Goal: Information Seeking & Learning: Check status

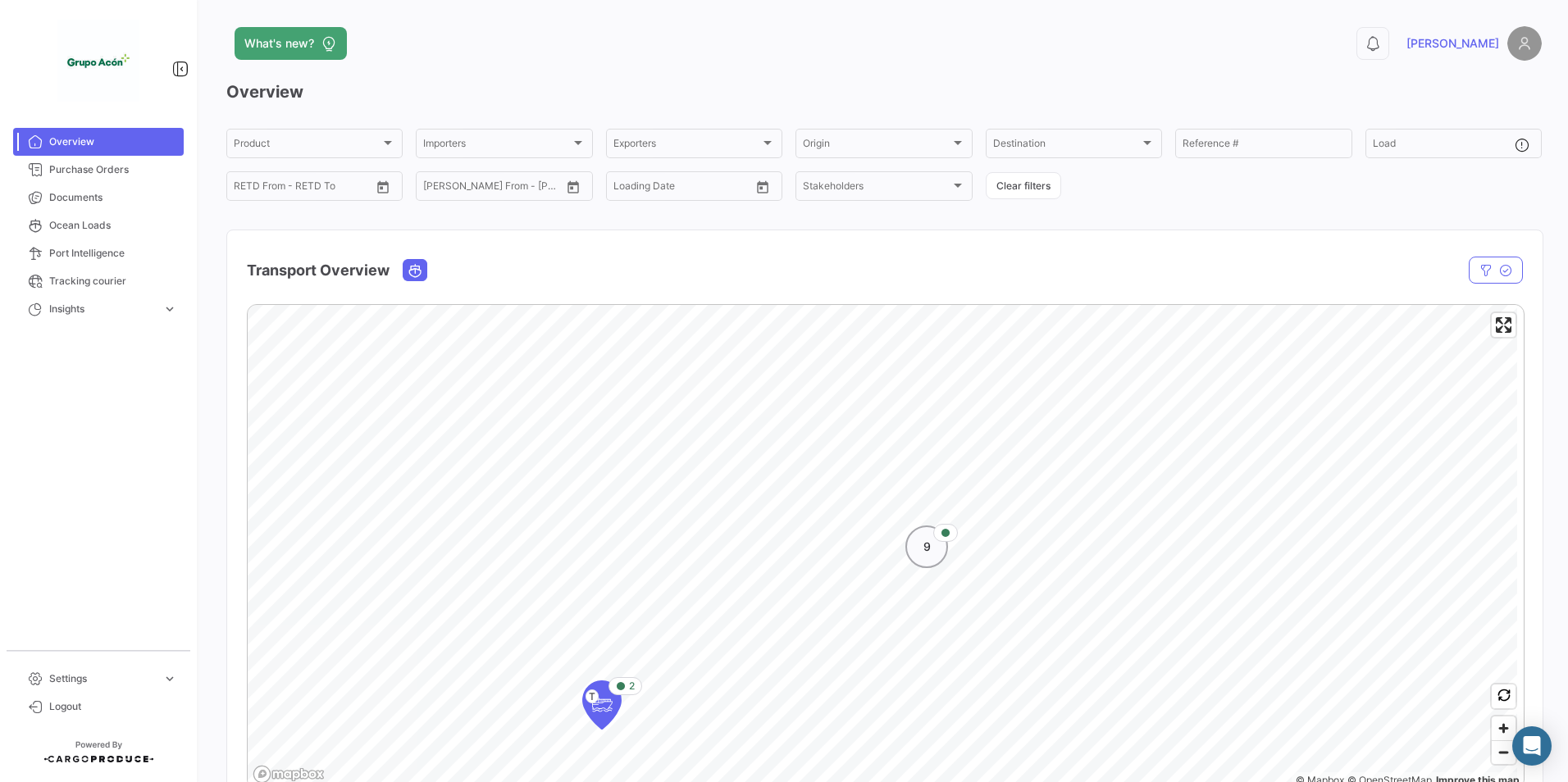
click at [932, 547] on div "9" at bounding box center [926, 547] width 43 height 43
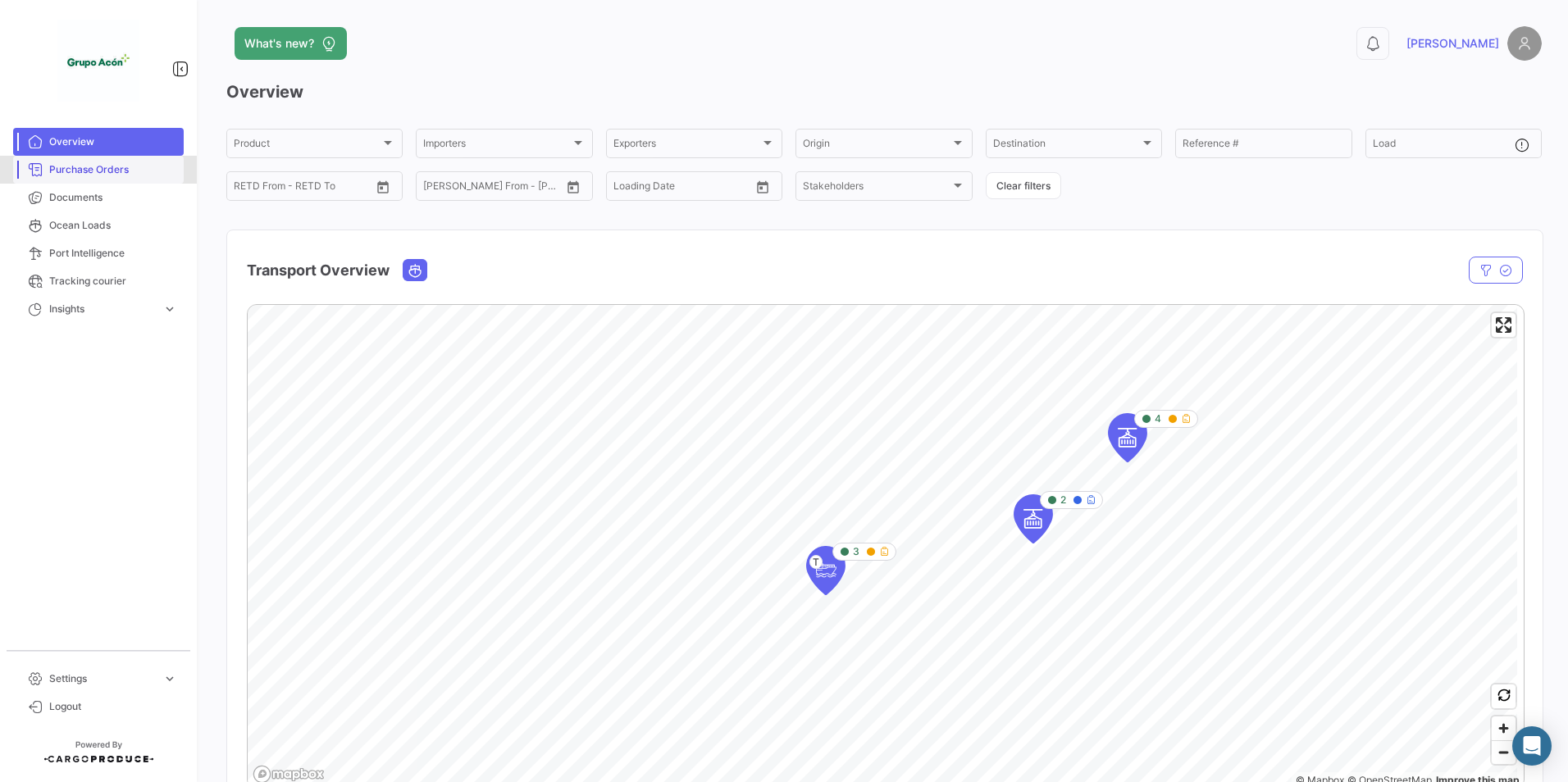
click at [104, 166] on span "Purchase Orders" at bounding box center [113, 170] width 128 height 15
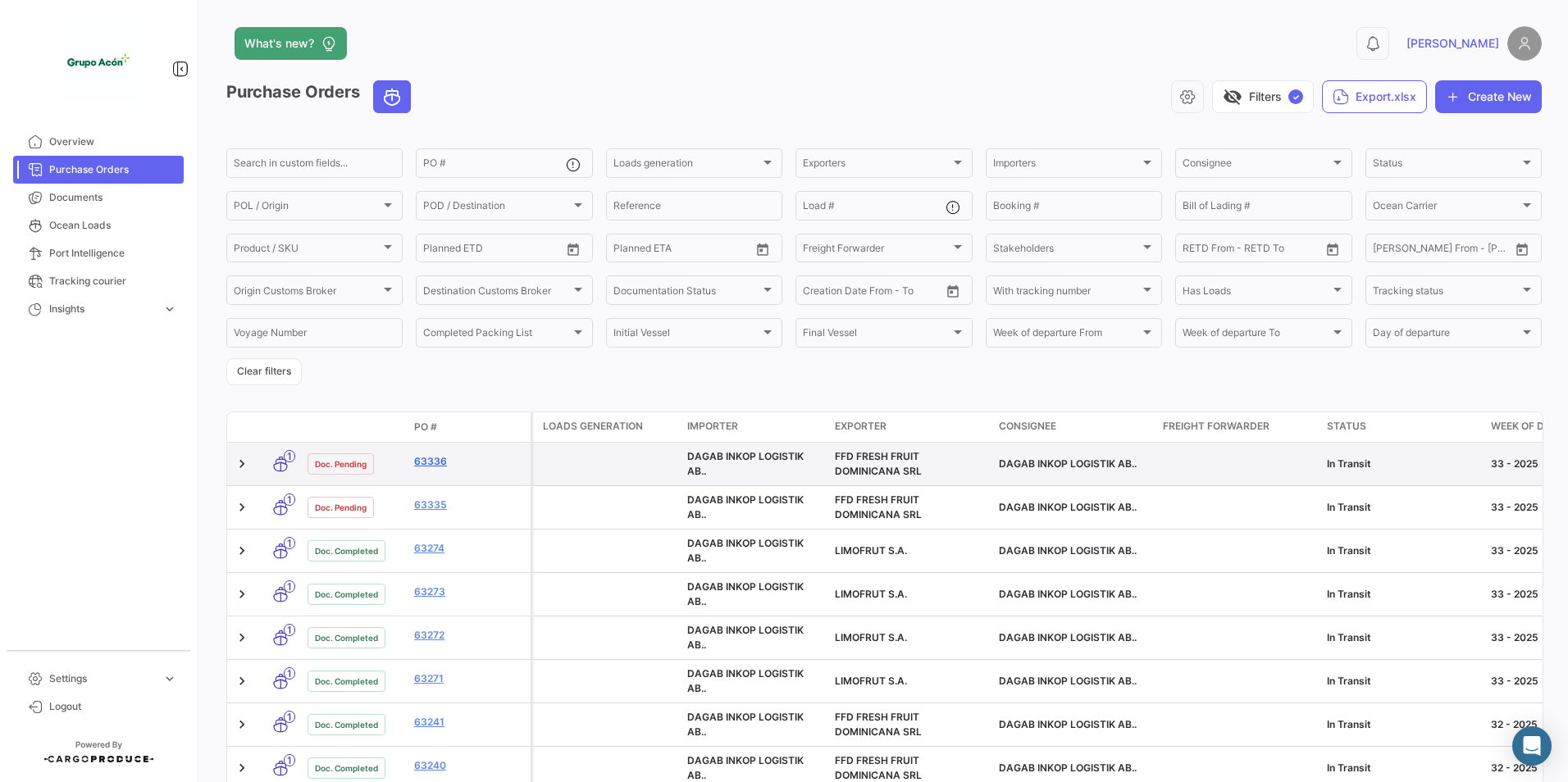
click at [427, 462] on link "63336" at bounding box center [469, 462] width 110 height 15
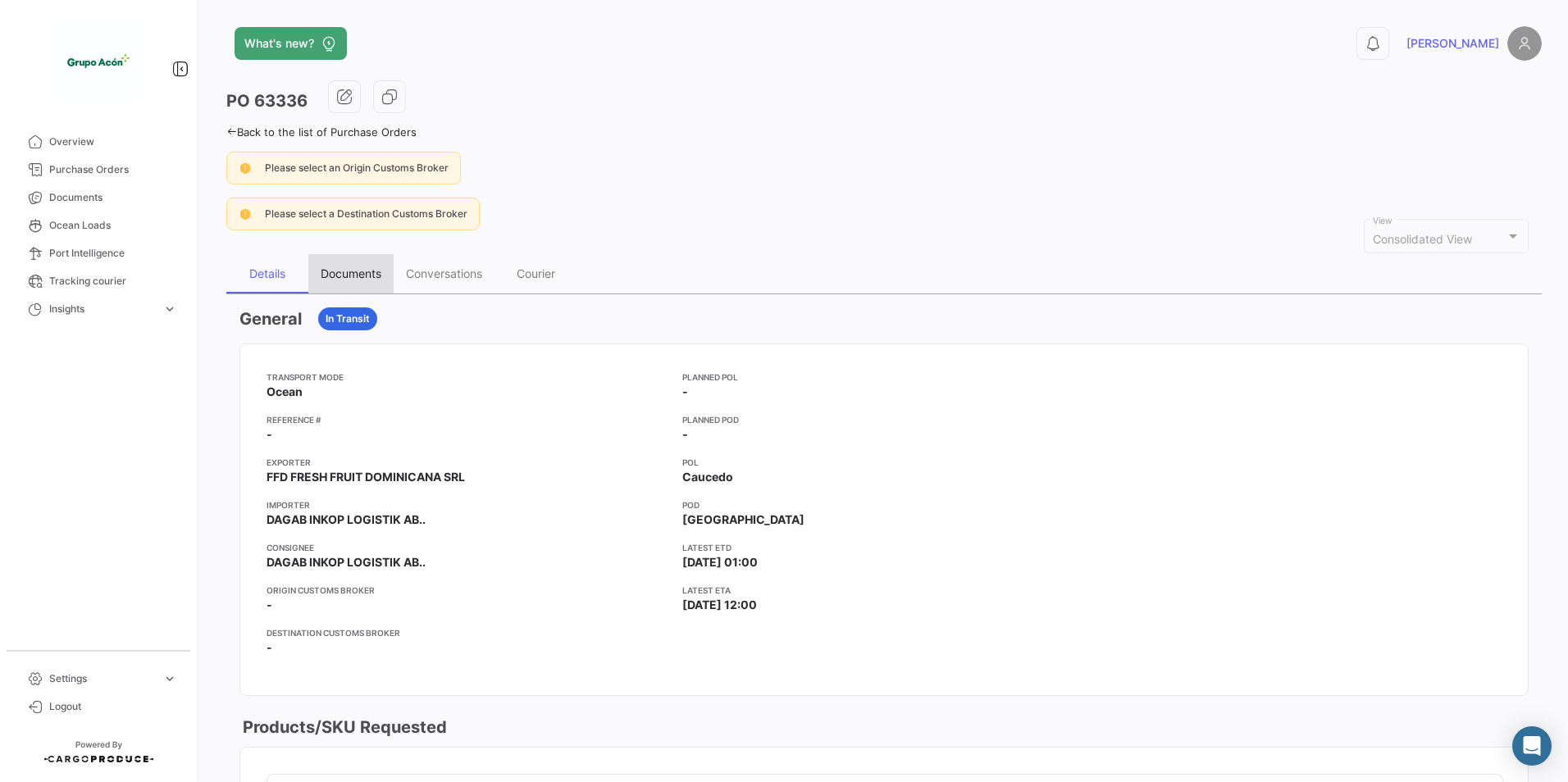
click at [362, 276] on div "Documents" at bounding box center [351, 273] width 61 height 14
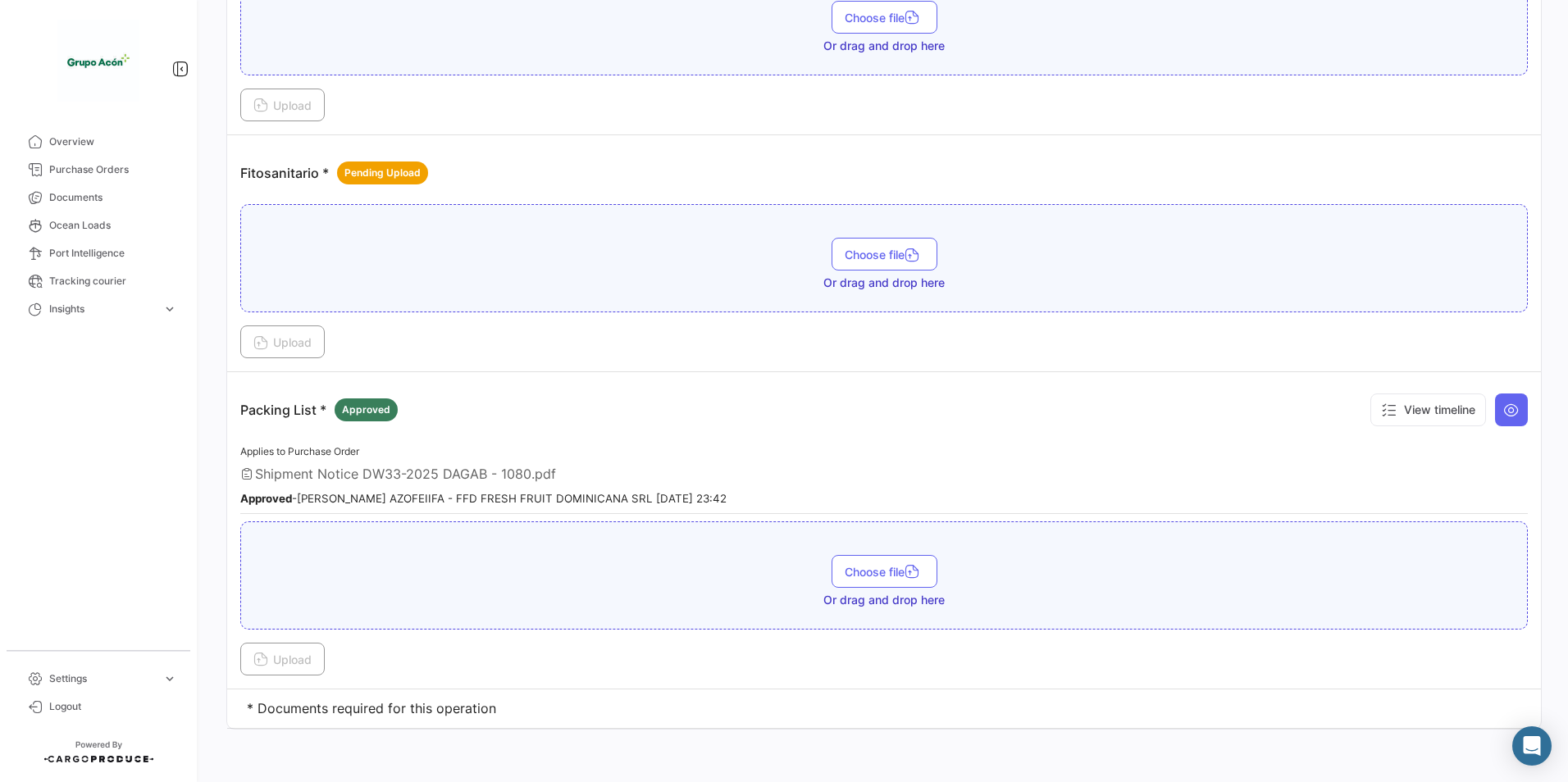
scroll to position [727, 0]
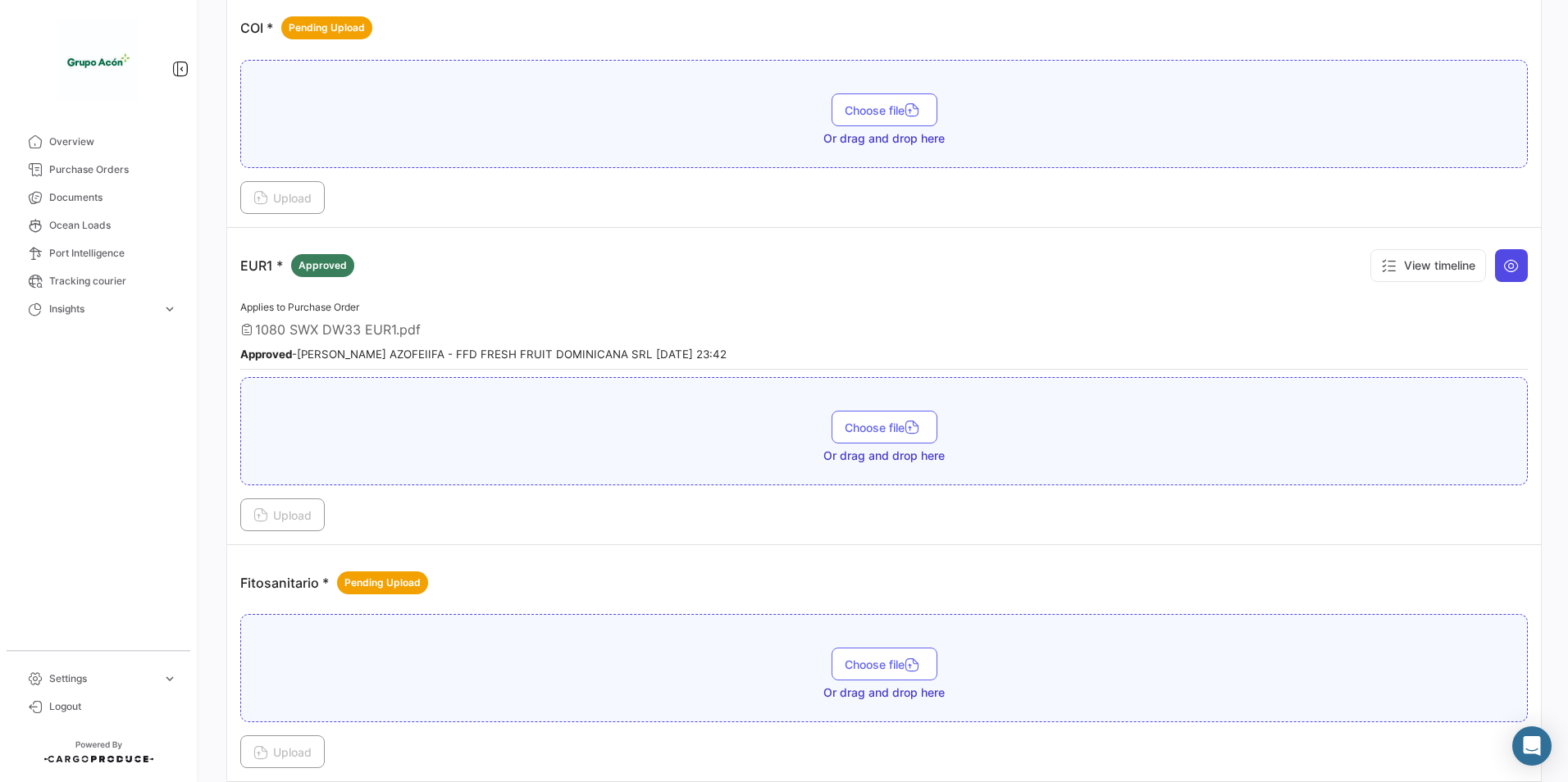
click at [1504, 267] on icon at bounding box center [1512, 265] width 16 height 16
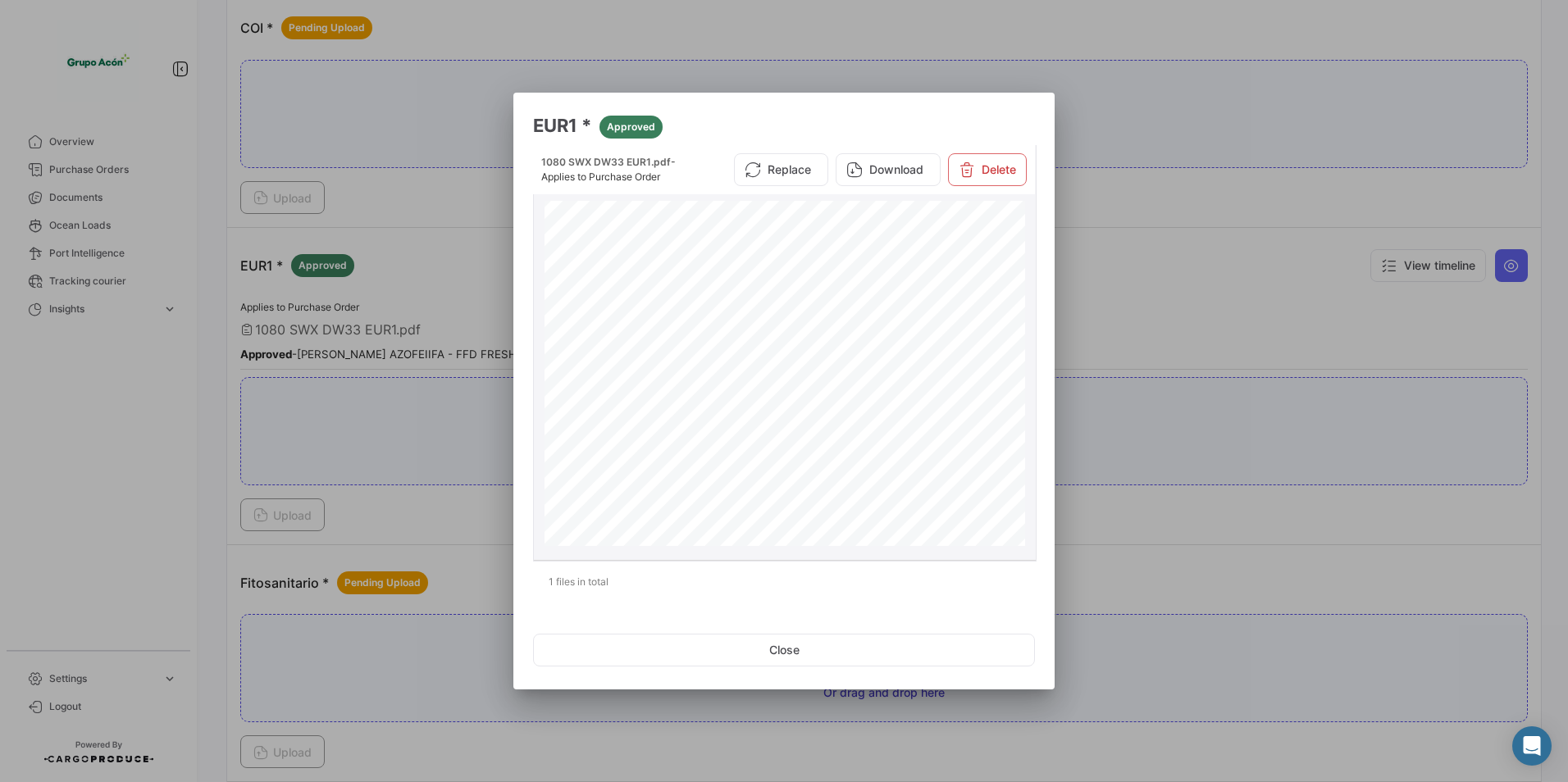
scroll to position [335, 0]
click at [846, 648] on button "Close" at bounding box center [784, 650] width 502 height 33
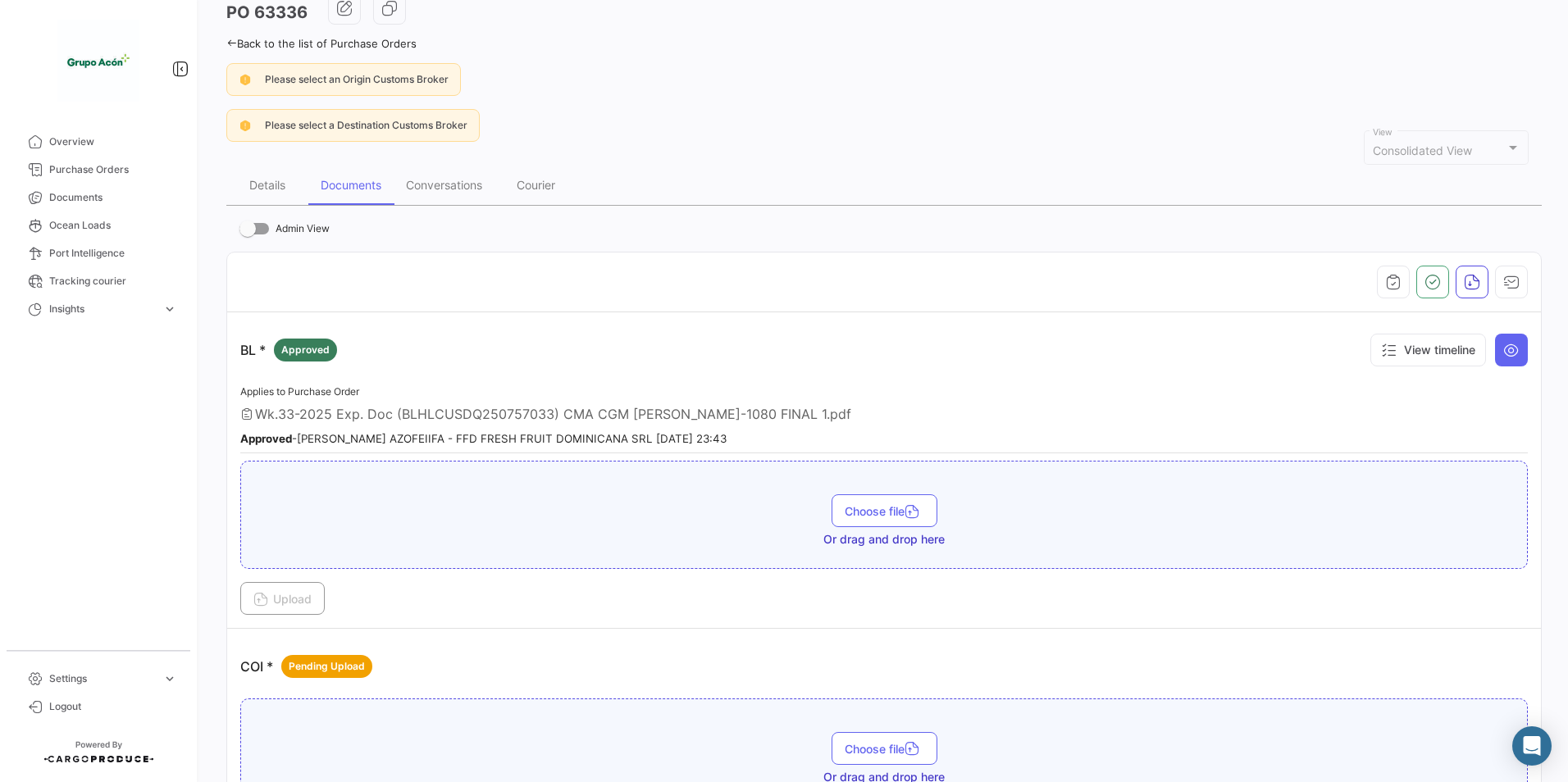
scroll to position [0, 0]
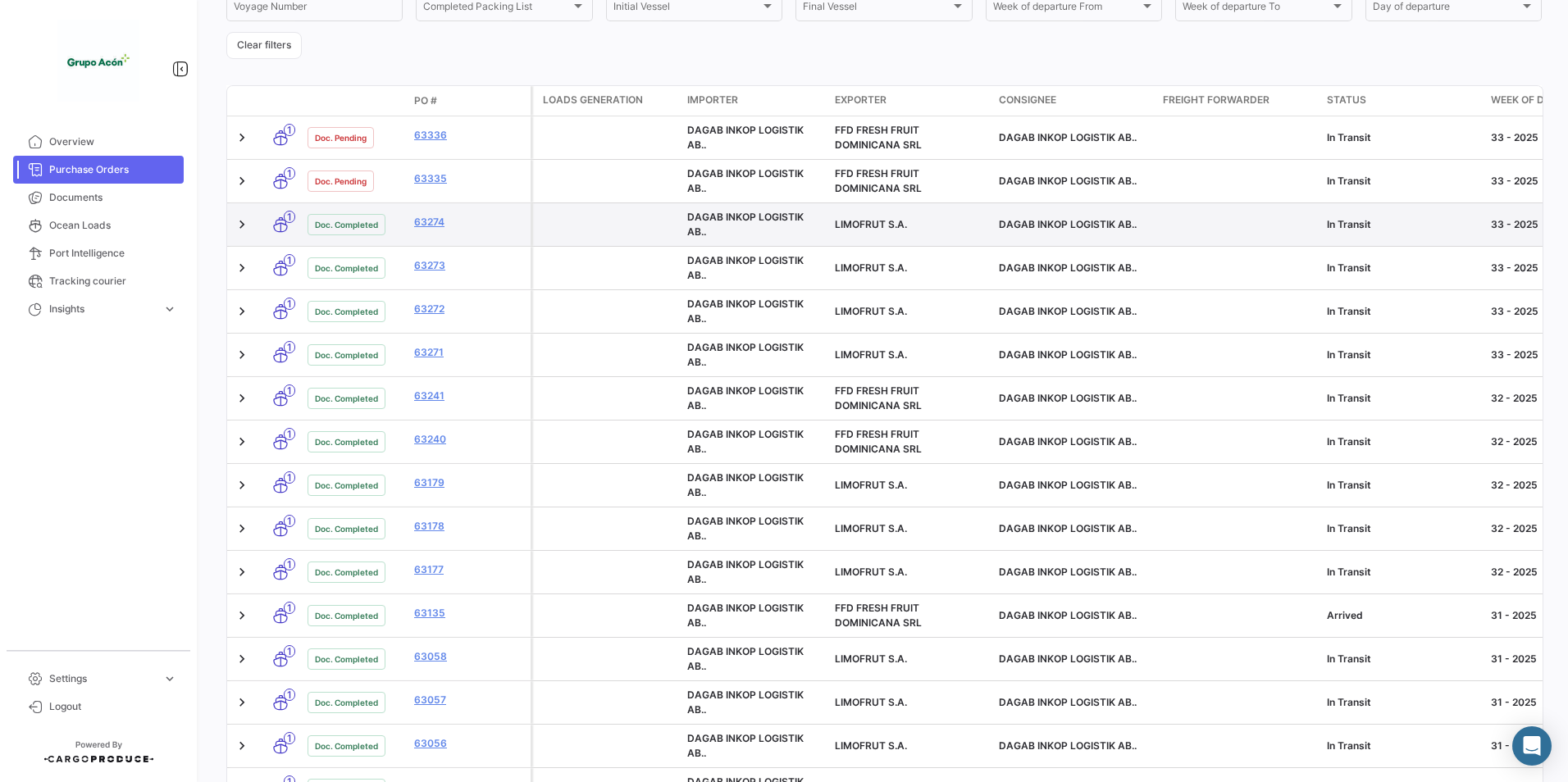
scroll to position [328, 0]
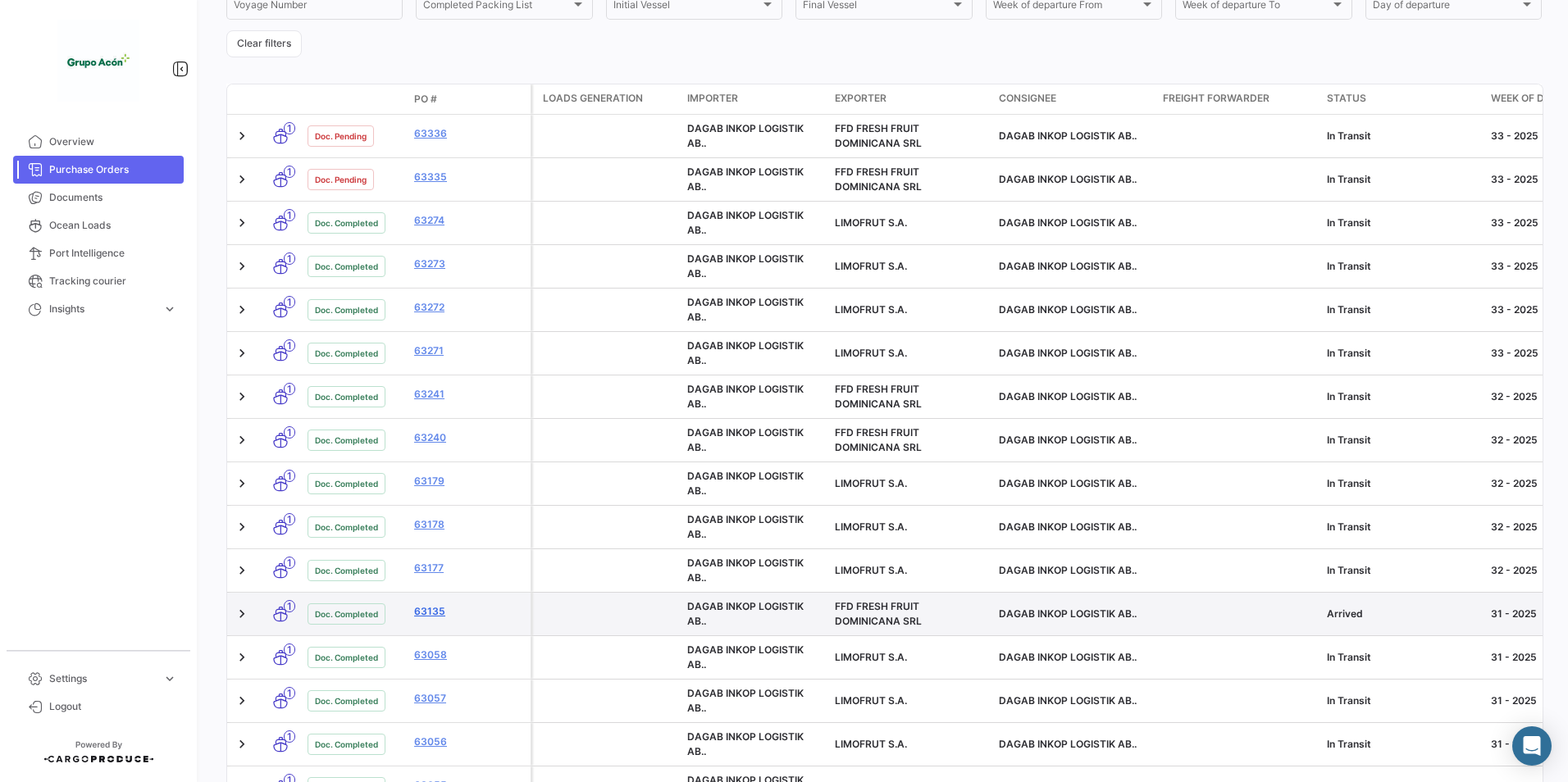
click at [427, 613] on link "63135" at bounding box center [469, 612] width 110 height 15
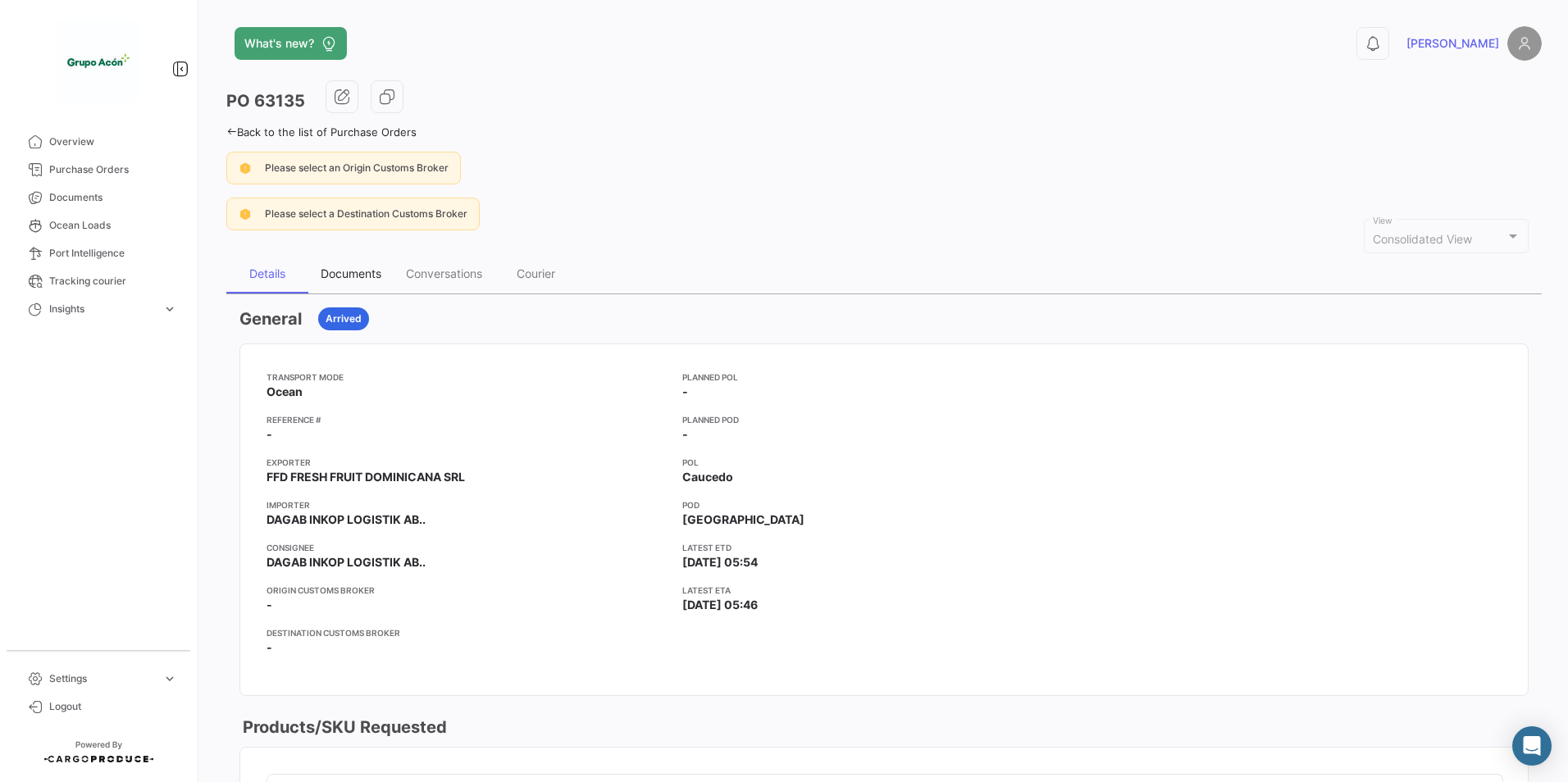
click at [376, 271] on div "Documents" at bounding box center [351, 273] width 61 height 14
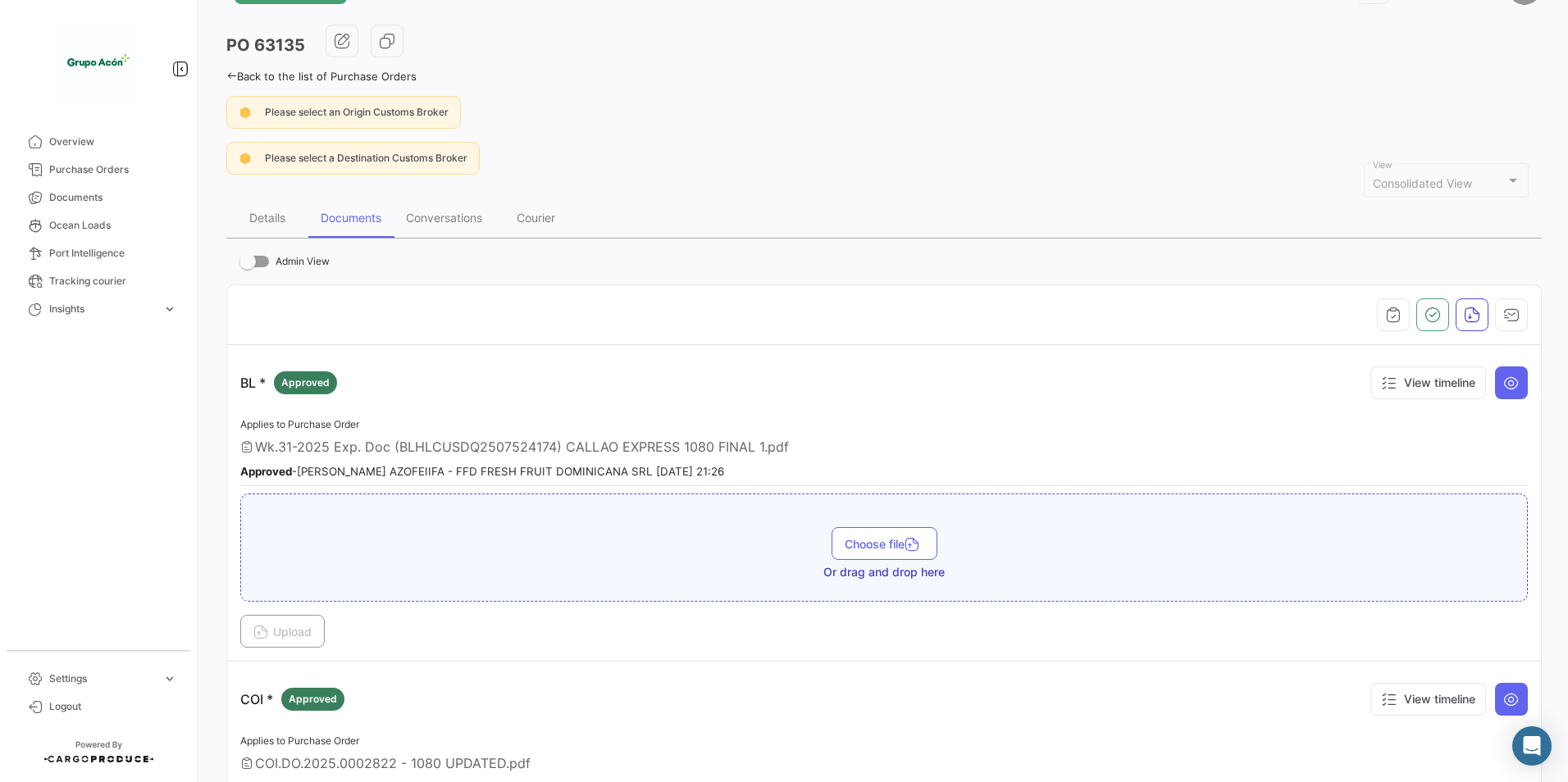
scroll to position [246, 0]
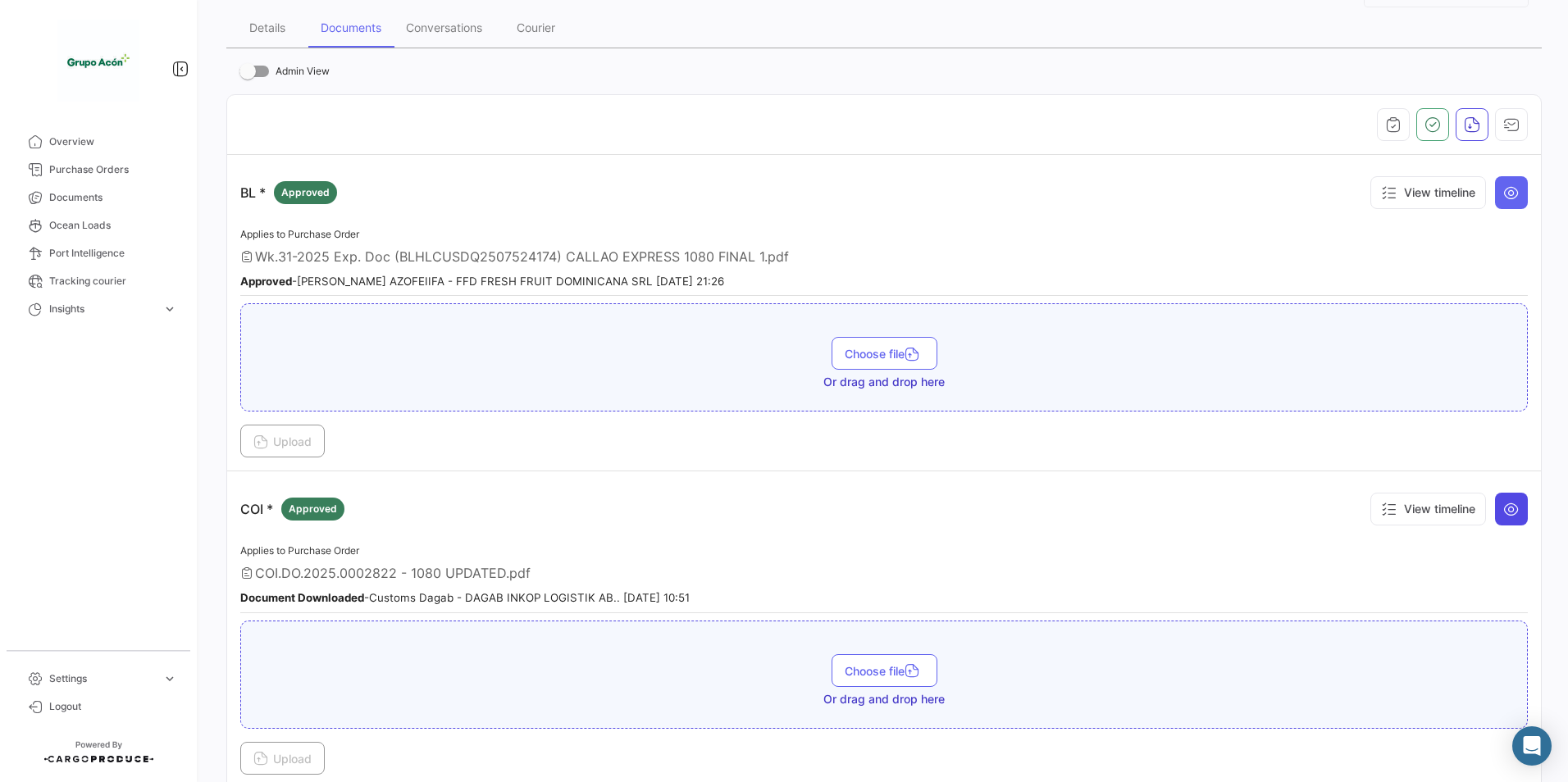
click at [1512, 506] on button at bounding box center [1512, 509] width 33 height 33
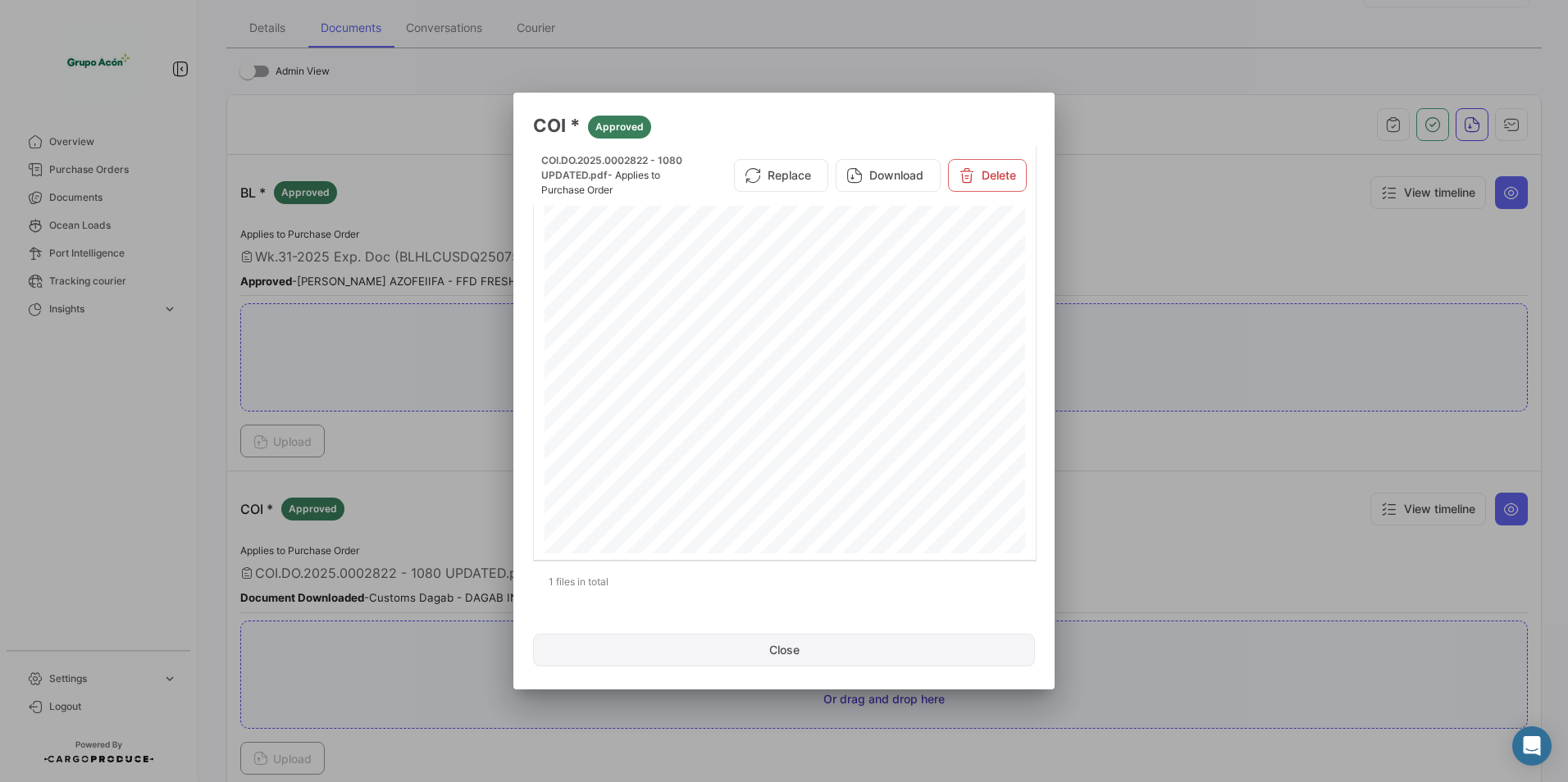
click at [778, 647] on button "Close" at bounding box center [784, 650] width 502 height 33
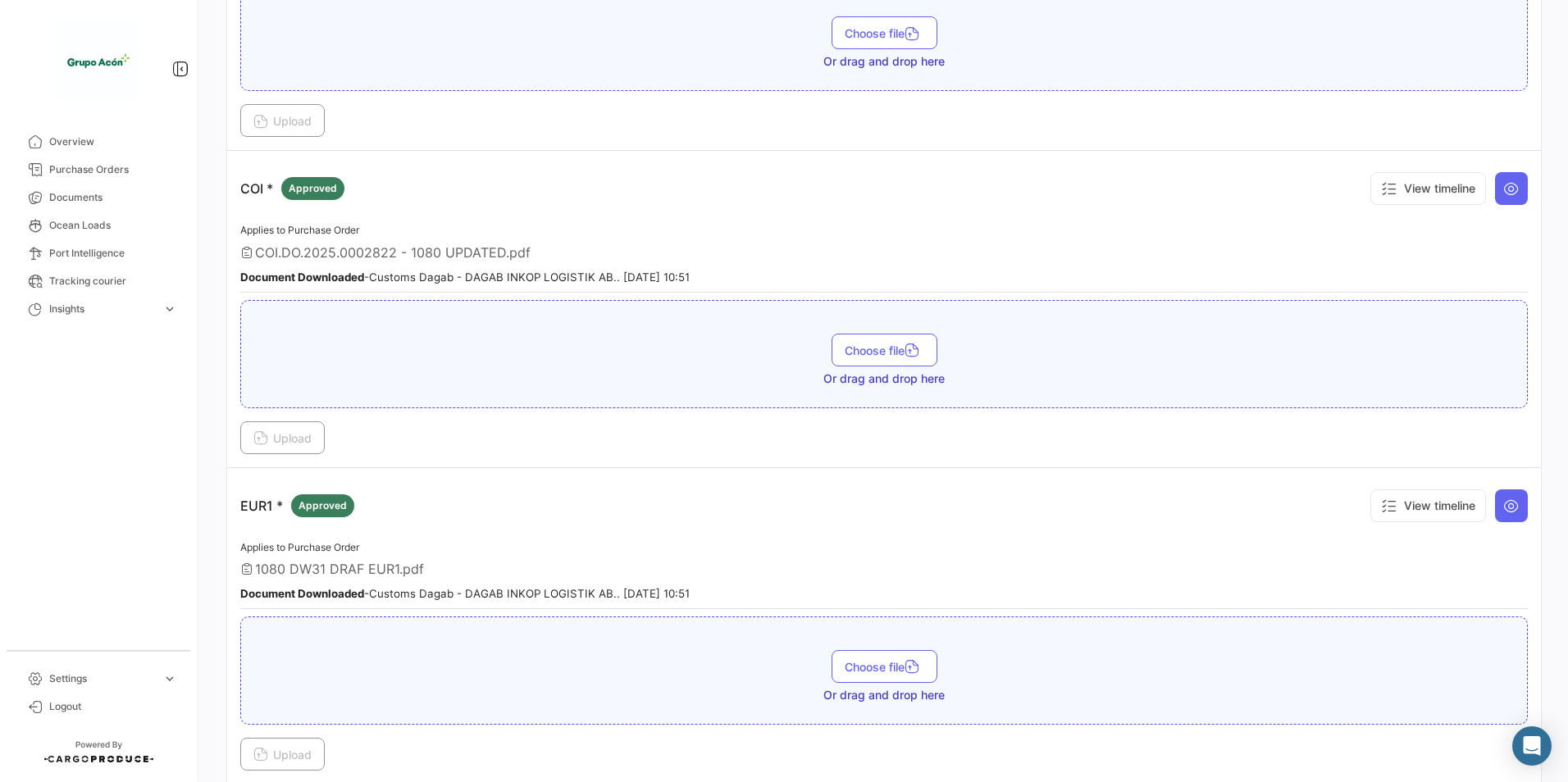
scroll to position [574, 0]
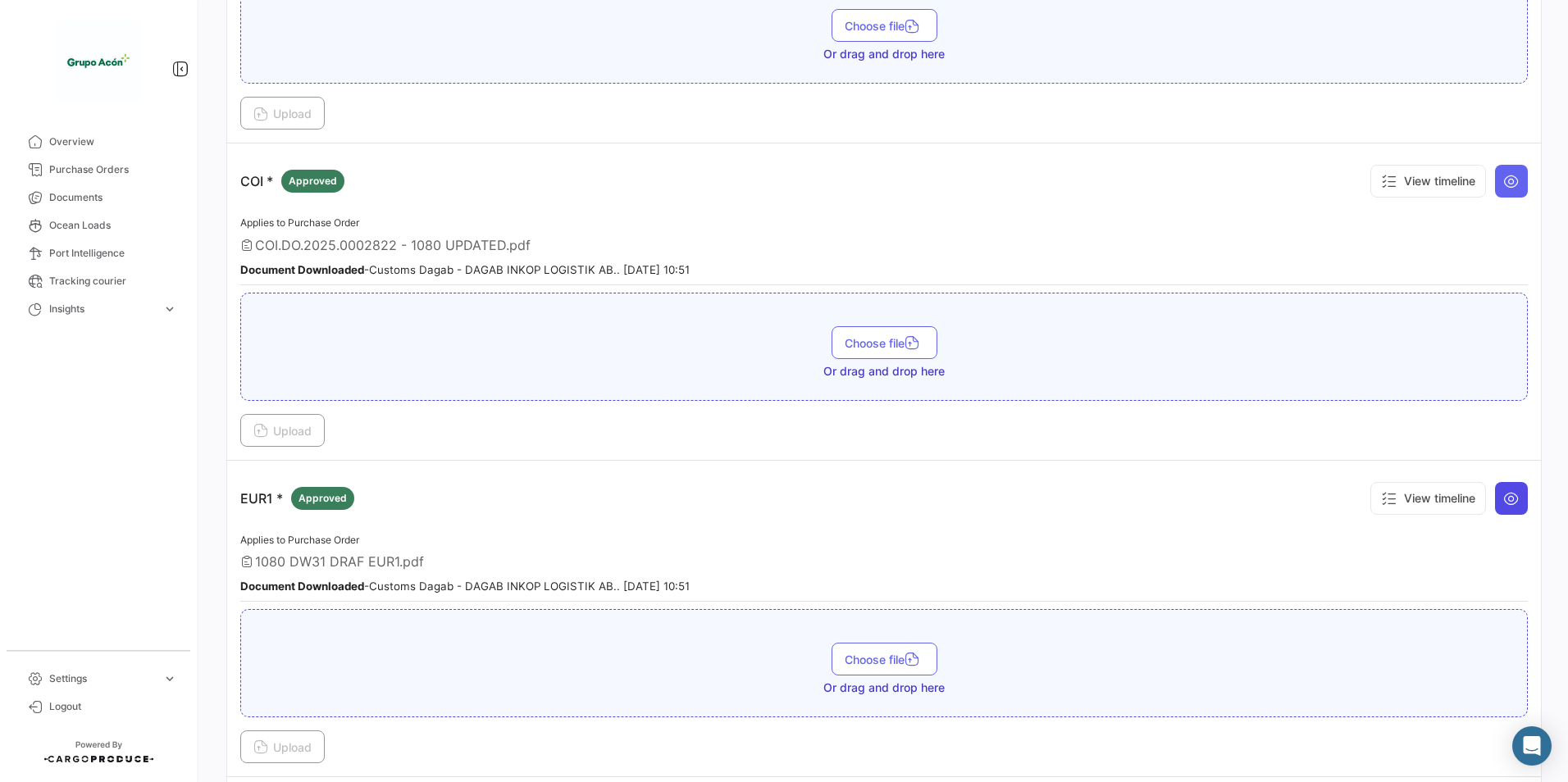
click at [1507, 499] on icon at bounding box center [1512, 498] width 16 height 16
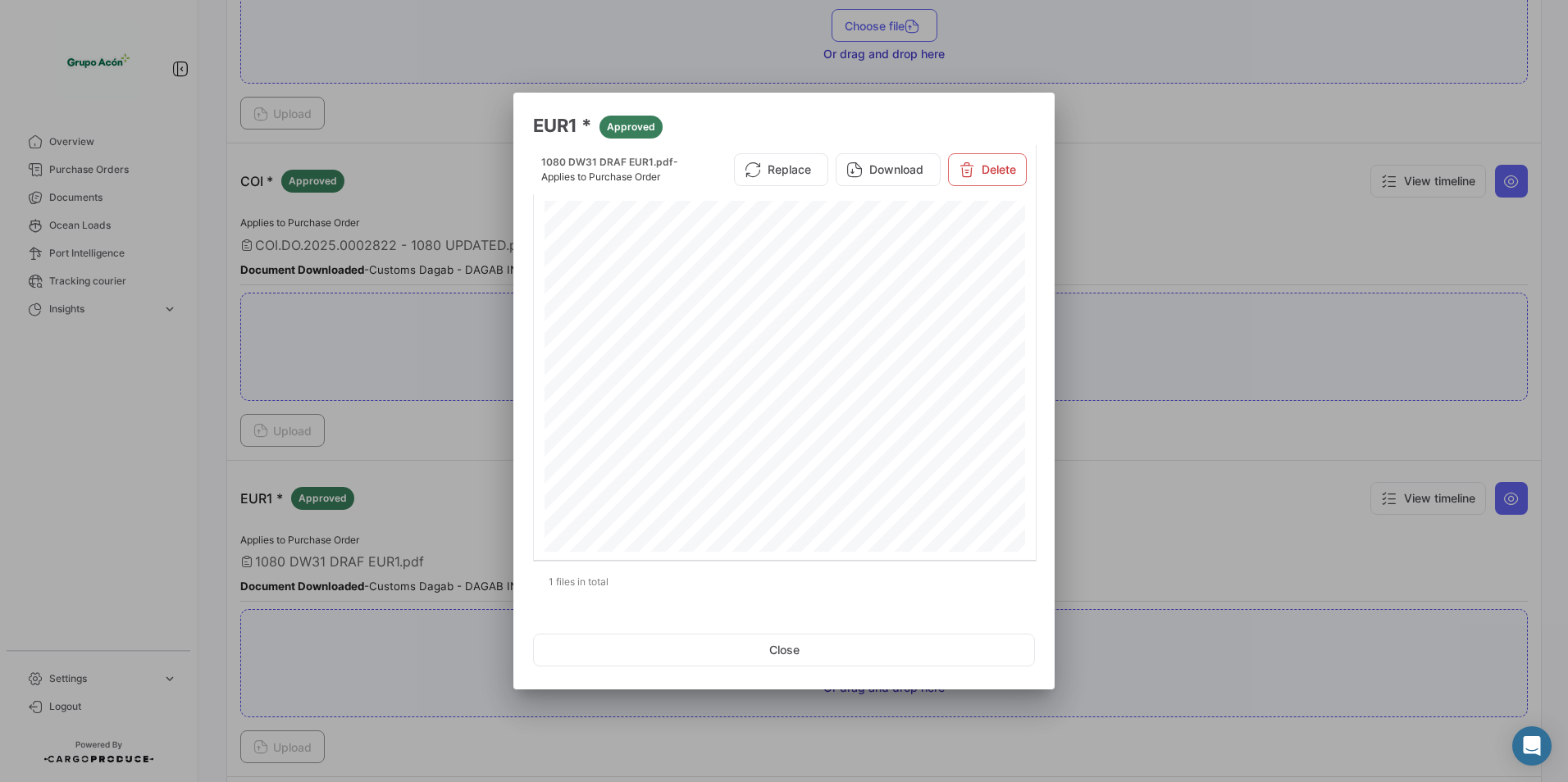
scroll to position [335, 0]
click at [791, 649] on button "Close" at bounding box center [784, 650] width 502 height 33
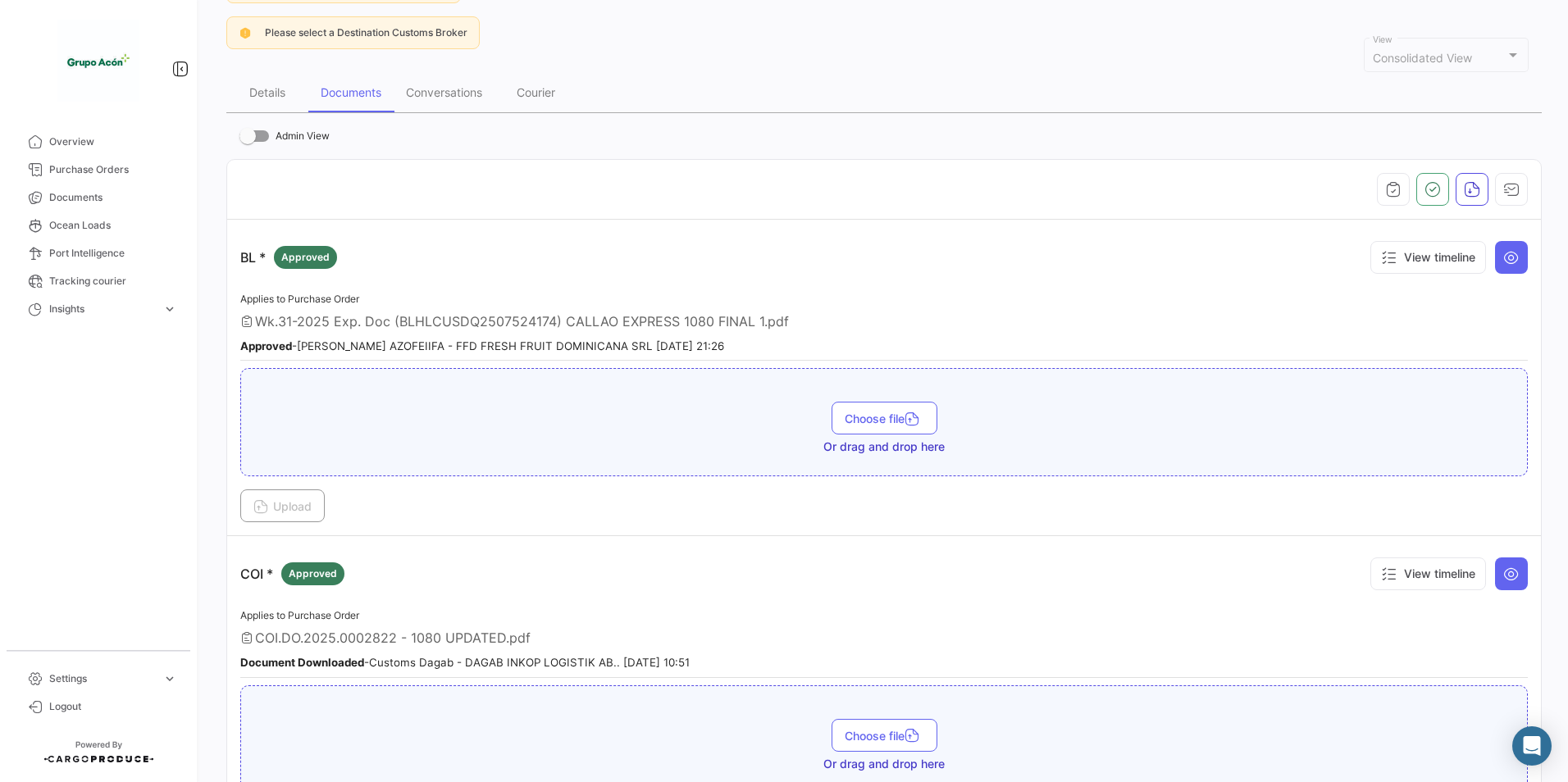
scroll to position [0, 0]
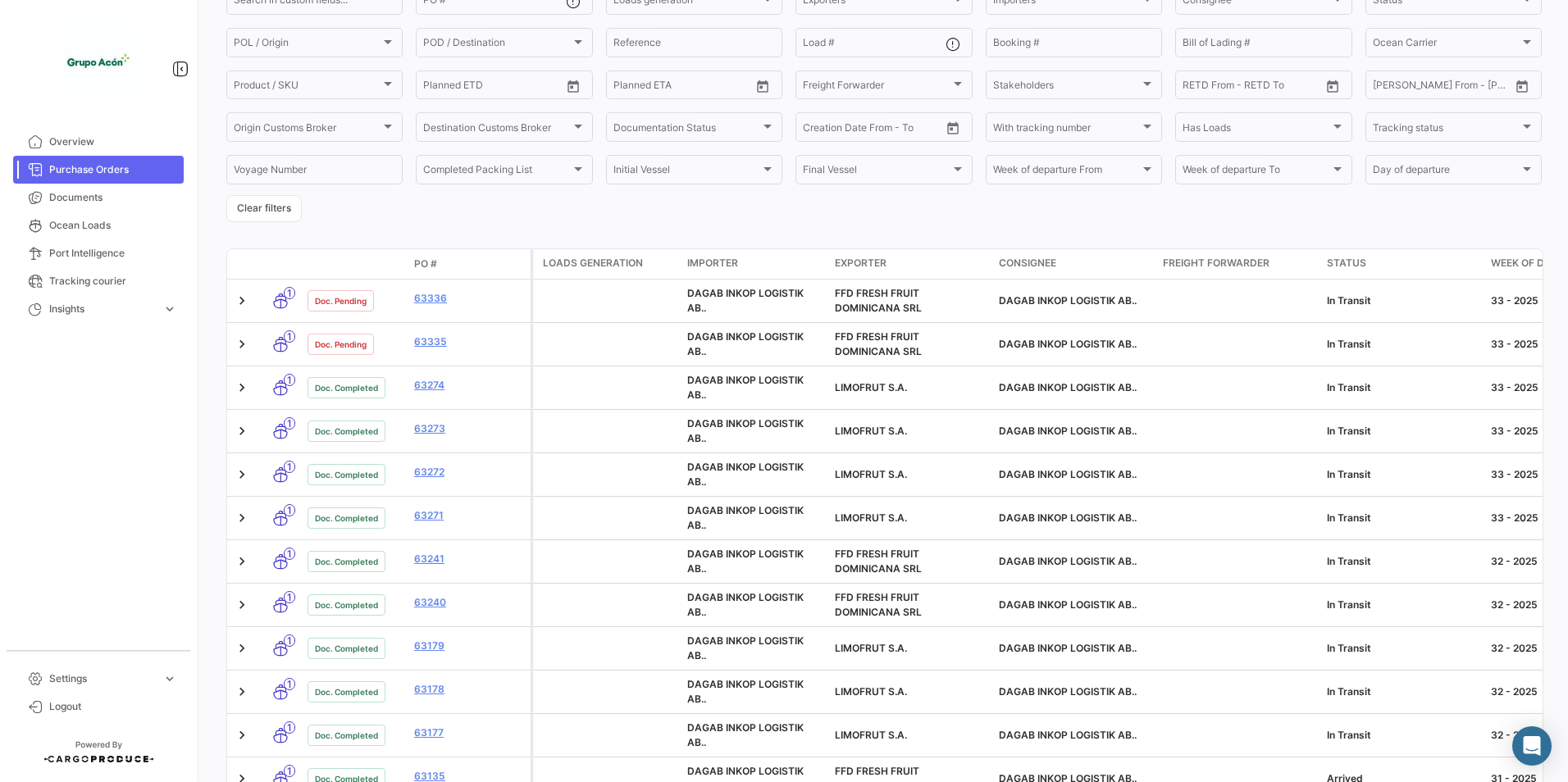
scroll to position [164, 0]
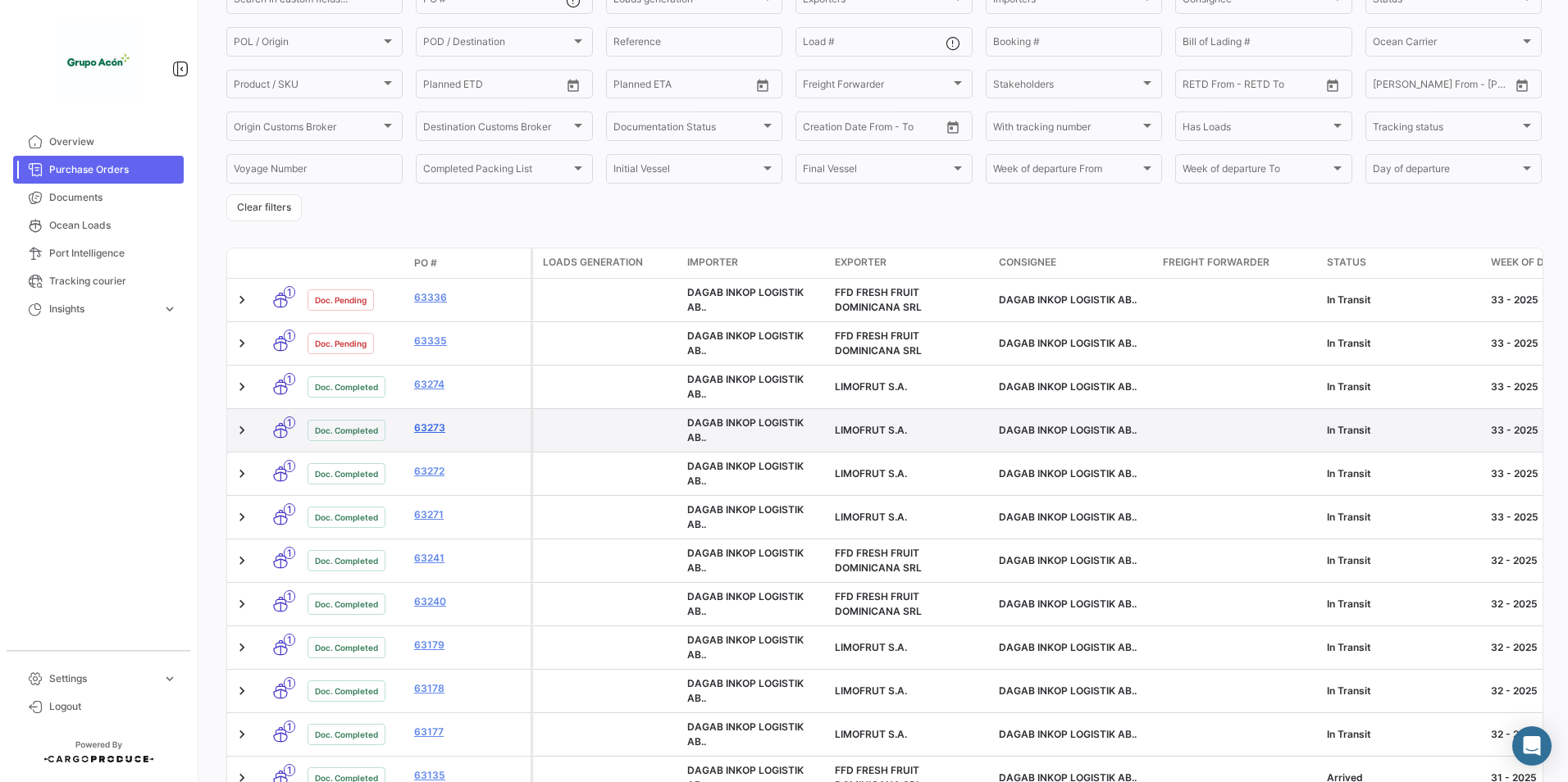
click at [428, 432] on link "63273" at bounding box center [469, 428] width 110 height 15
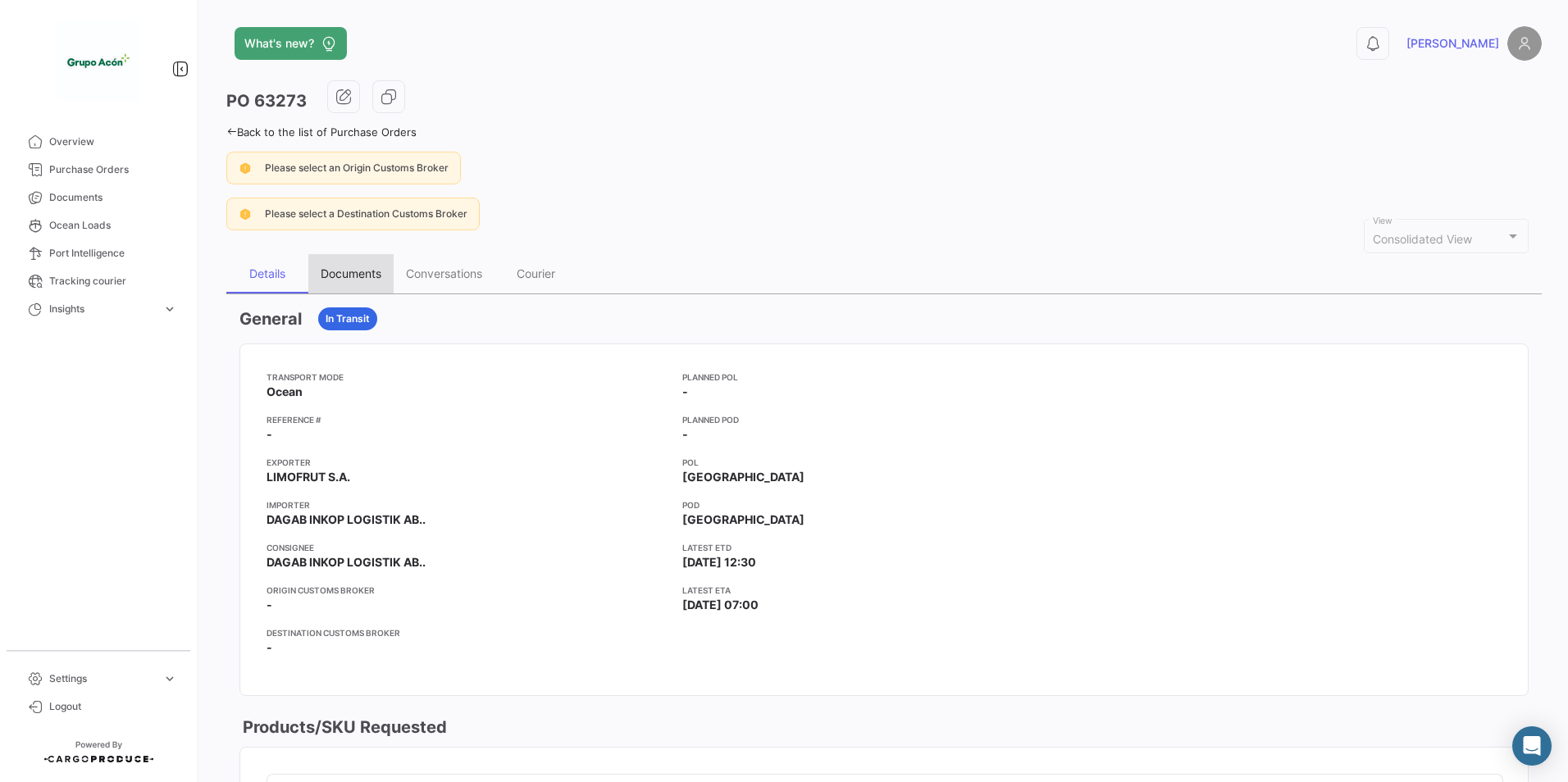
click at [336, 276] on div "Documents" at bounding box center [351, 273] width 61 height 14
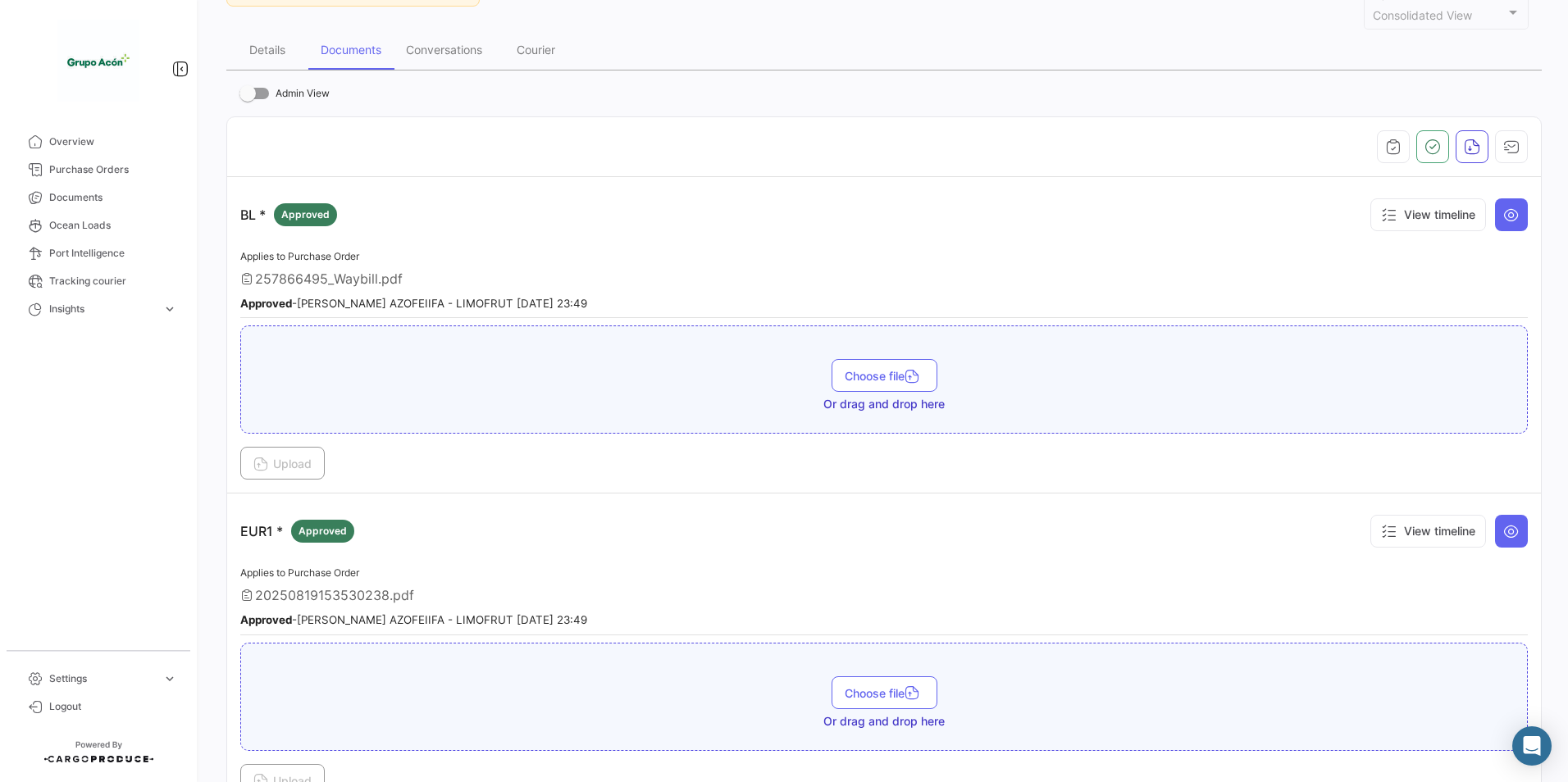
scroll to position [410, 0]
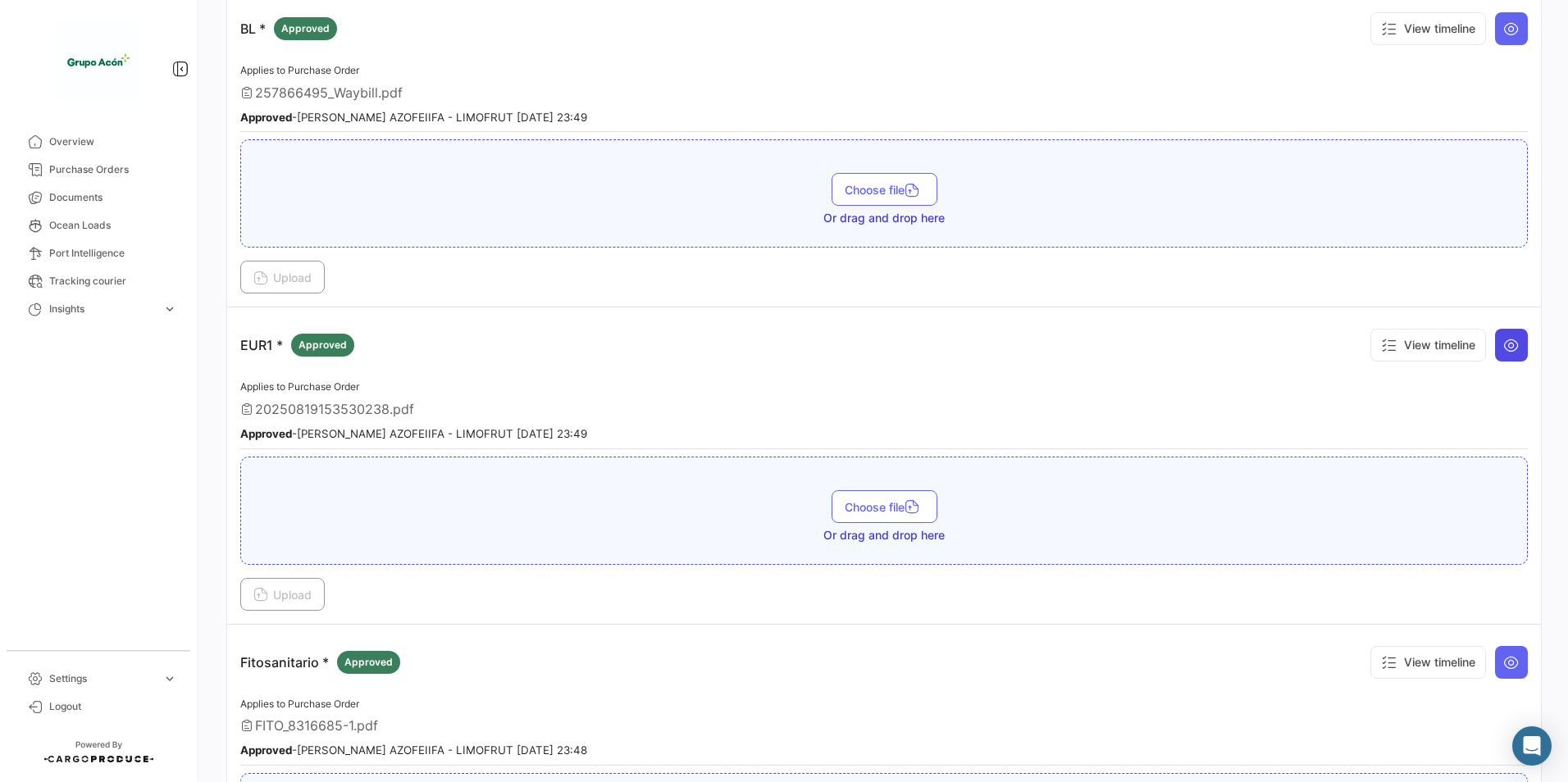
click at [1515, 342] on button at bounding box center [1512, 345] width 33 height 33
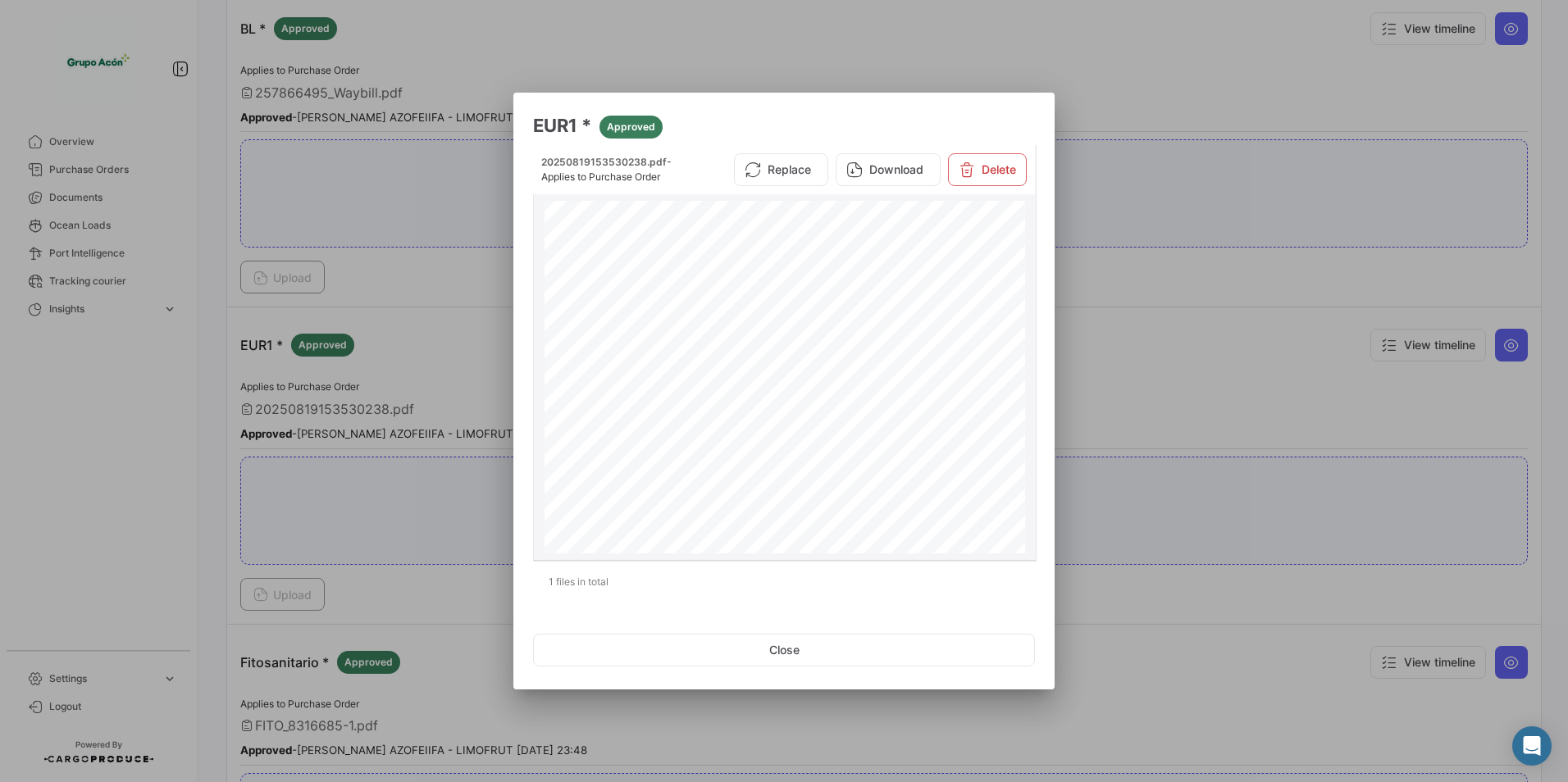
scroll to position [1077, 0]
click at [786, 641] on button "Close" at bounding box center [784, 650] width 502 height 33
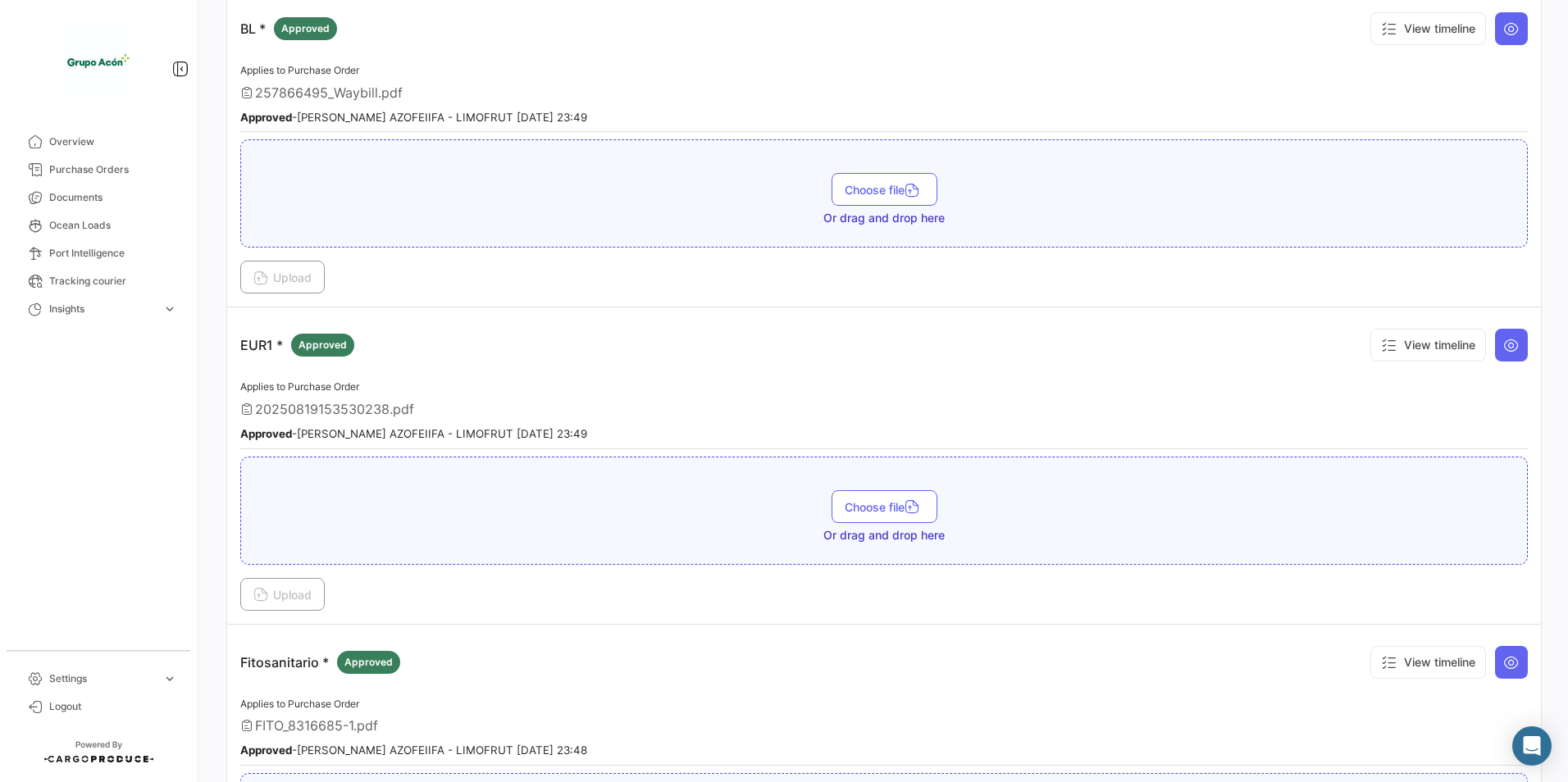
scroll to position [0, 0]
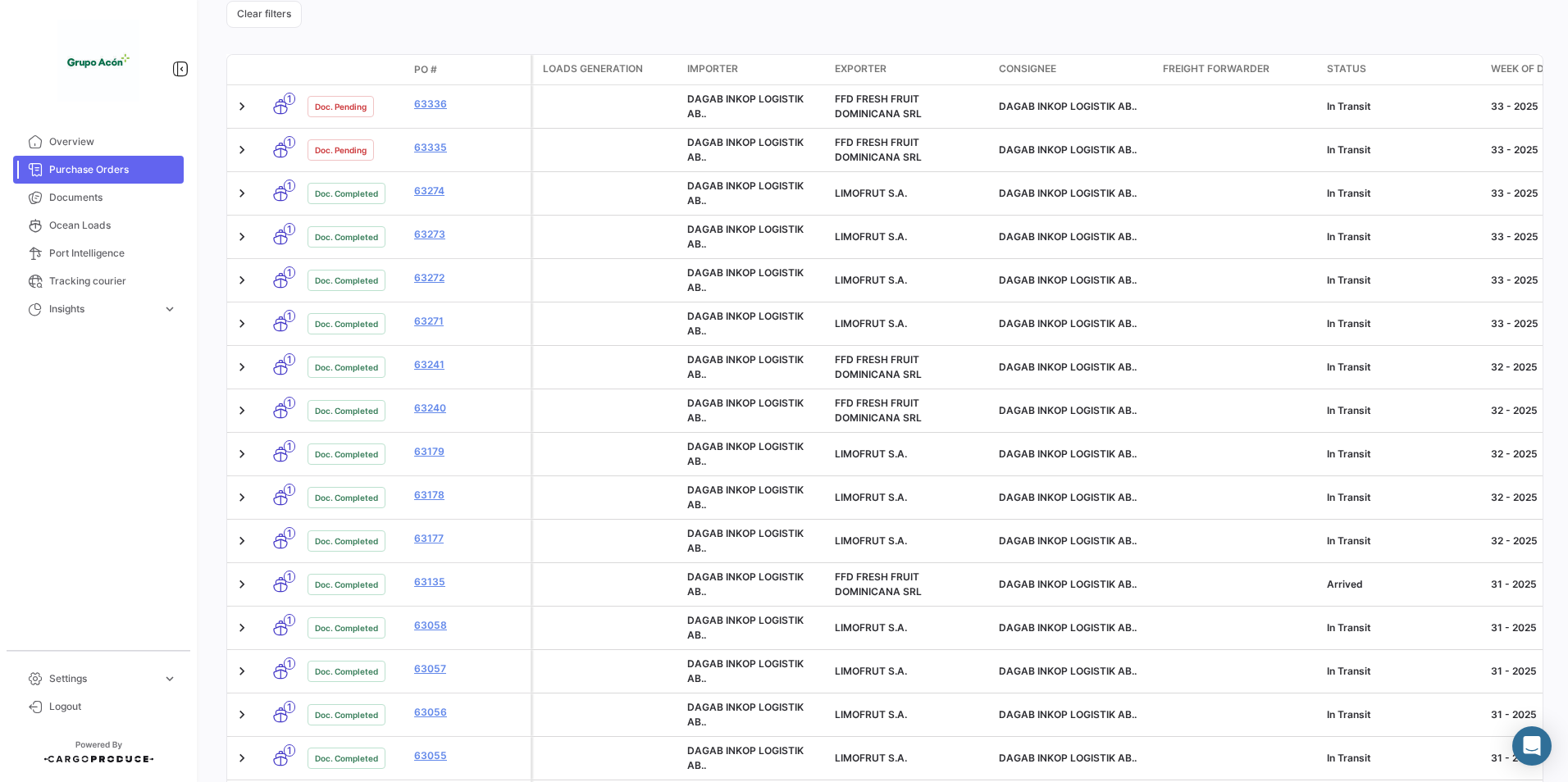
scroll to position [574, 0]
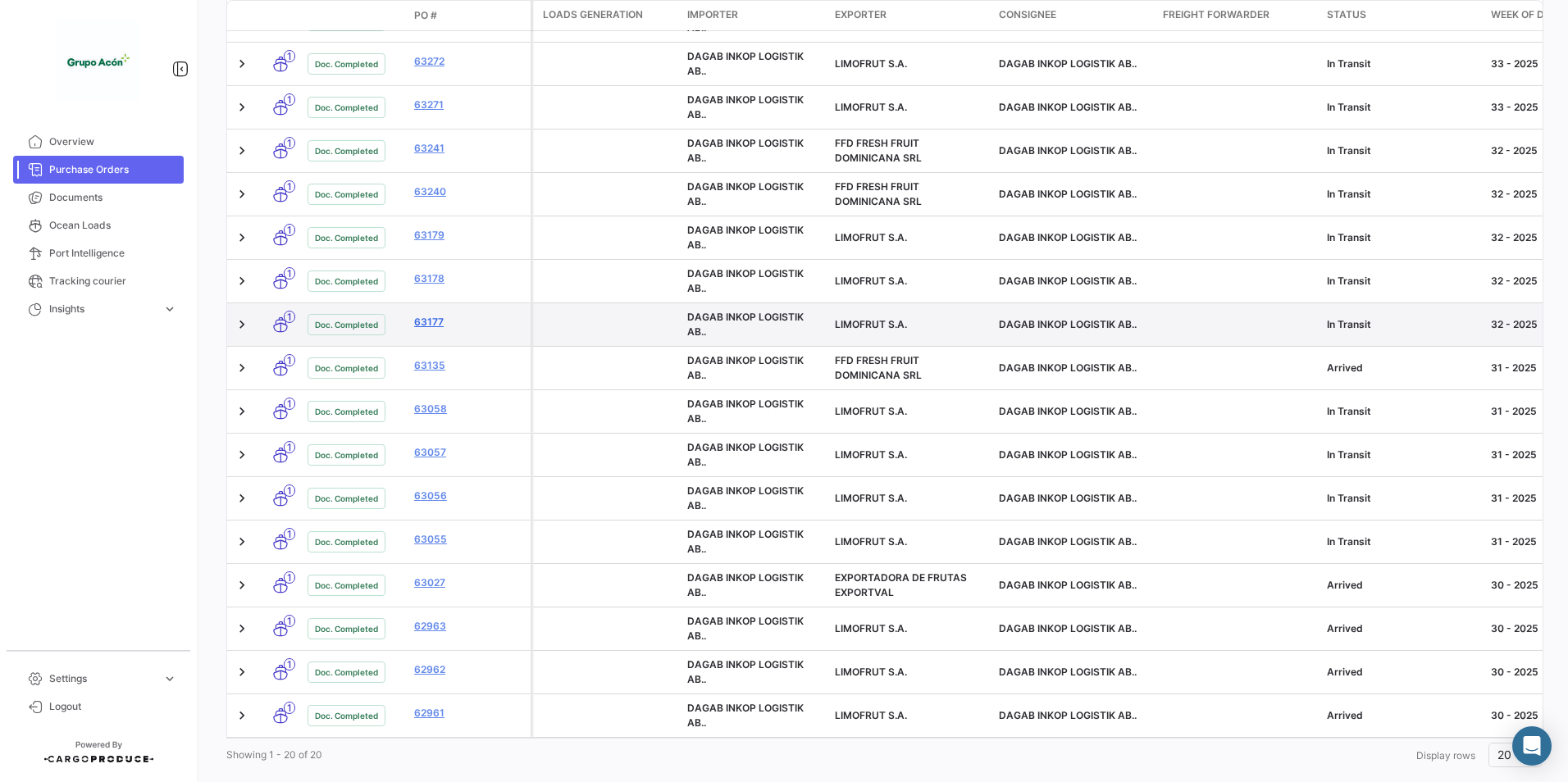
click at [432, 325] on link "63177" at bounding box center [469, 323] width 110 height 15
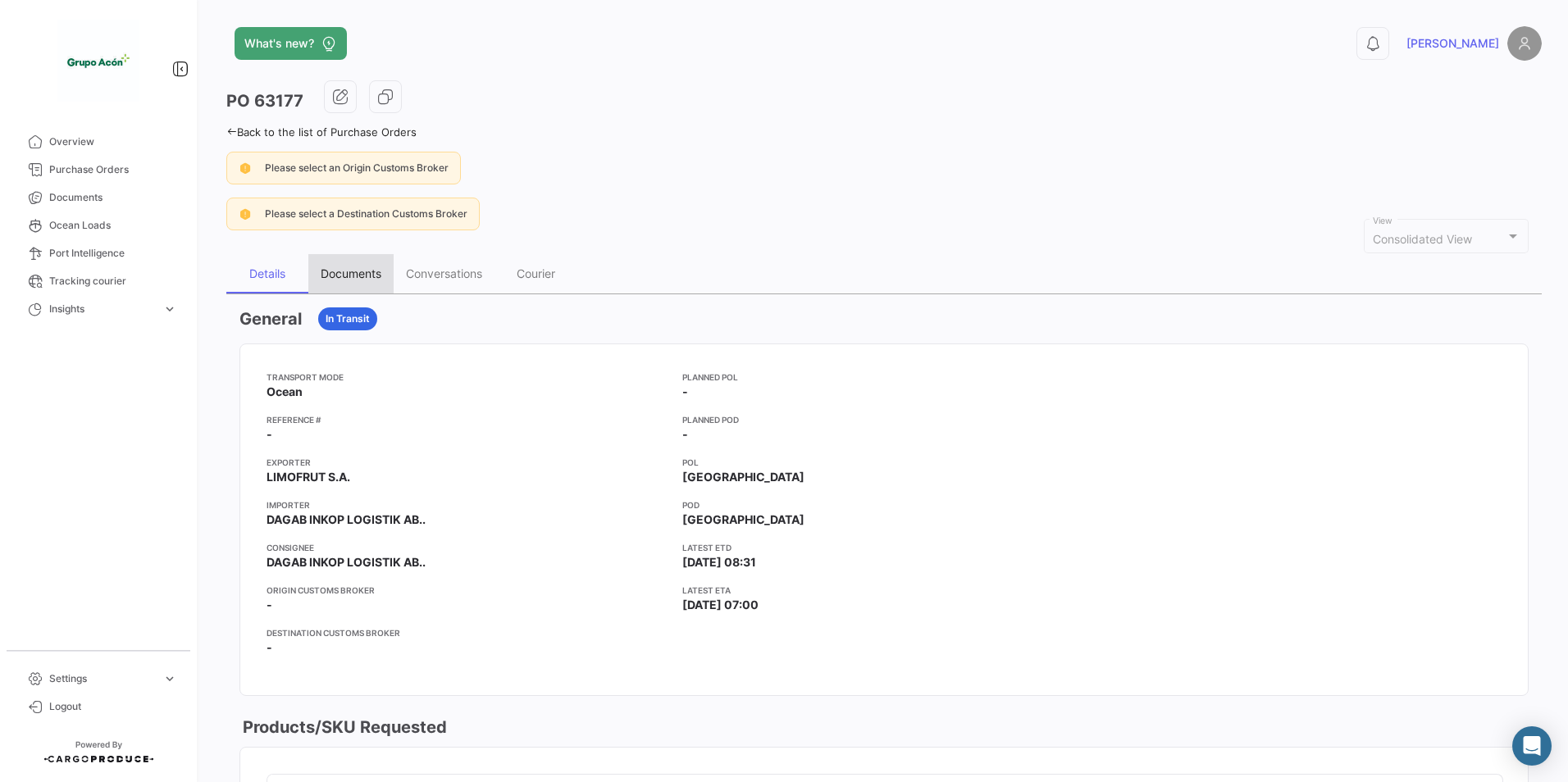
click at [366, 264] on div "Documents" at bounding box center [351, 274] width 85 height 40
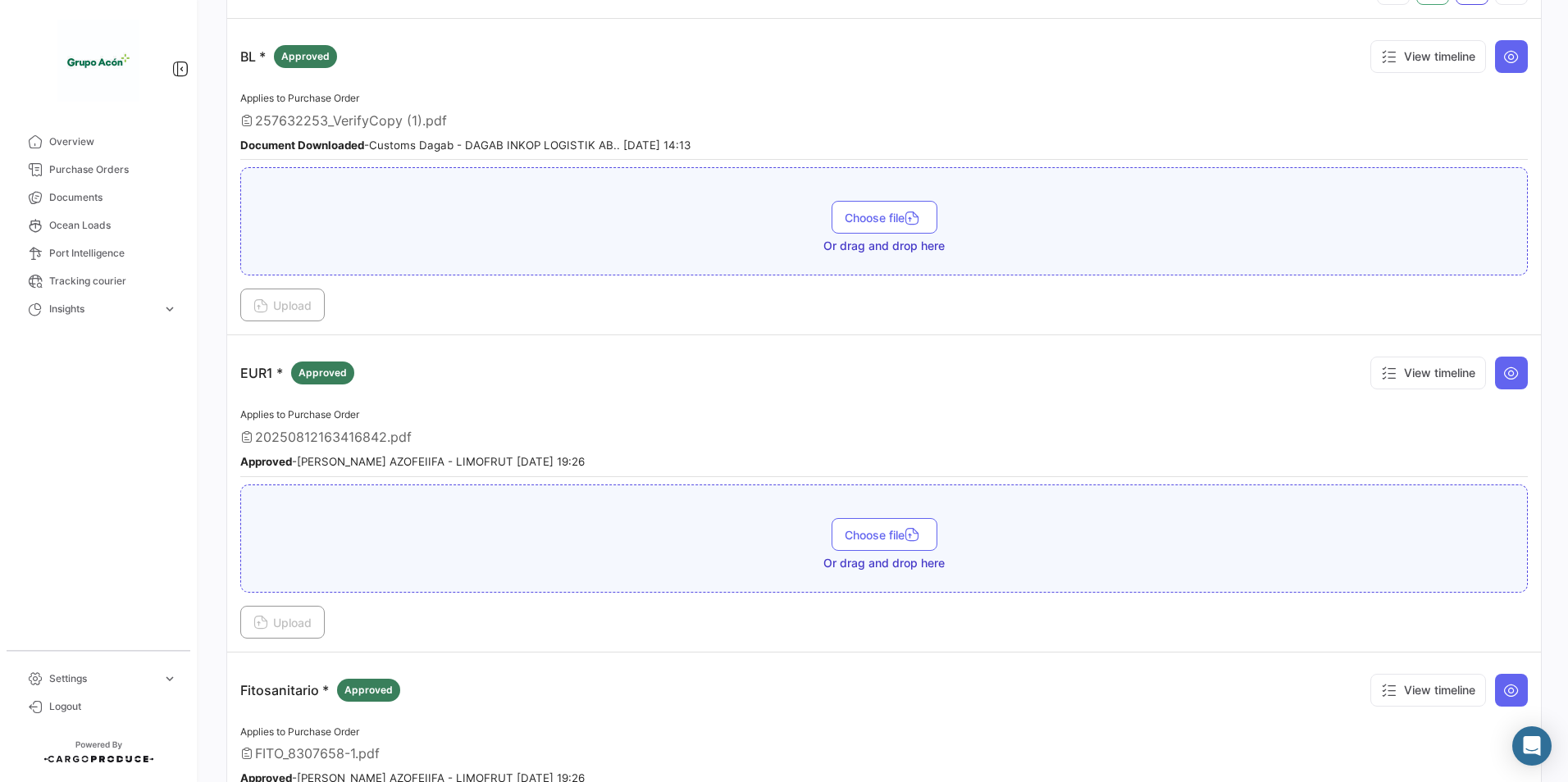
scroll to position [574, 0]
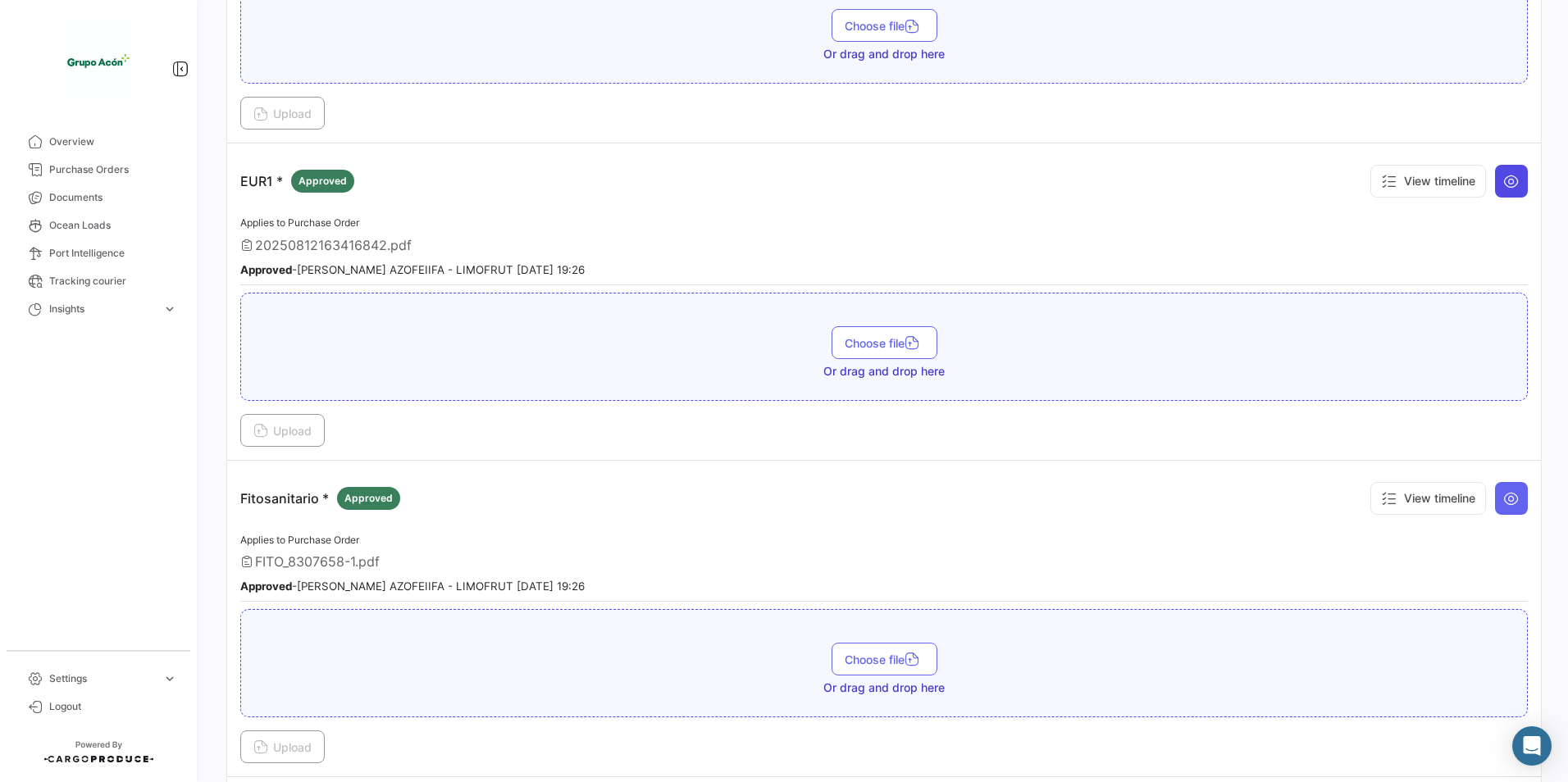
click at [1504, 190] on icon at bounding box center [1512, 180] width 16 height 16
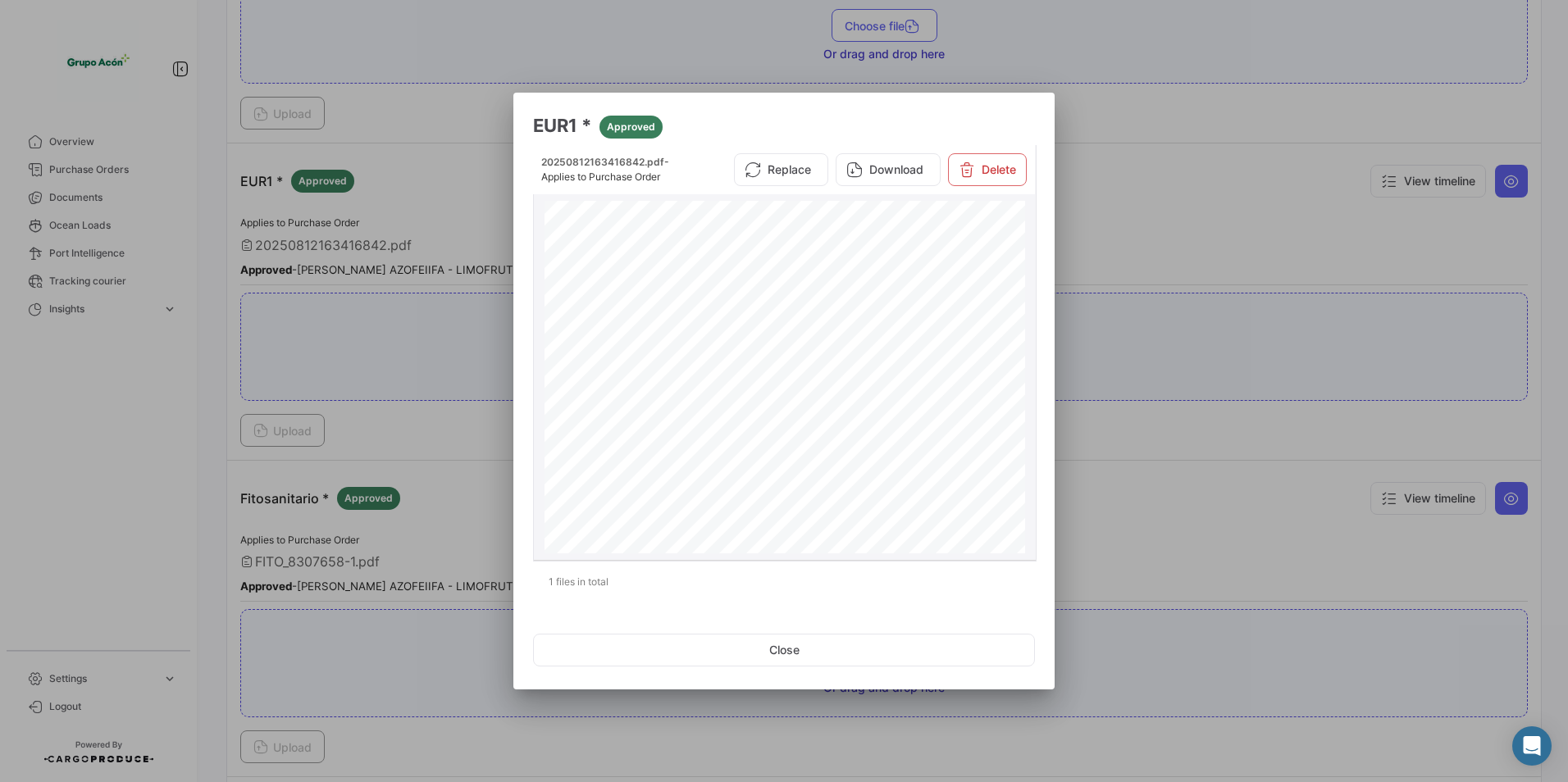
scroll to position [1066, 0]
click at [796, 648] on button "Close" at bounding box center [784, 650] width 502 height 33
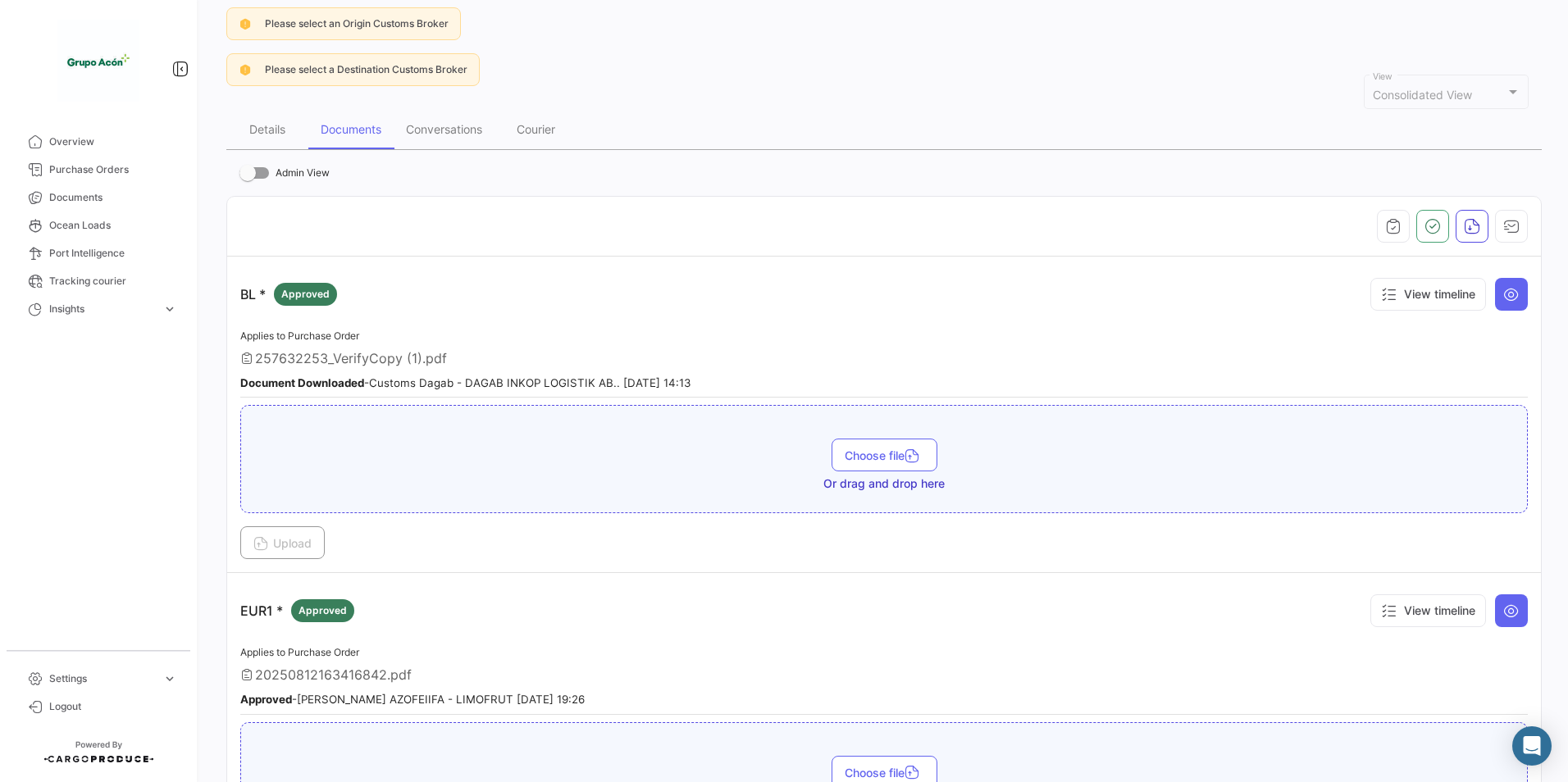
scroll to position [0, 0]
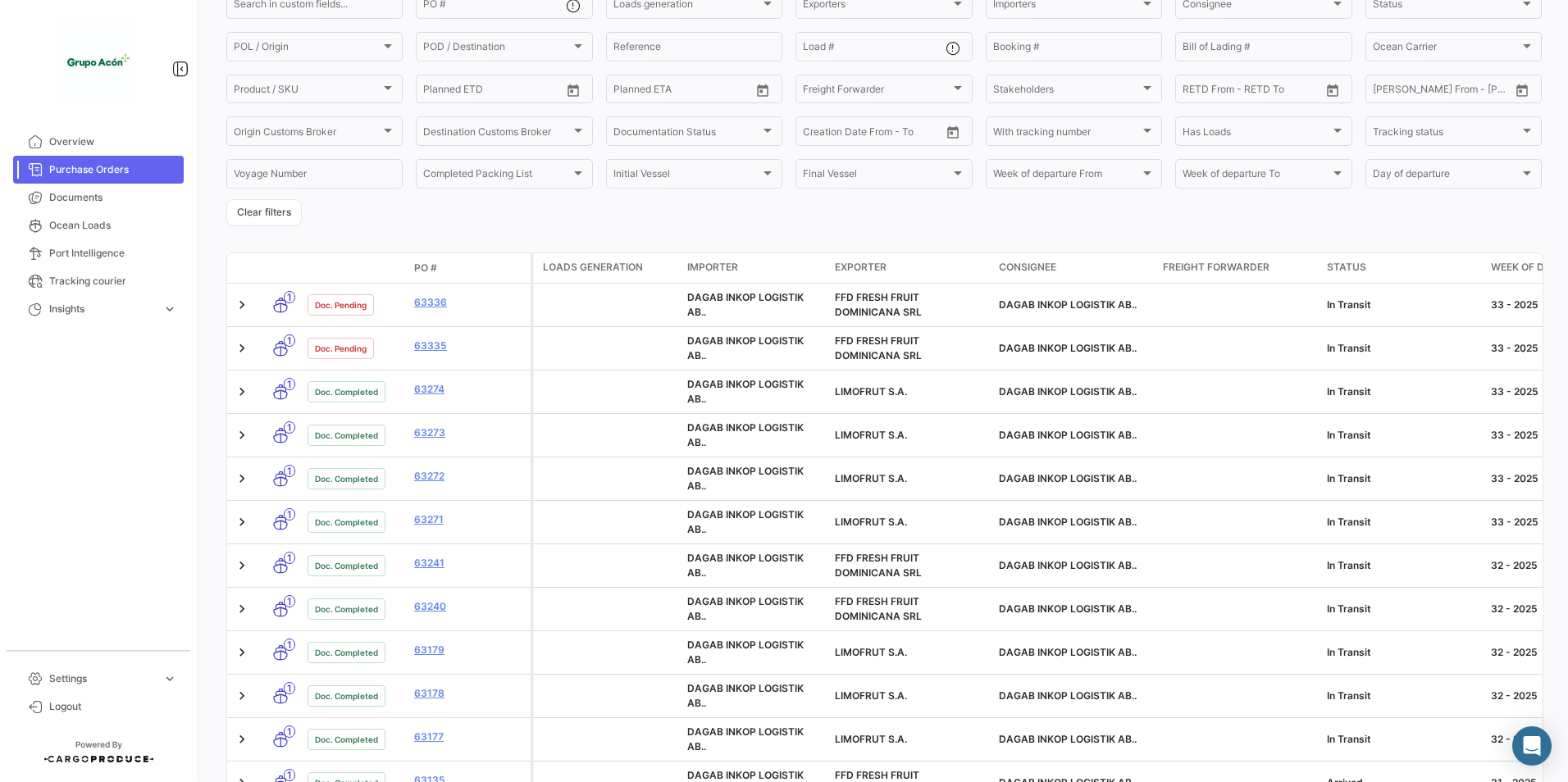
scroll to position [328, 0]
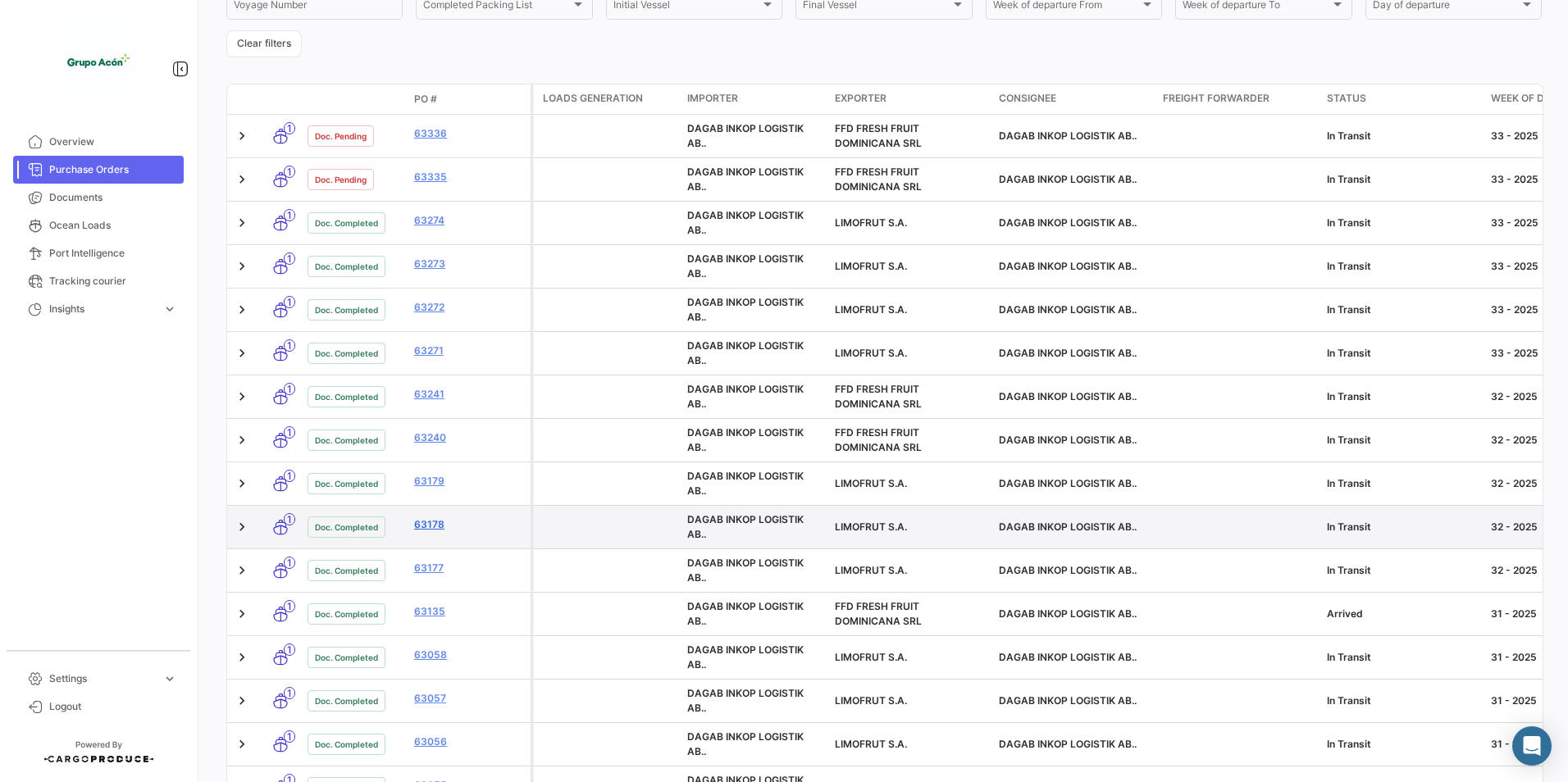
click at [429, 520] on link "63178" at bounding box center [469, 525] width 110 height 15
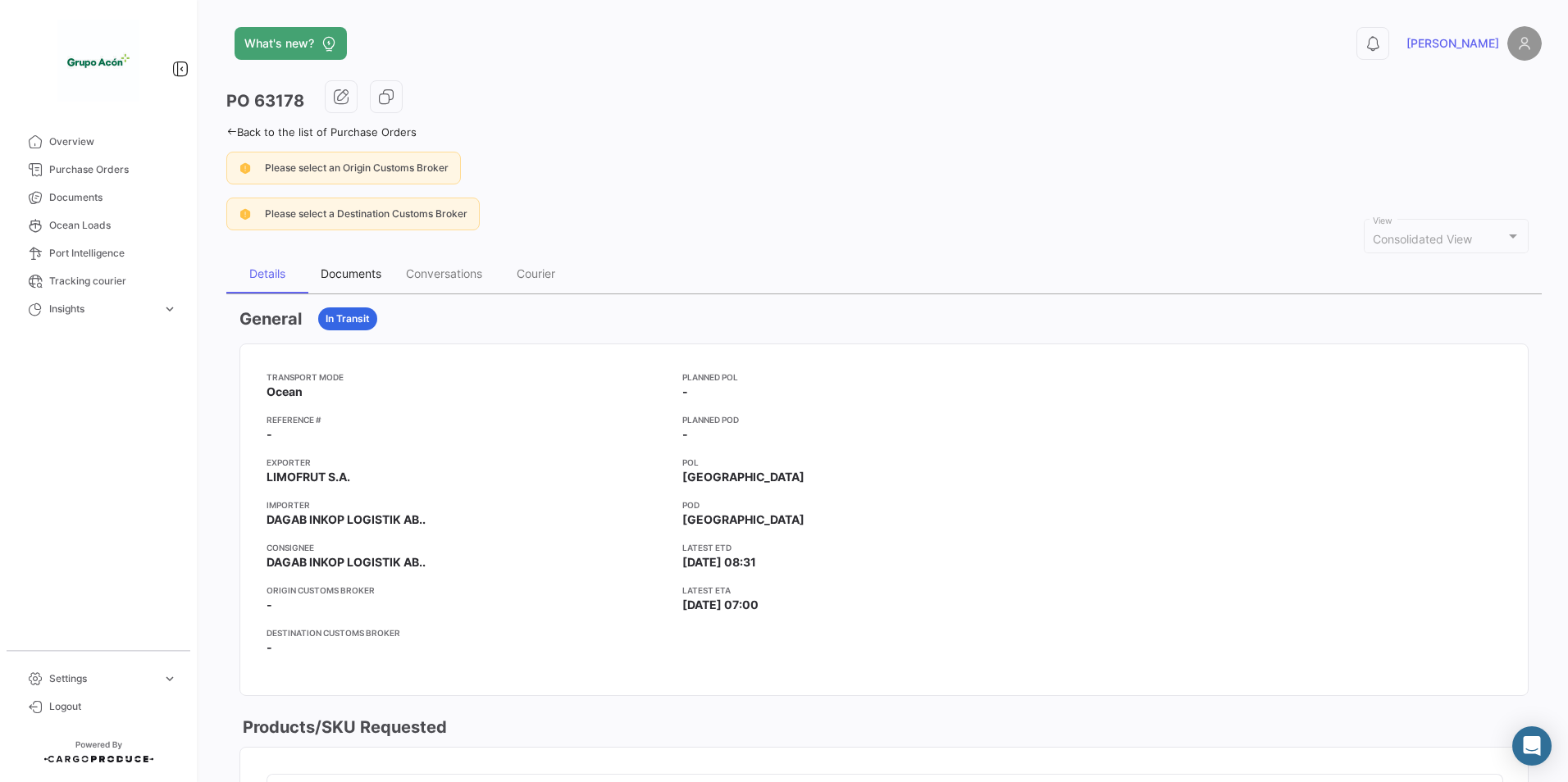
click at [355, 272] on div "Documents" at bounding box center [351, 273] width 61 height 14
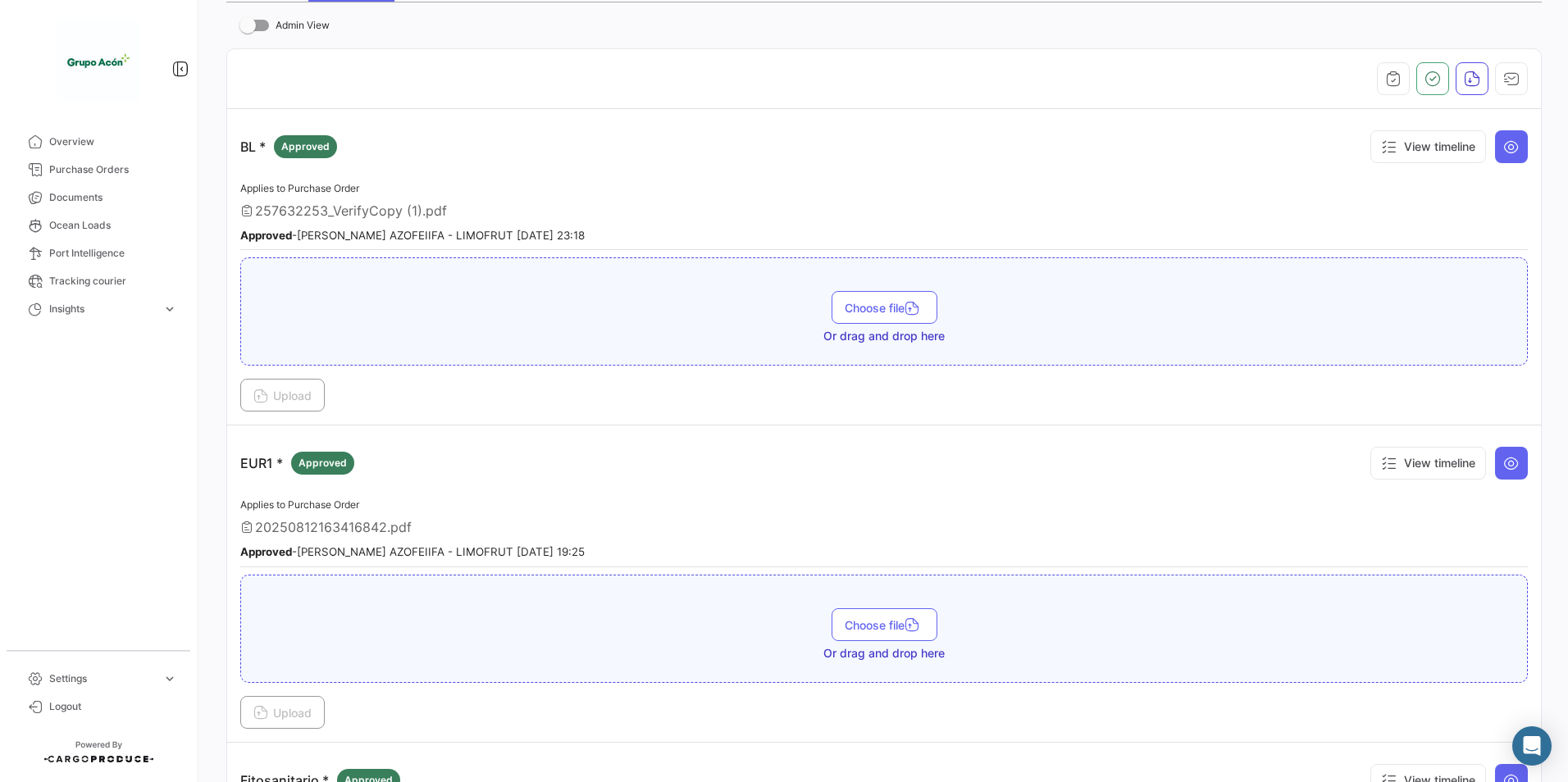
scroll to position [492, 0]
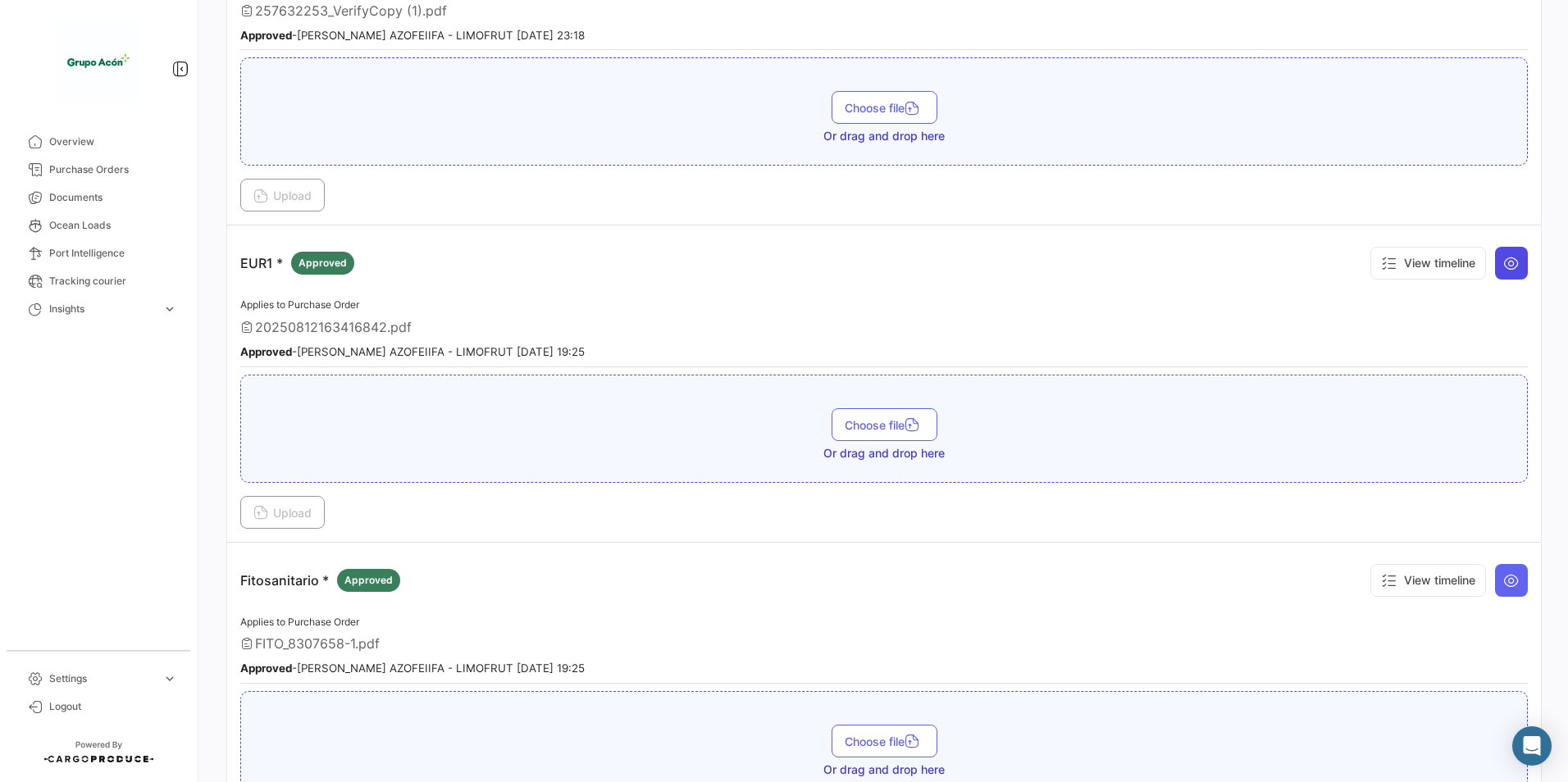
click at [1506, 269] on icon at bounding box center [1512, 263] width 16 height 16
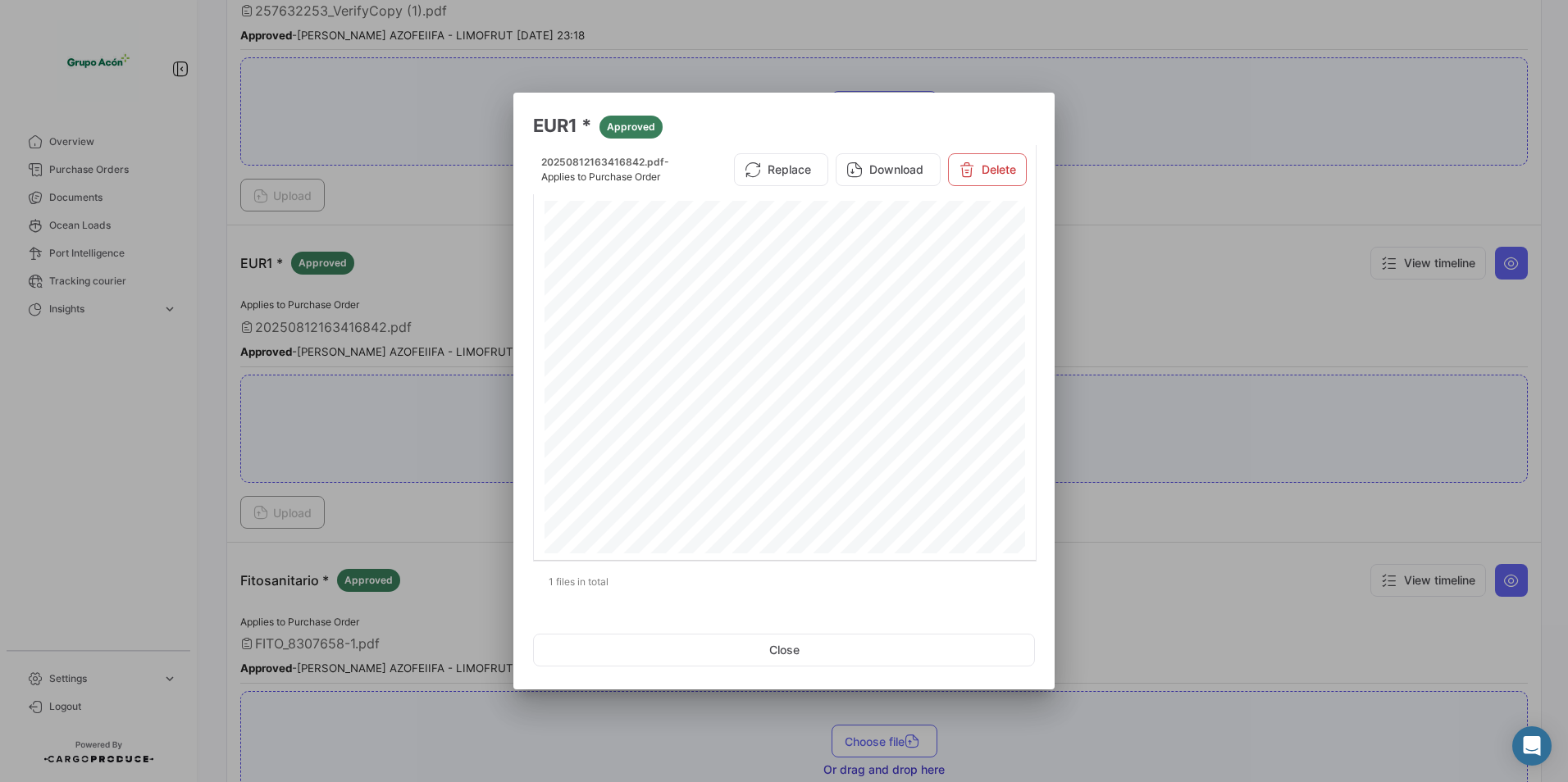
scroll to position [1066, 0]
click at [788, 650] on button "Close" at bounding box center [784, 650] width 502 height 33
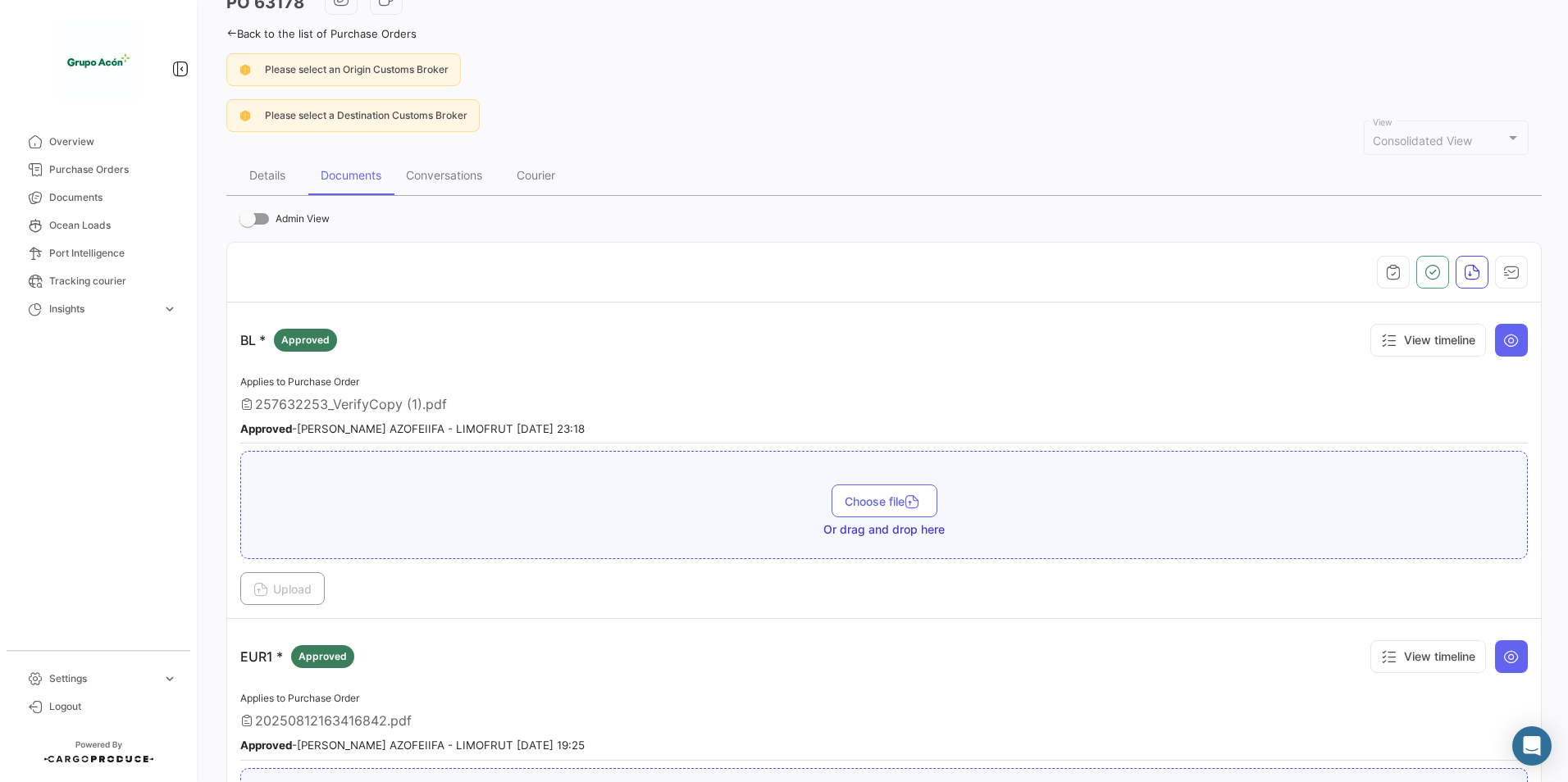
scroll to position [0, 0]
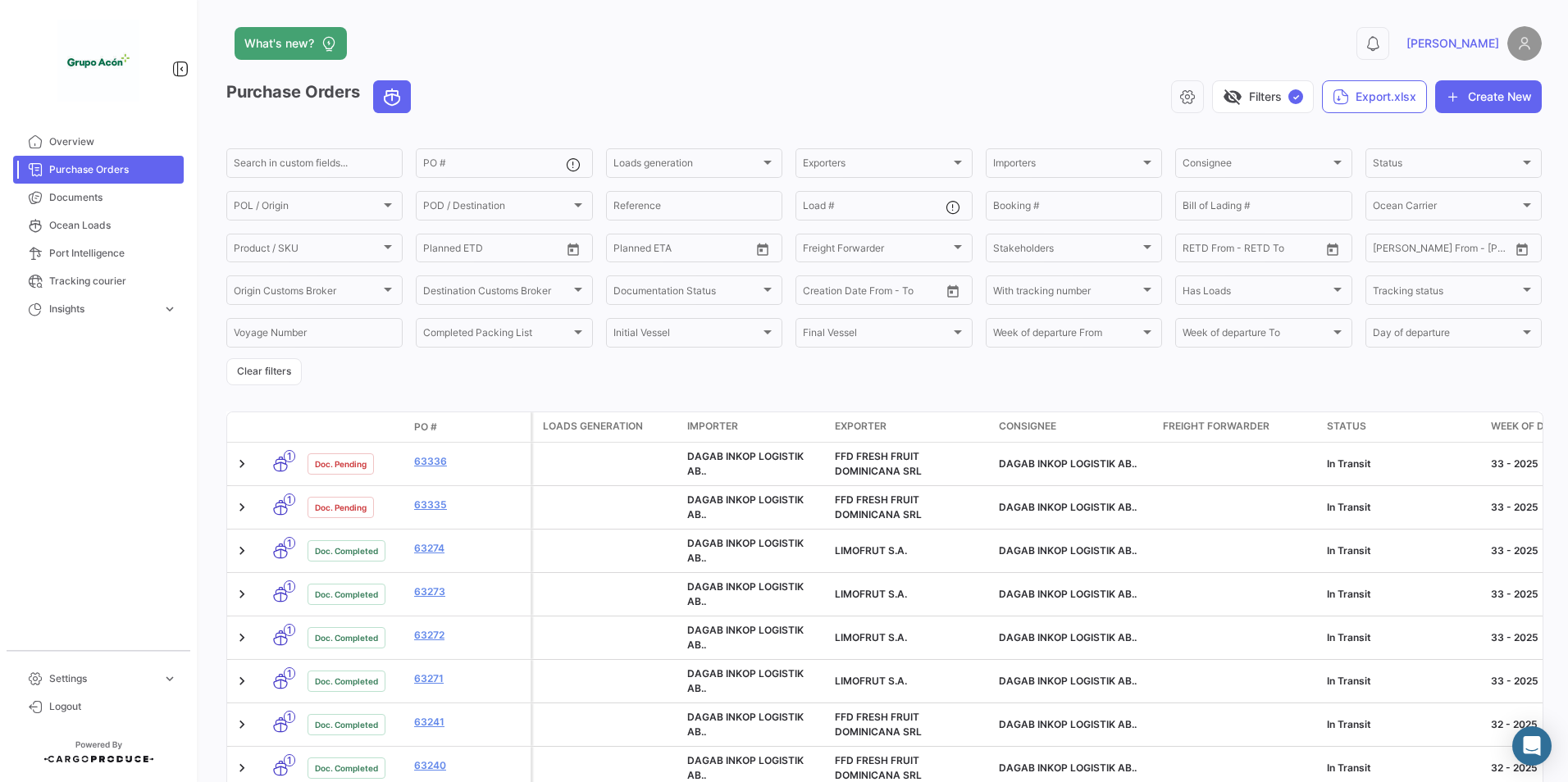
scroll to position [328, 0]
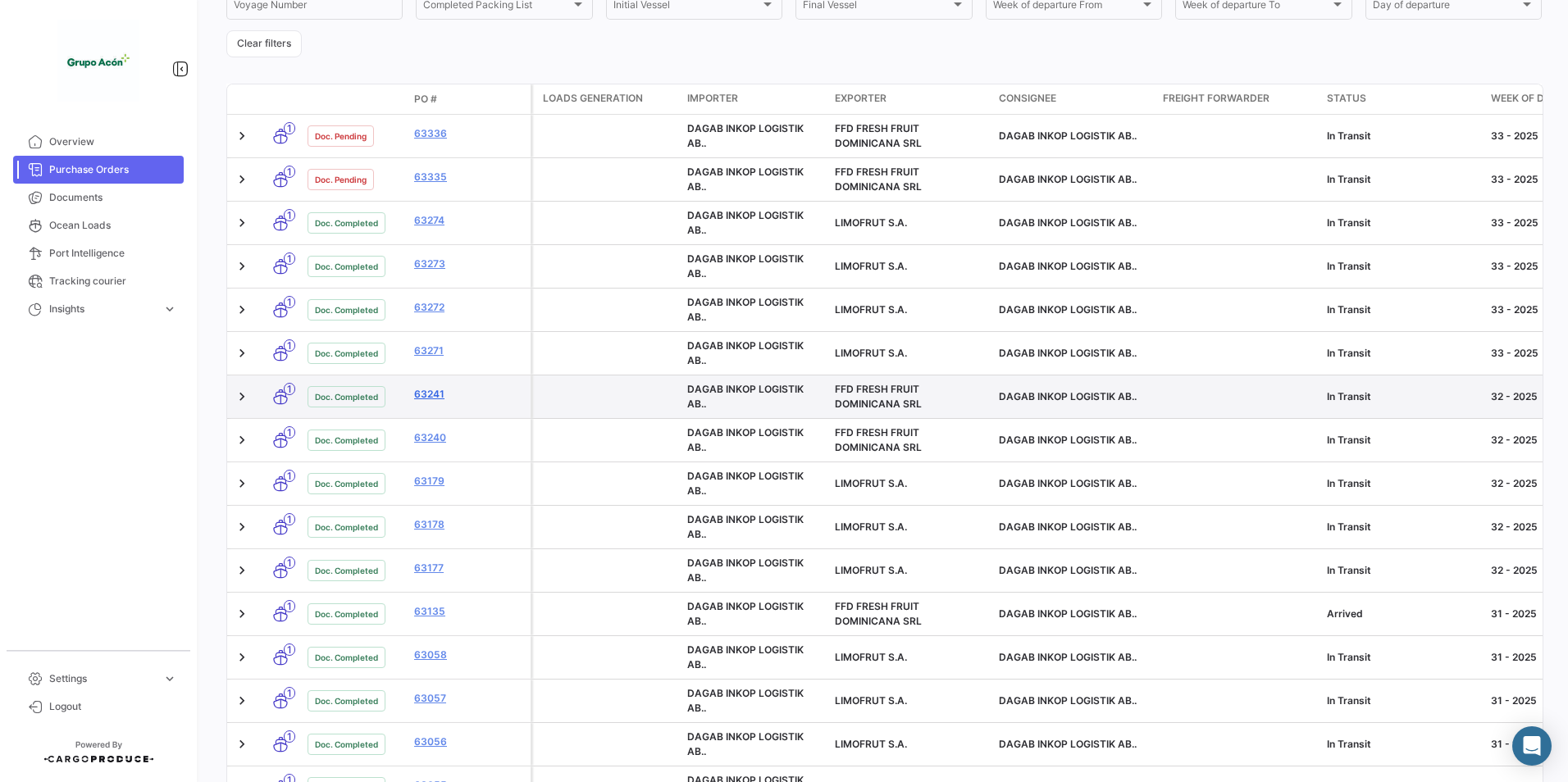
click at [430, 394] on link "63241" at bounding box center [469, 394] width 110 height 15
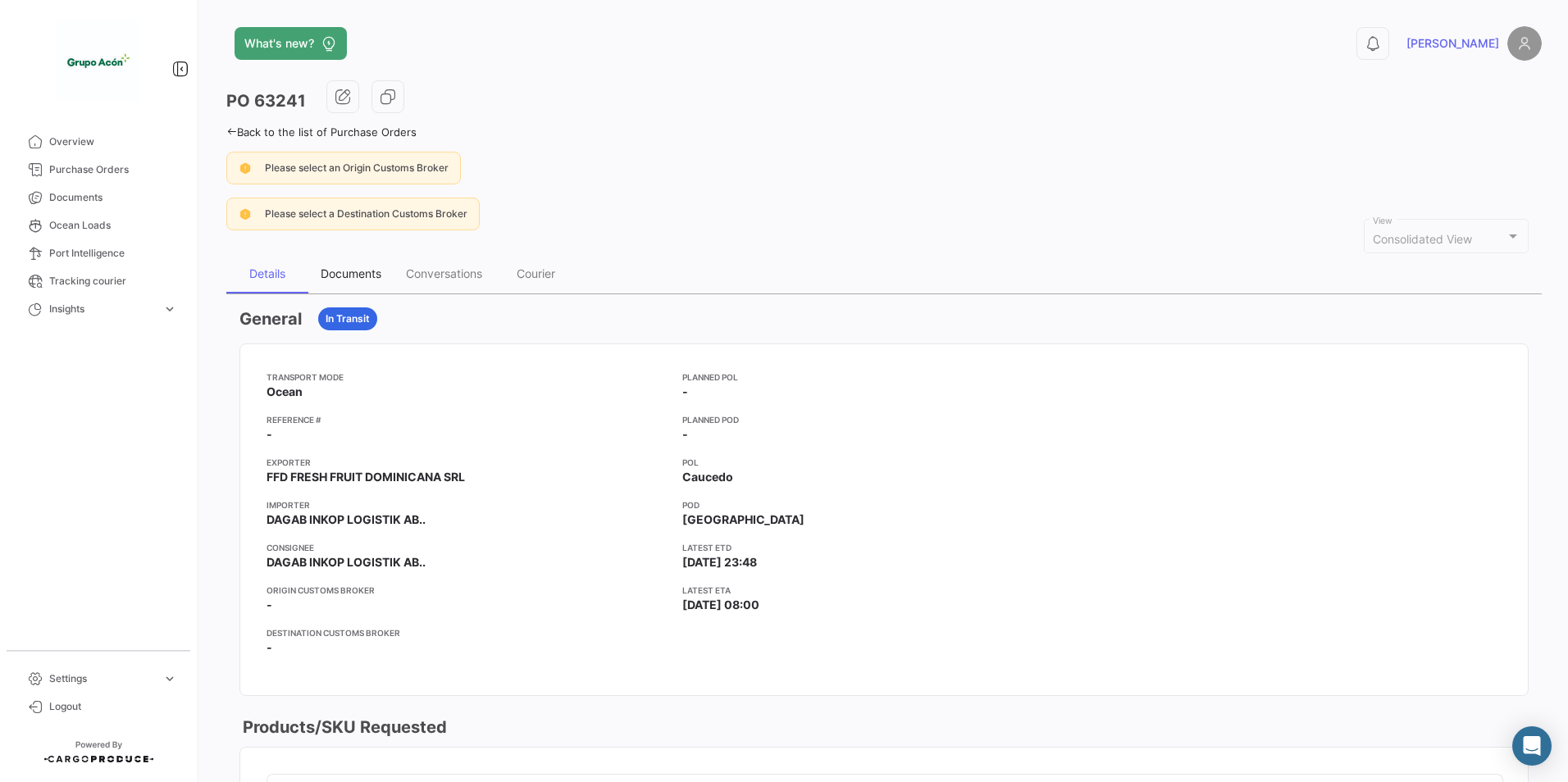
click at [357, 276] on div "Documents" at bounding box center [351, 273] width 61 height 14
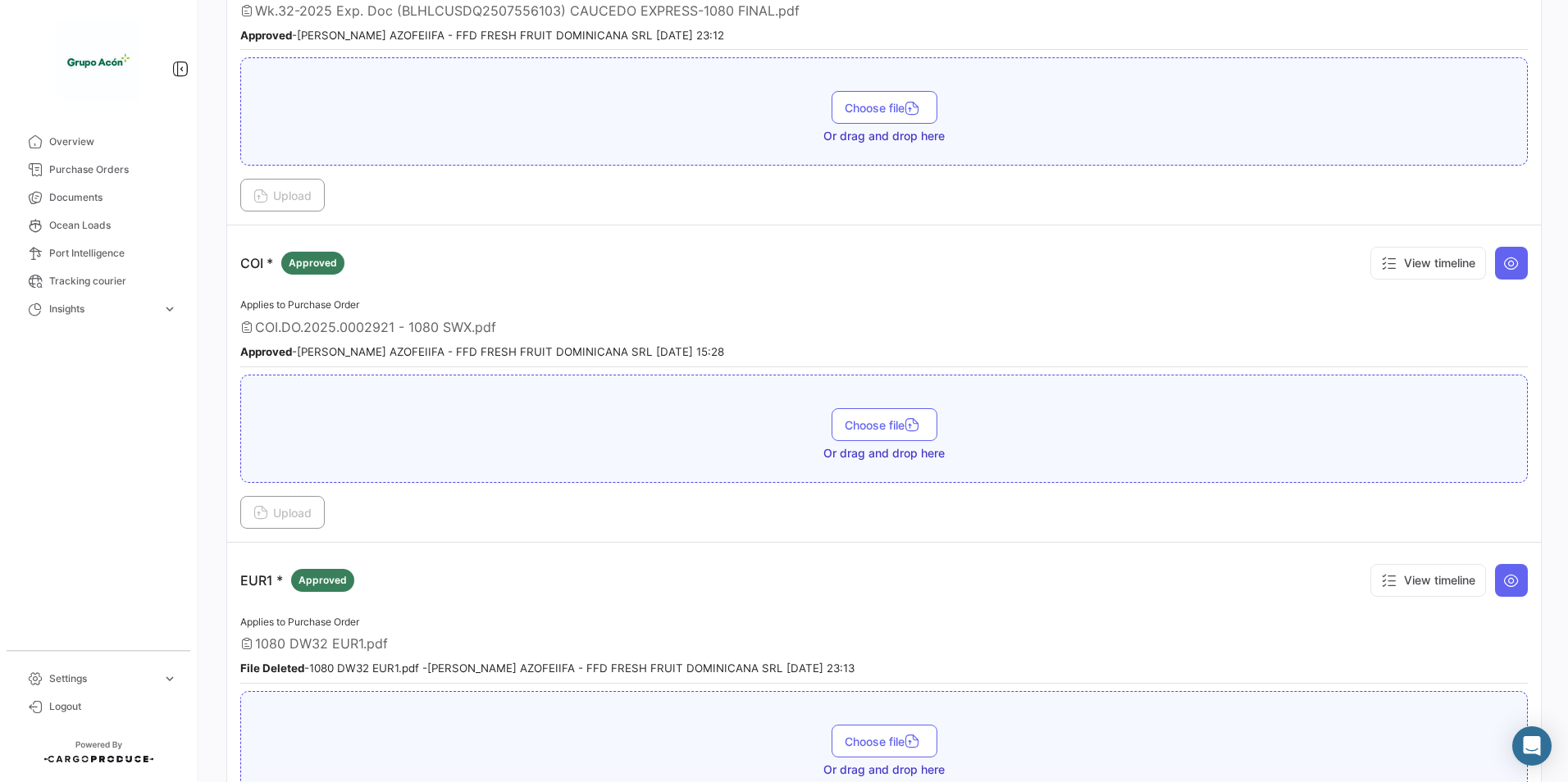
scroll to position [820, 0]
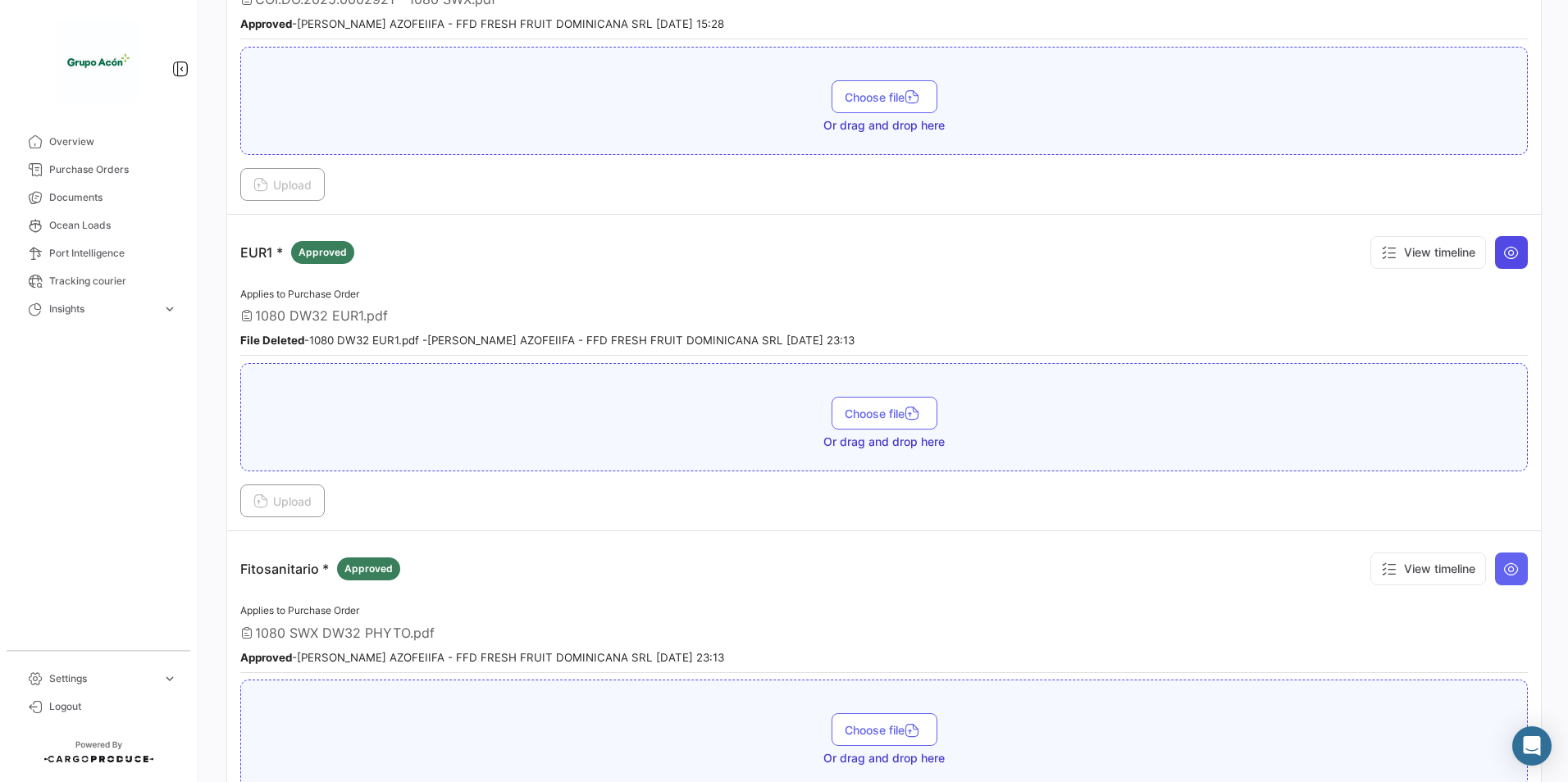
click at [1499, 260] on button at bounding box center [1512, 252] width 33 height 33
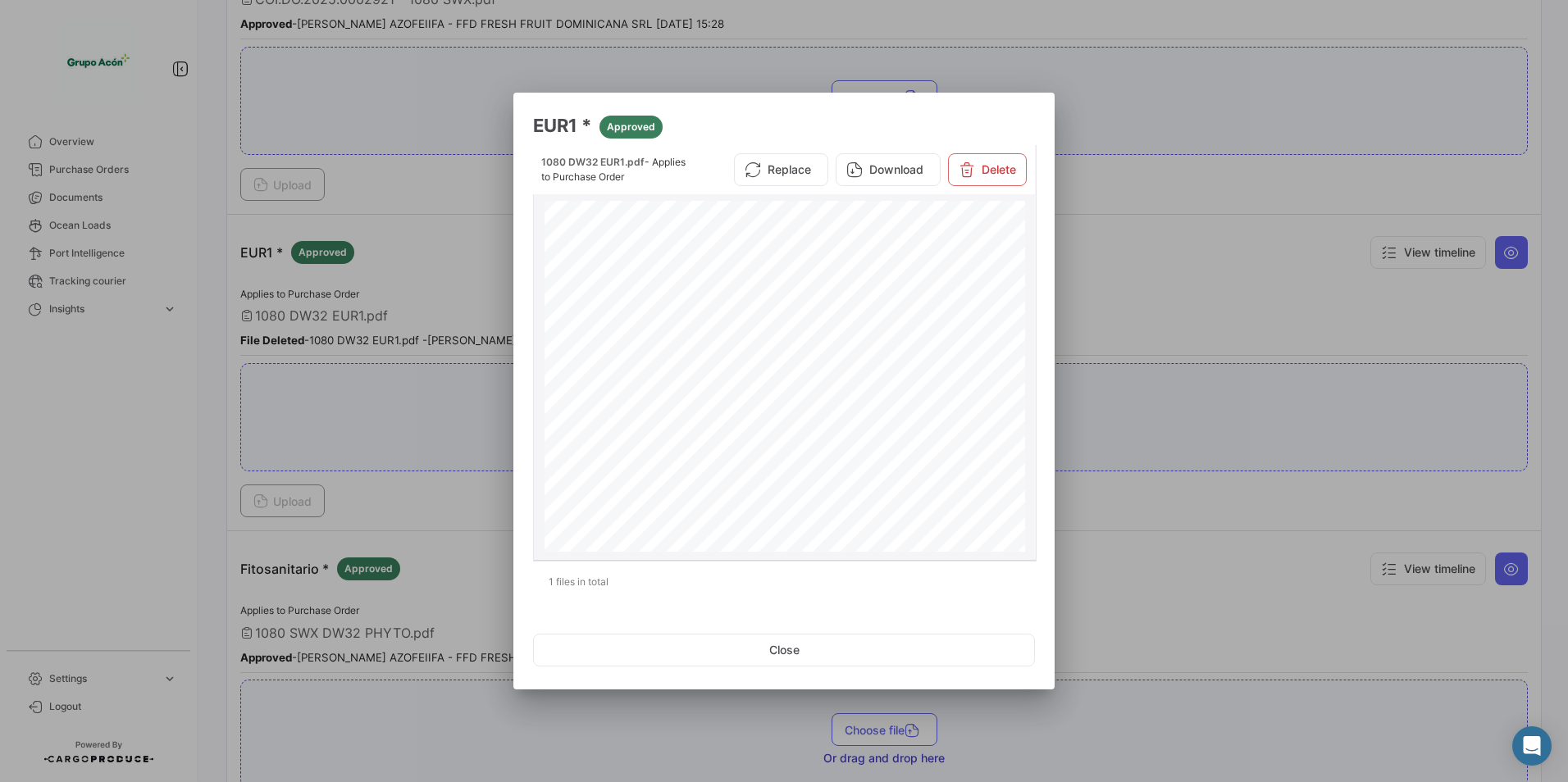
scroll to position [335, 0]
click at [828, 654] on button "Close" at bounding box center [784, 650] width 502 height 33
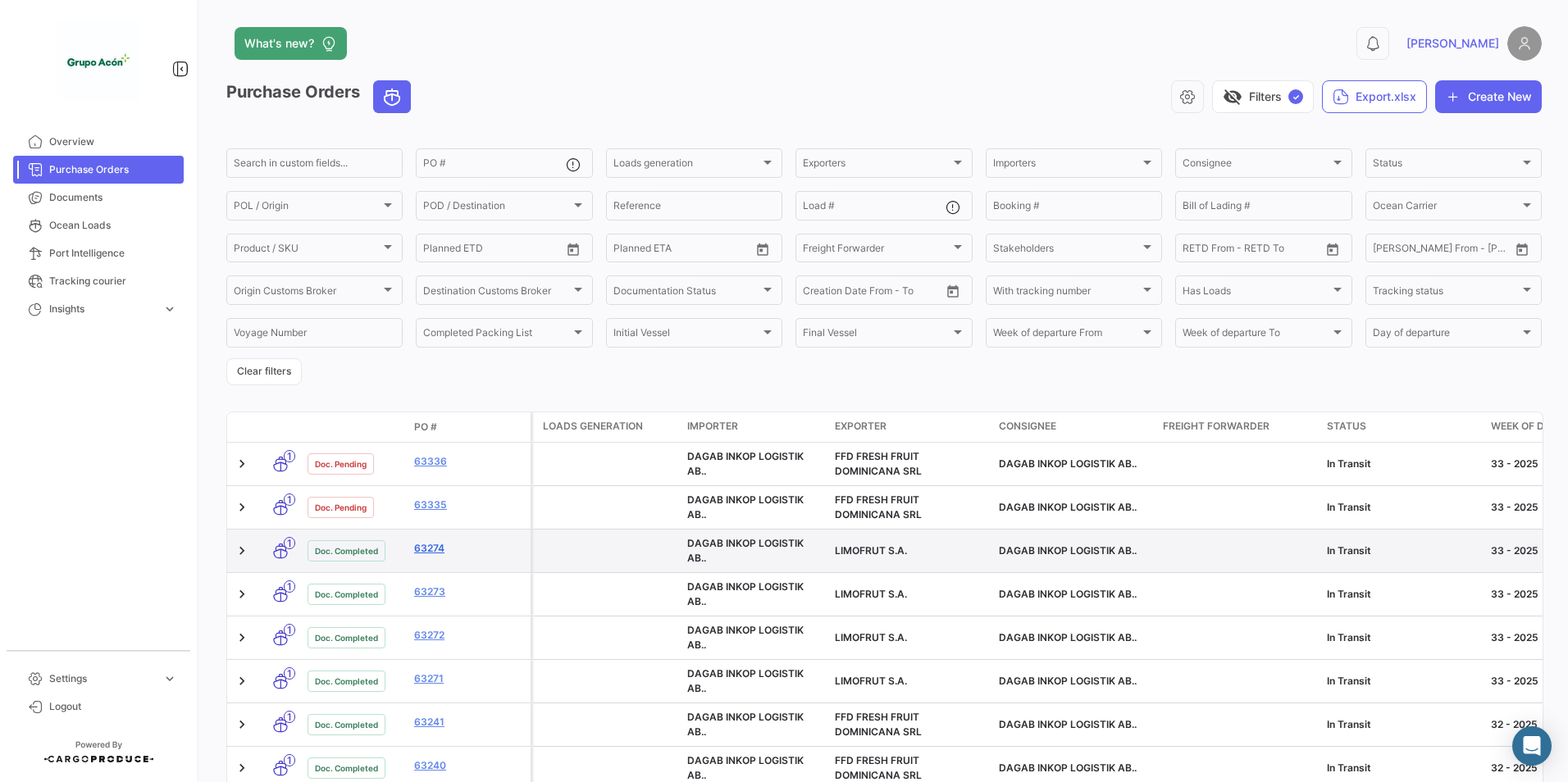
click at [422, 554] on link "63274" at bounding box center [469, 549] width 110 height 15
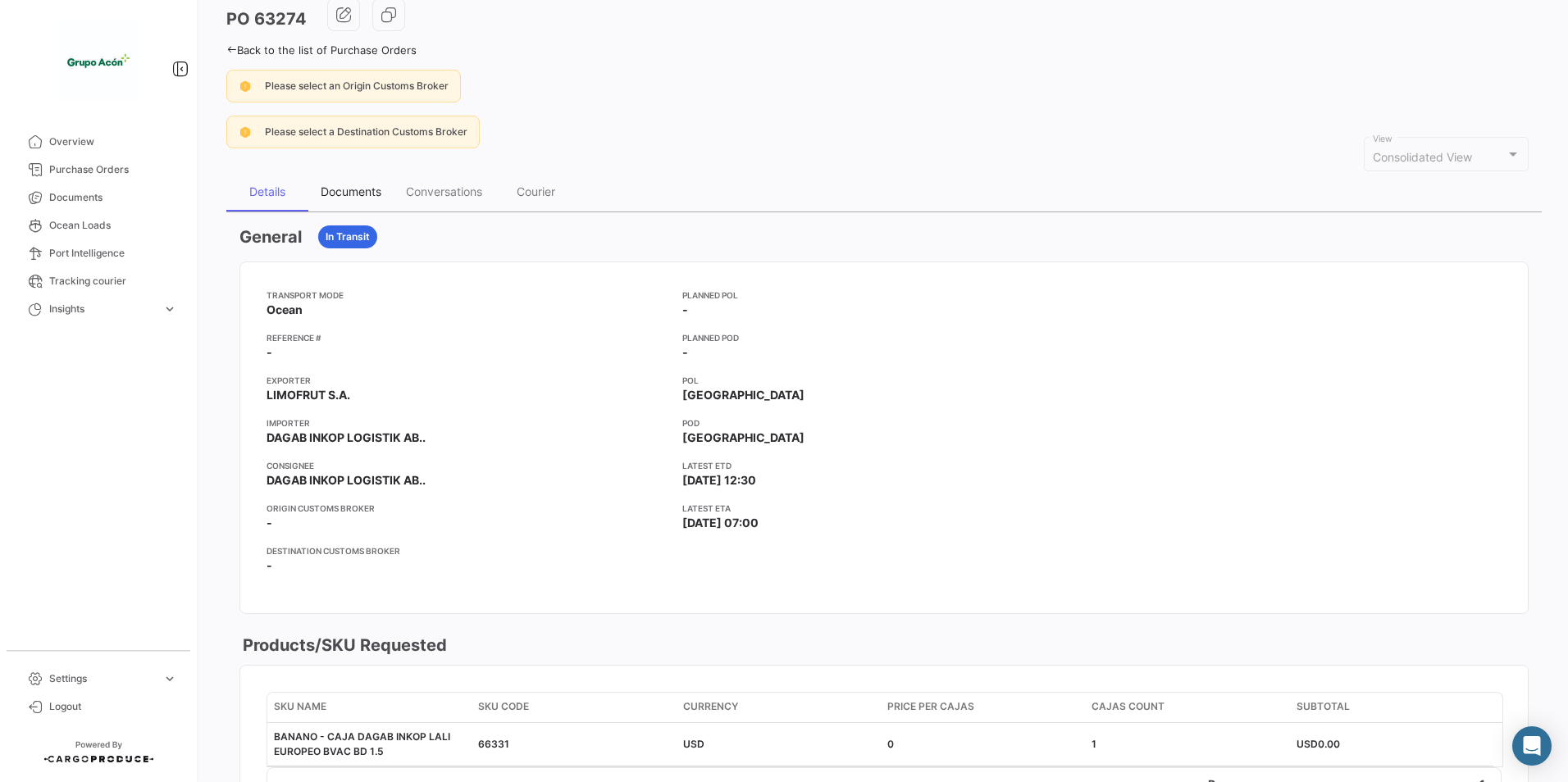
click at [346, 190] on div "Documents" at bounding box center [351, 191] width 61 height 14
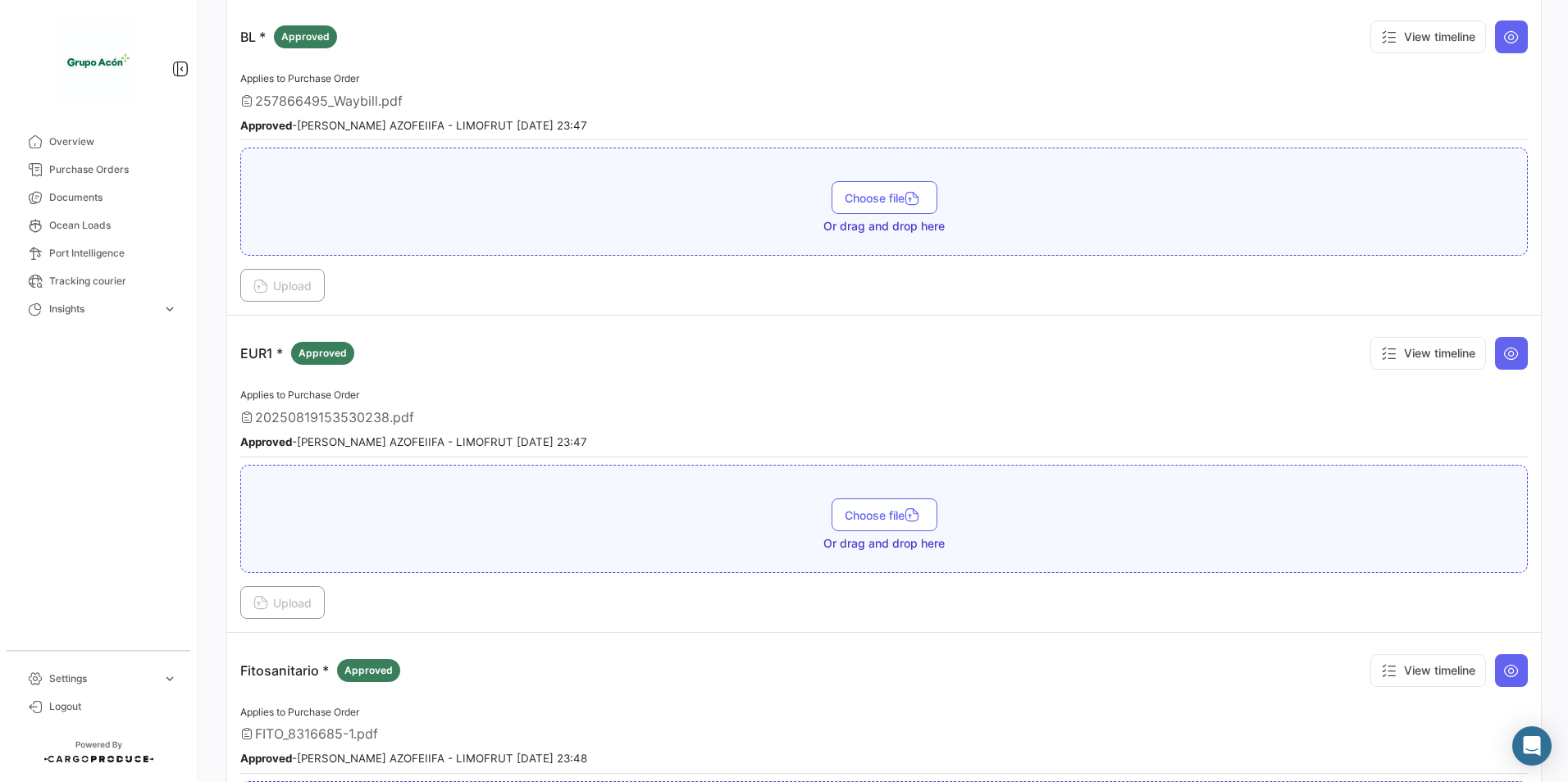
scroll to position [410, 0]
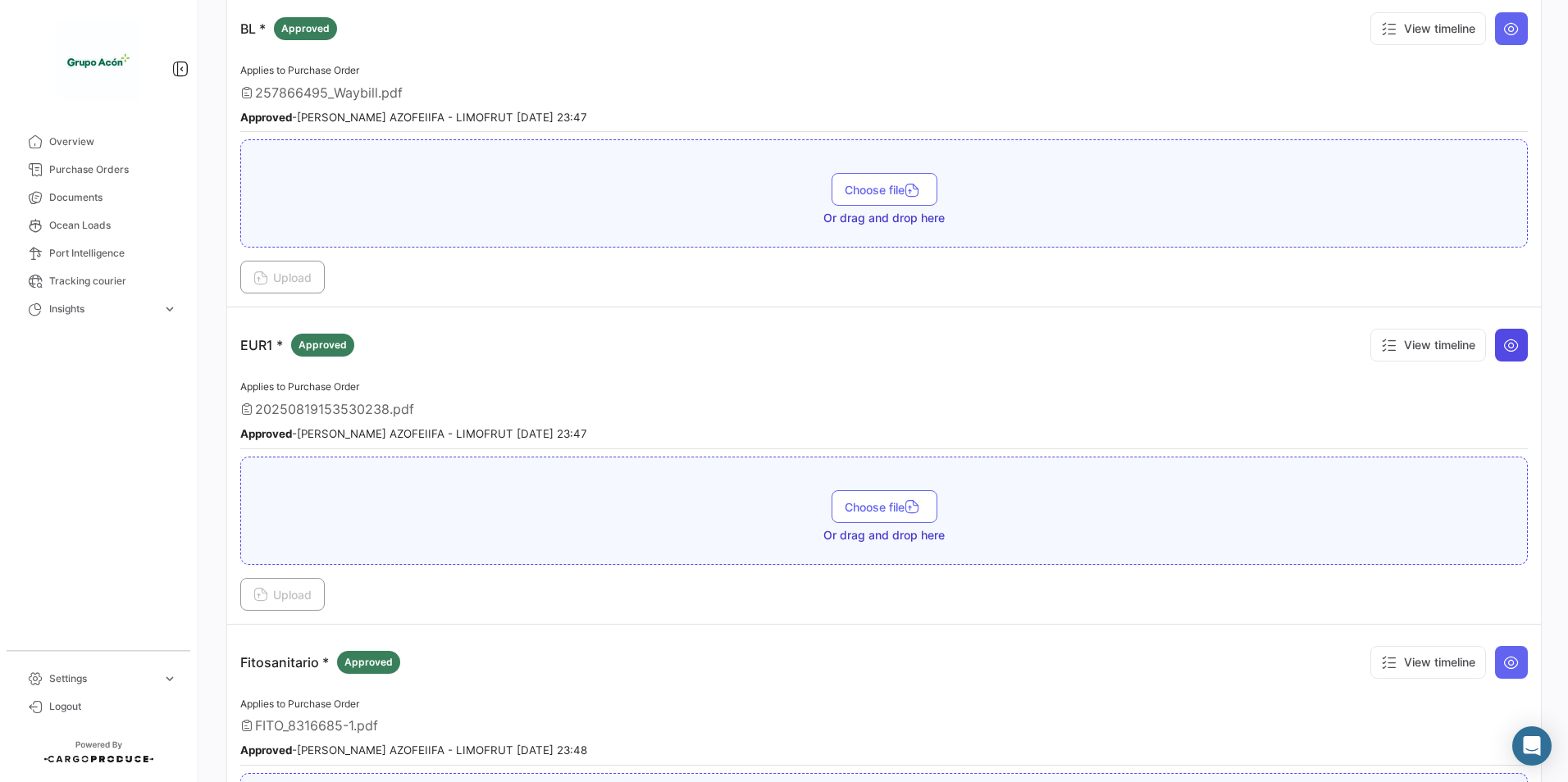
click at [1503, 356] on button at bounding box center [1512, 345] width 33 height 33
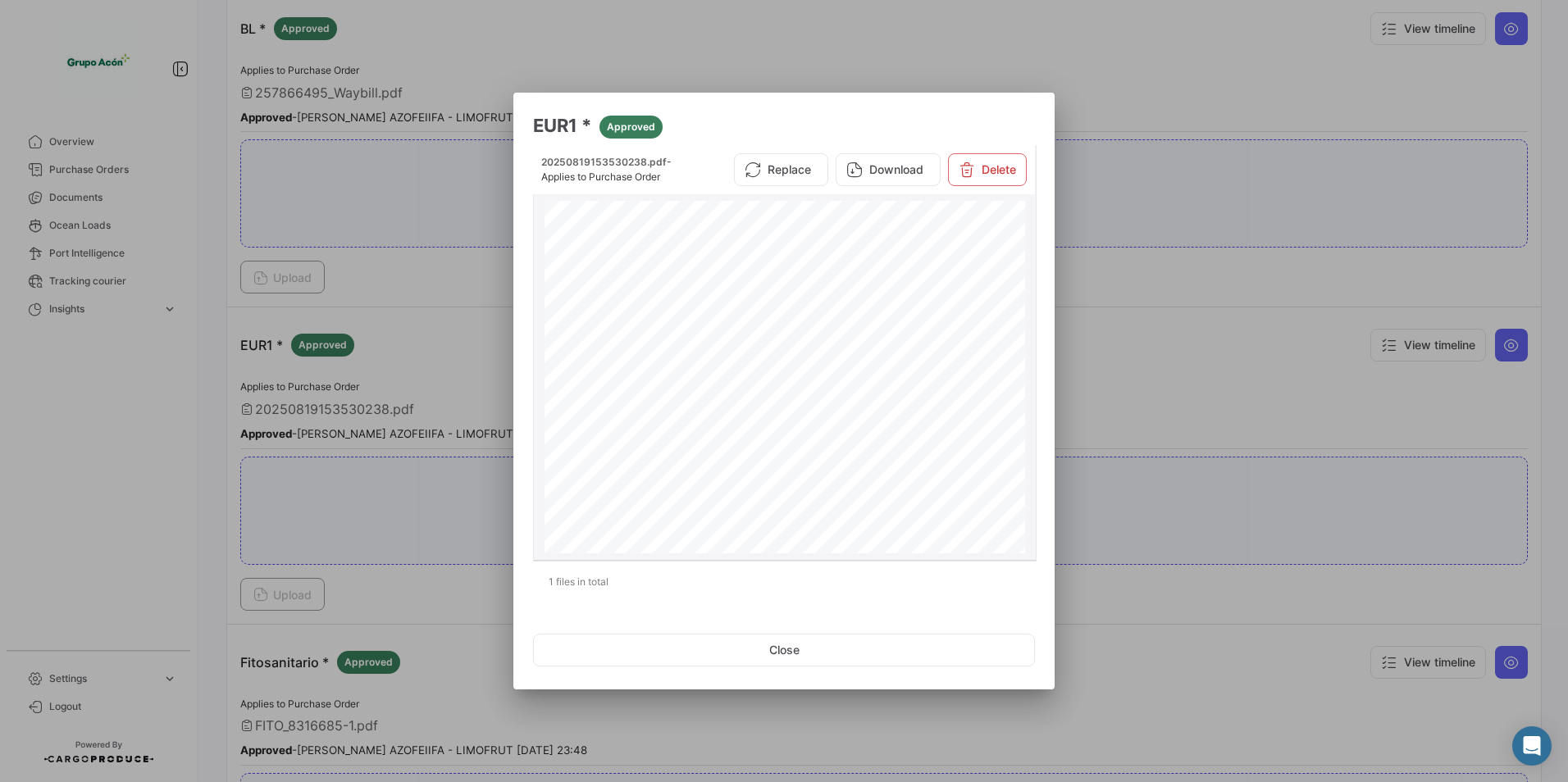
scroll to position [984, 0]
click at [778, 656] on button "Close" at bounding box center [784, 650] width 502 height 33
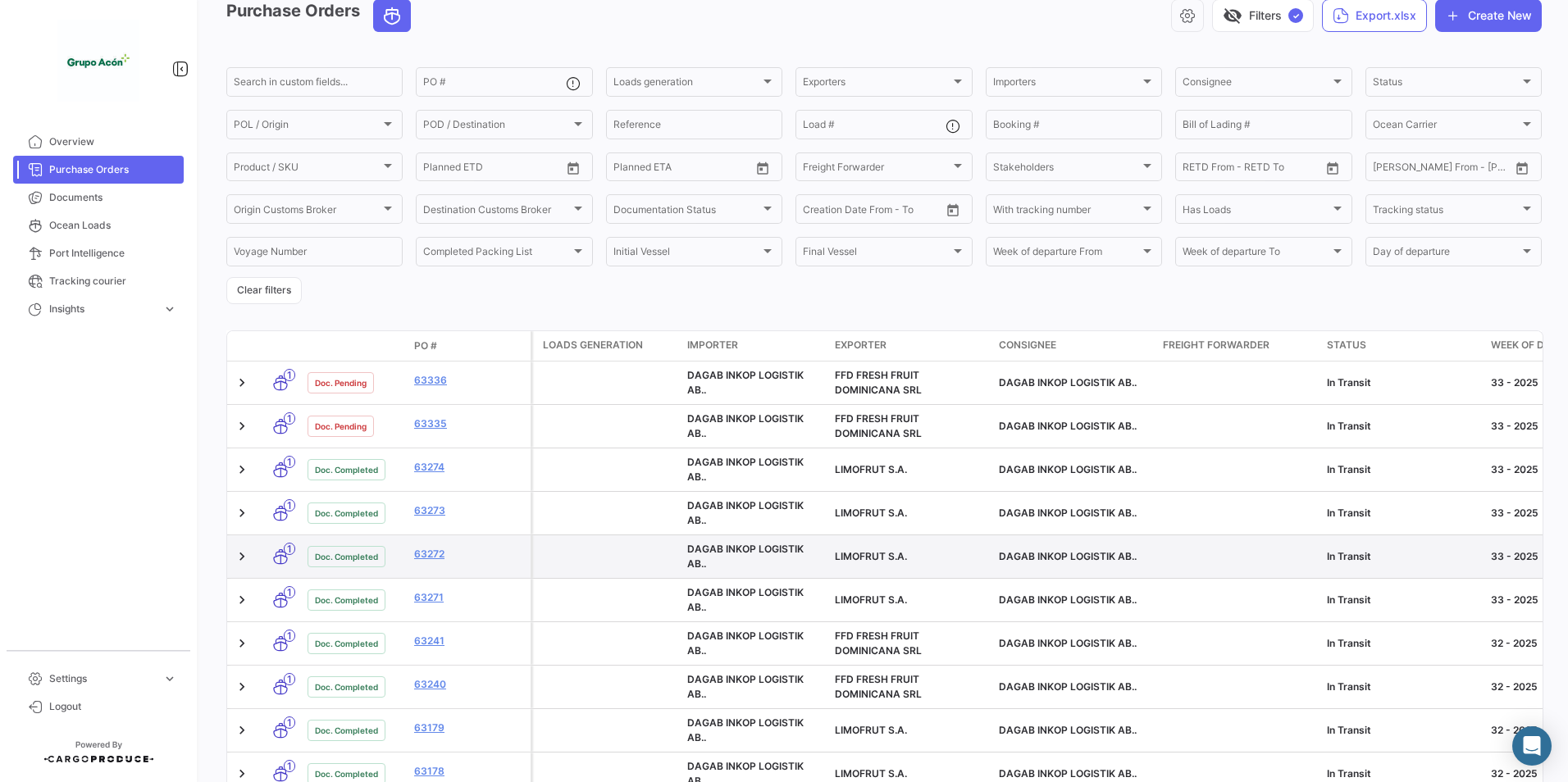
scroll to position [82, 0]
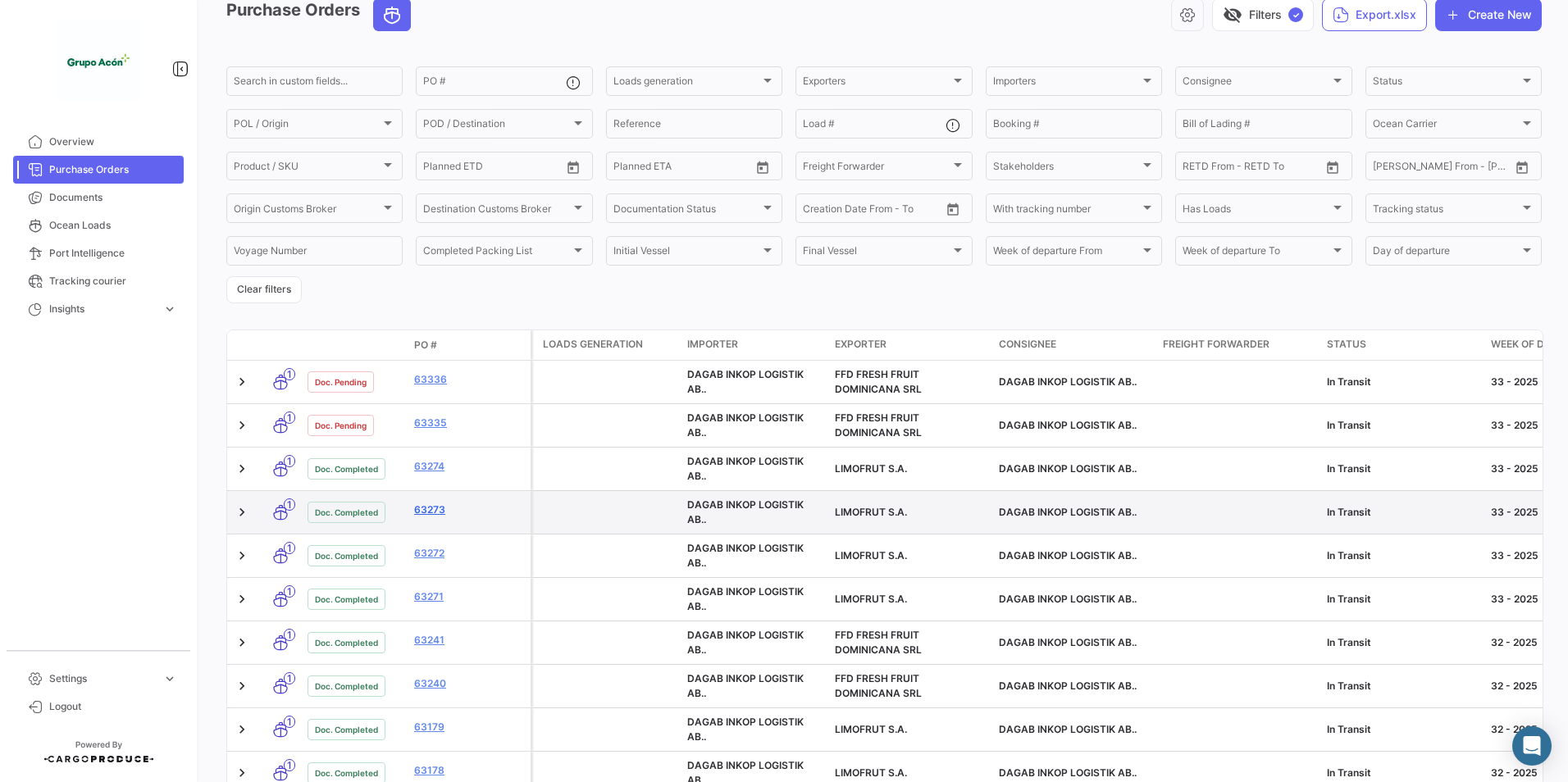
click at [433, 512] on link "63273" at bounding box center [469, 510] width 110 height 15
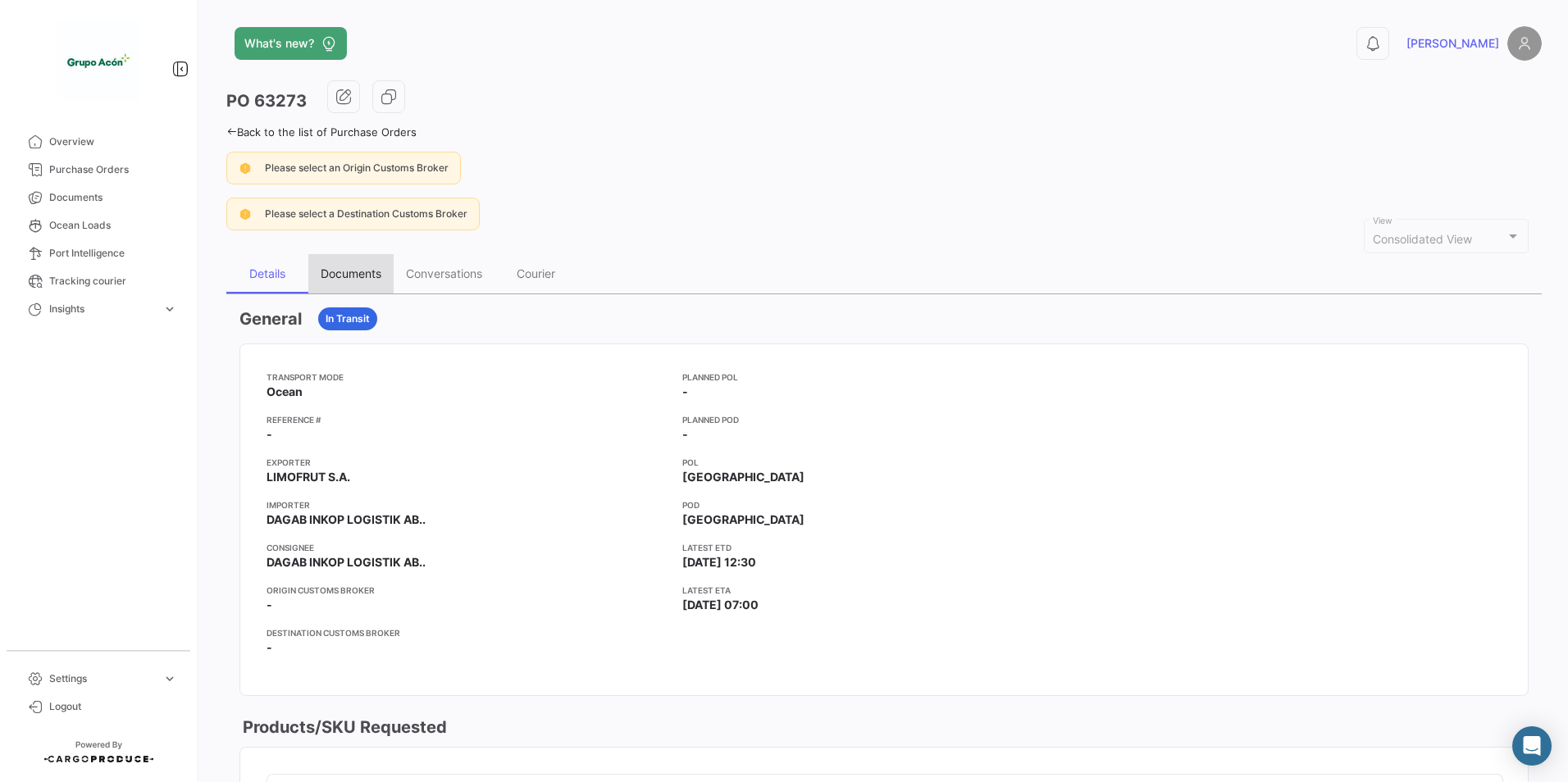
click at [361, 270] on div "Documents" at bounding box center [351, 273] width 61 height 14
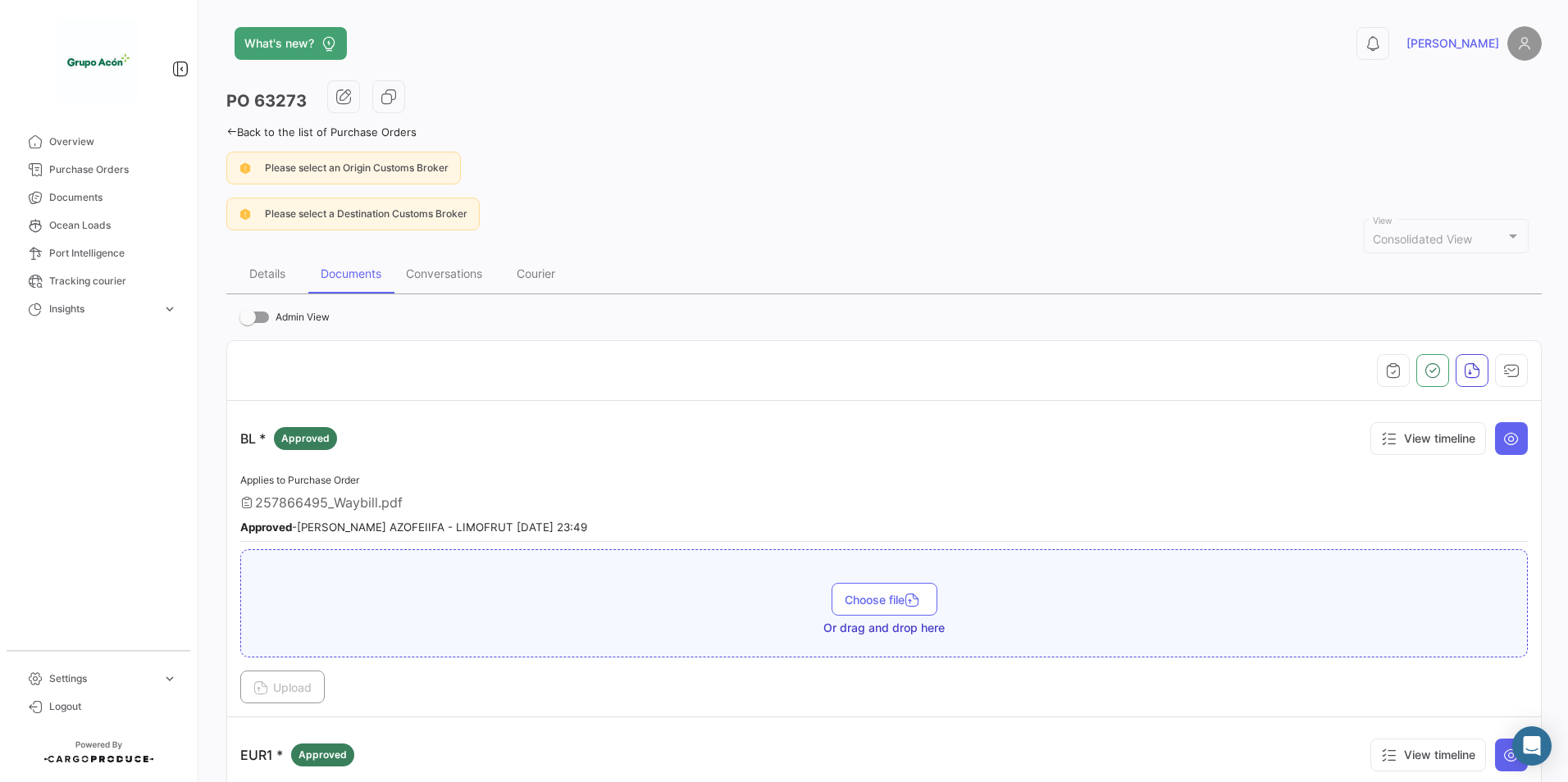
scroll to position [574, 0]
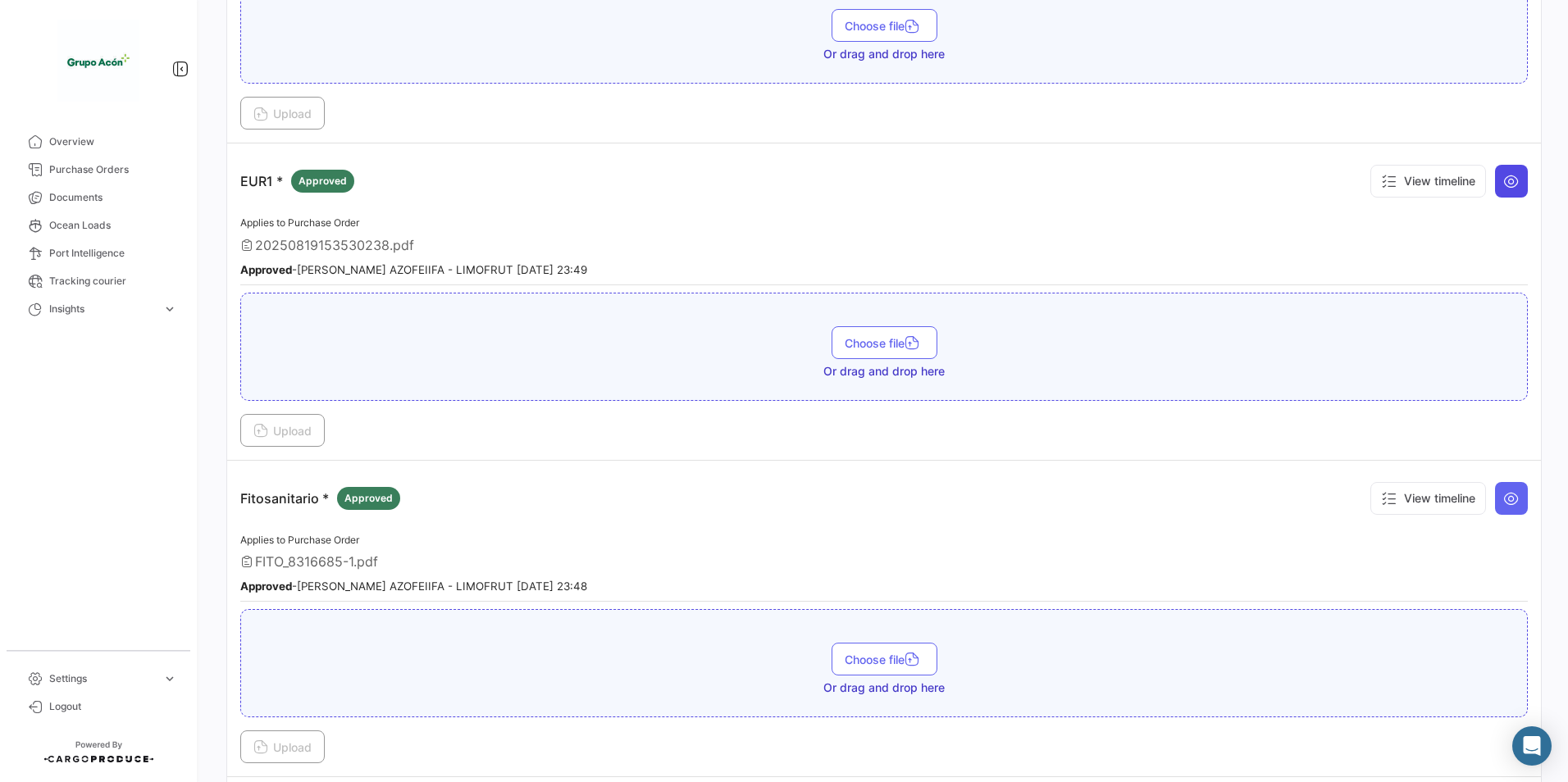
click at [1511, 186] on icon at bounding box center [1512, 180] width 16 height 16
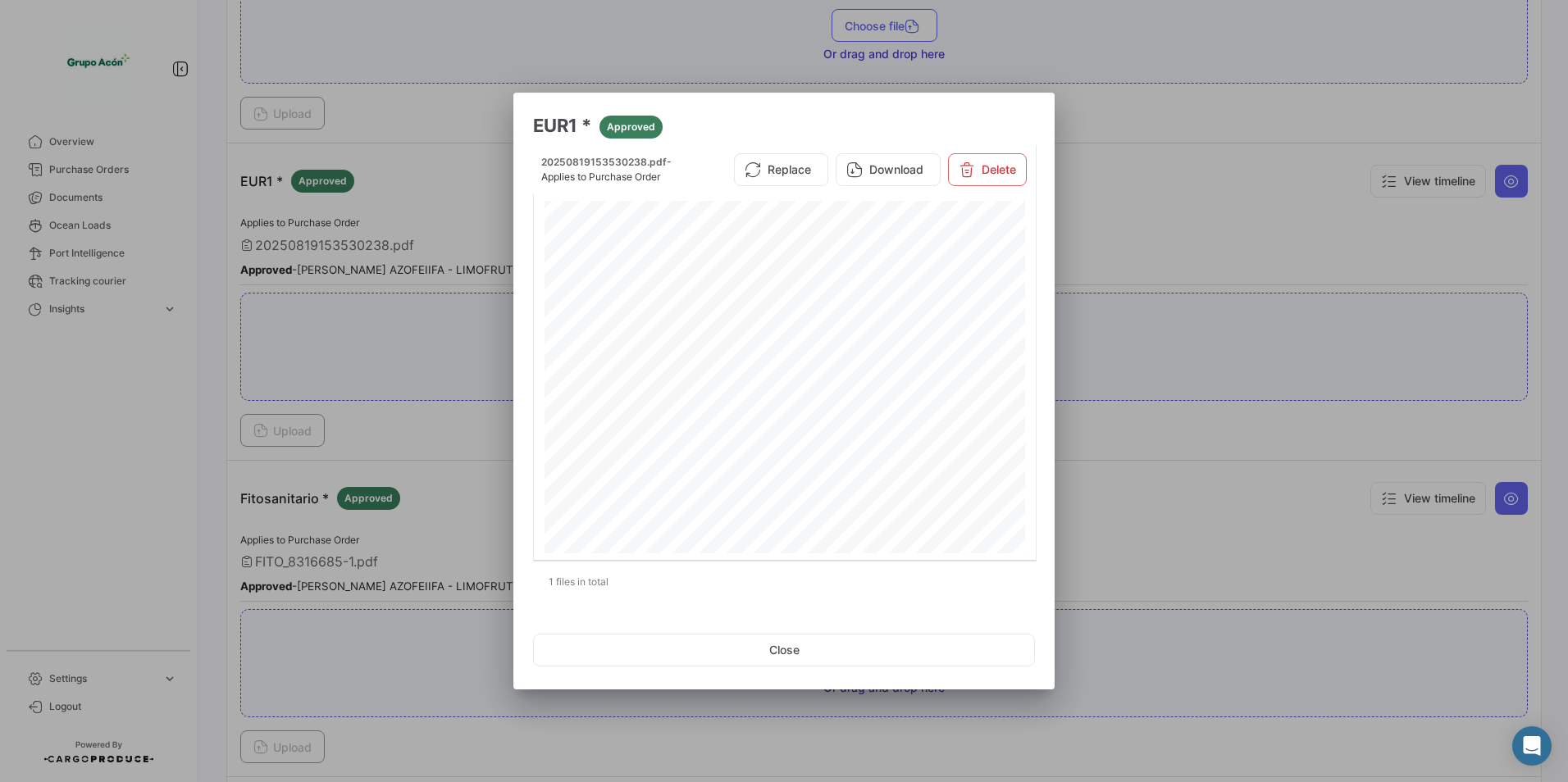
scroll to position [1077, 0]
click at [740, 656] on button "Close" at bounding box center [784, 650] width 502 height 33
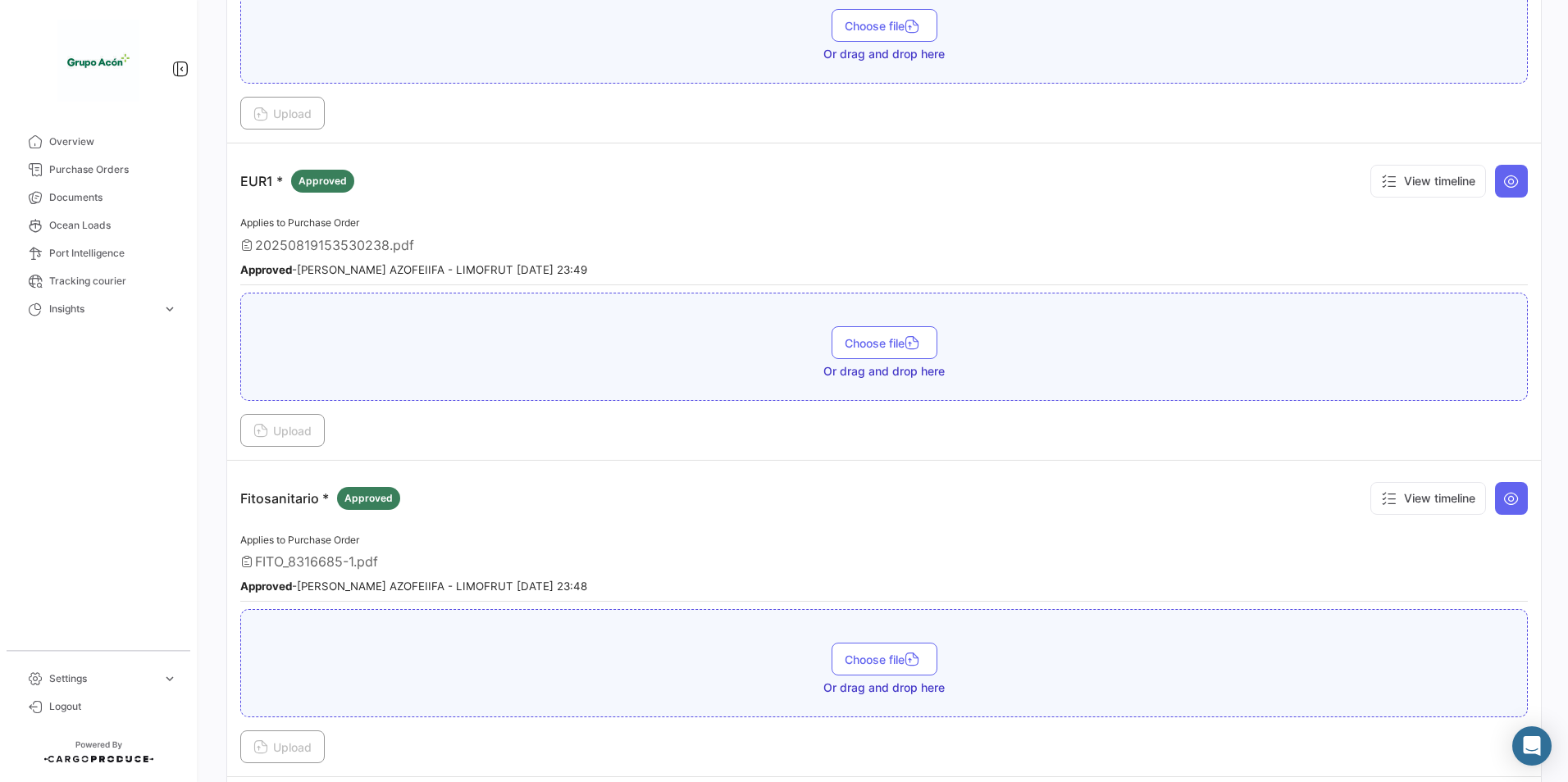
scroll to position [0, 0]
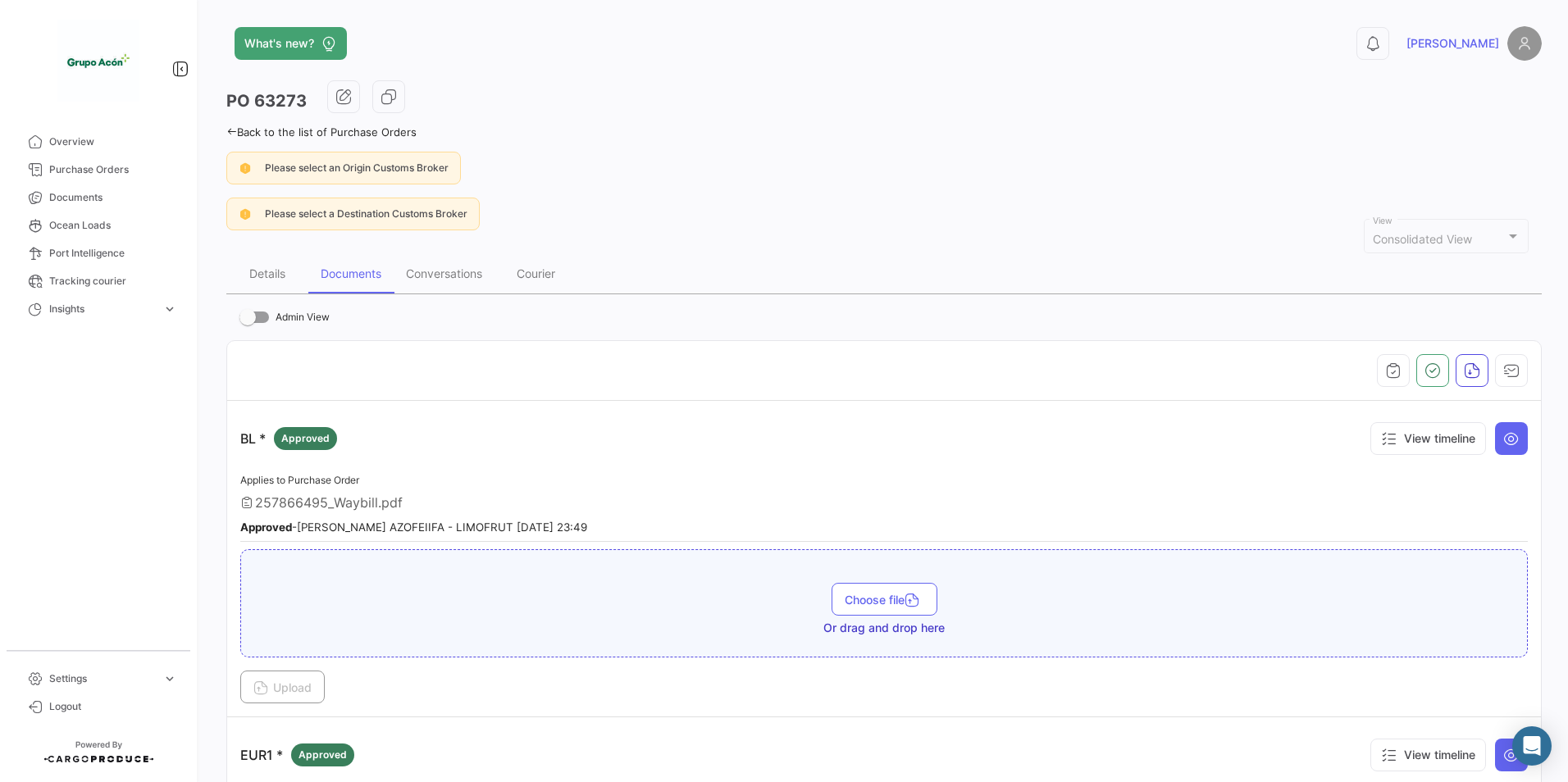
click at [312, 134] on link "Back to the list of Purchase Orders" at bounding box center [322, 132] width 191 height 13
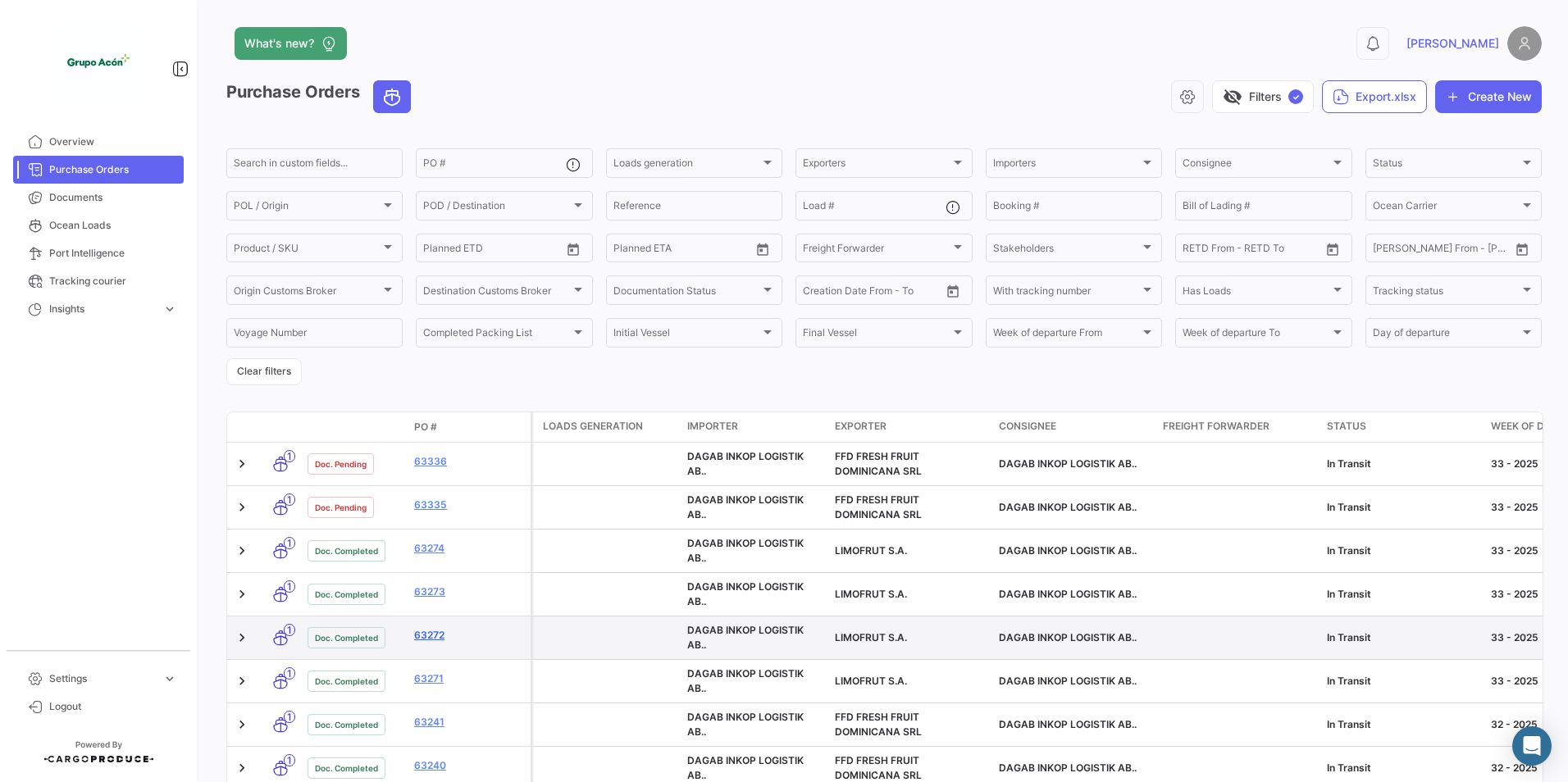
click at [432, 635] on link "63272" at bounding box center [469, 635] width 110 height 15
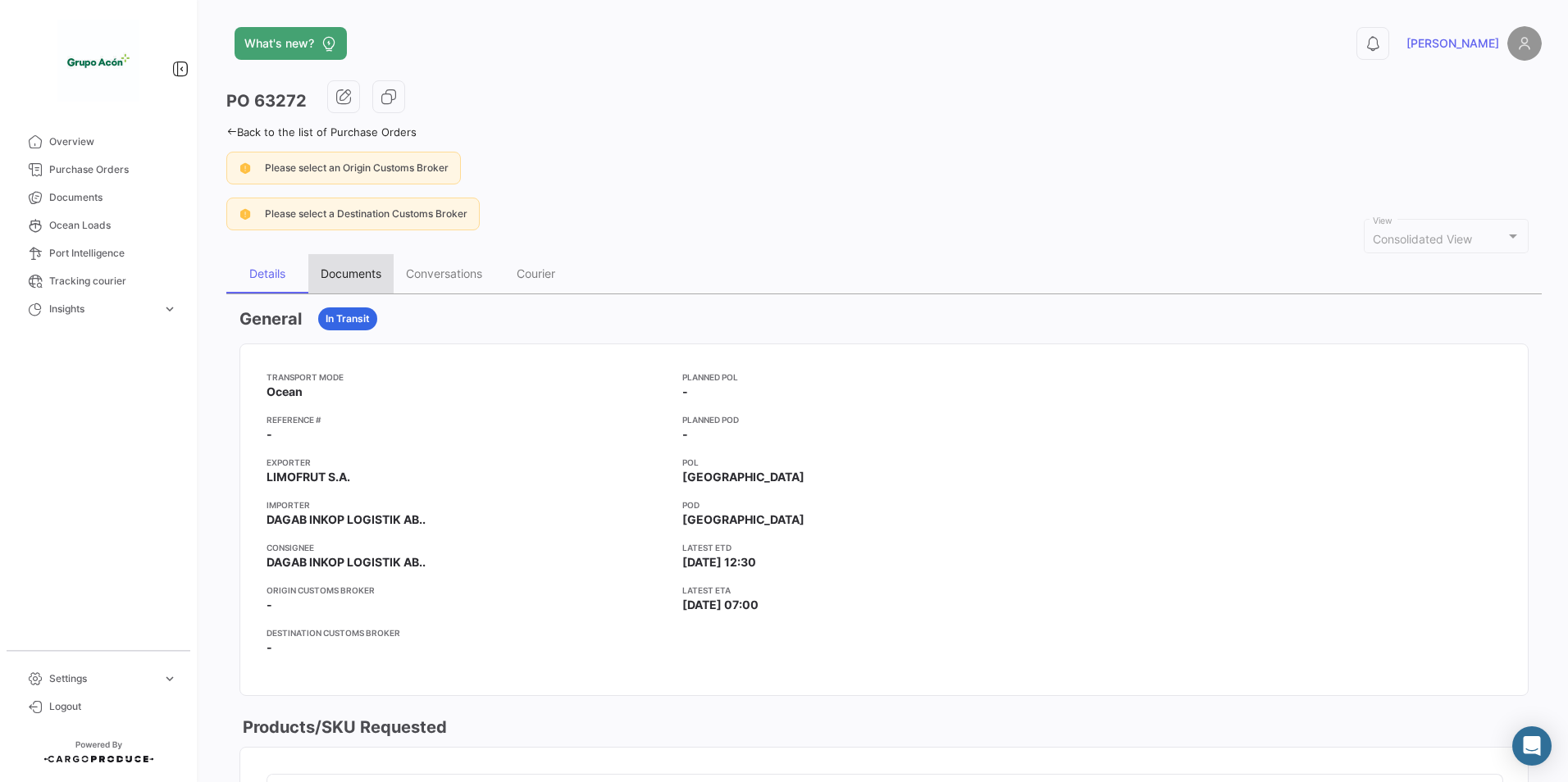
click at [358, 281] on div "Documents" at bounding box center [351, 273] width 61 height 14
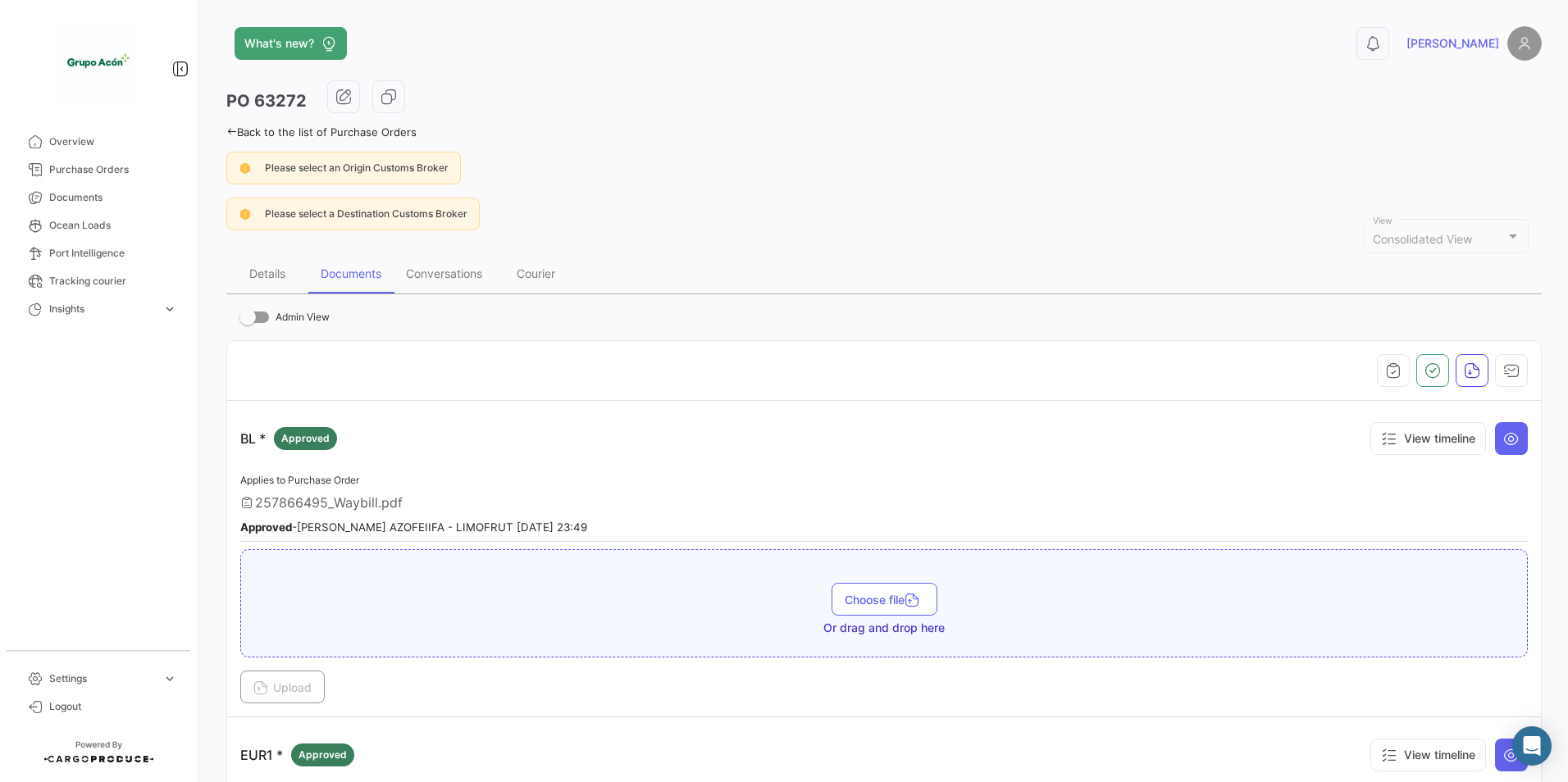
scroll to position [246, 0]
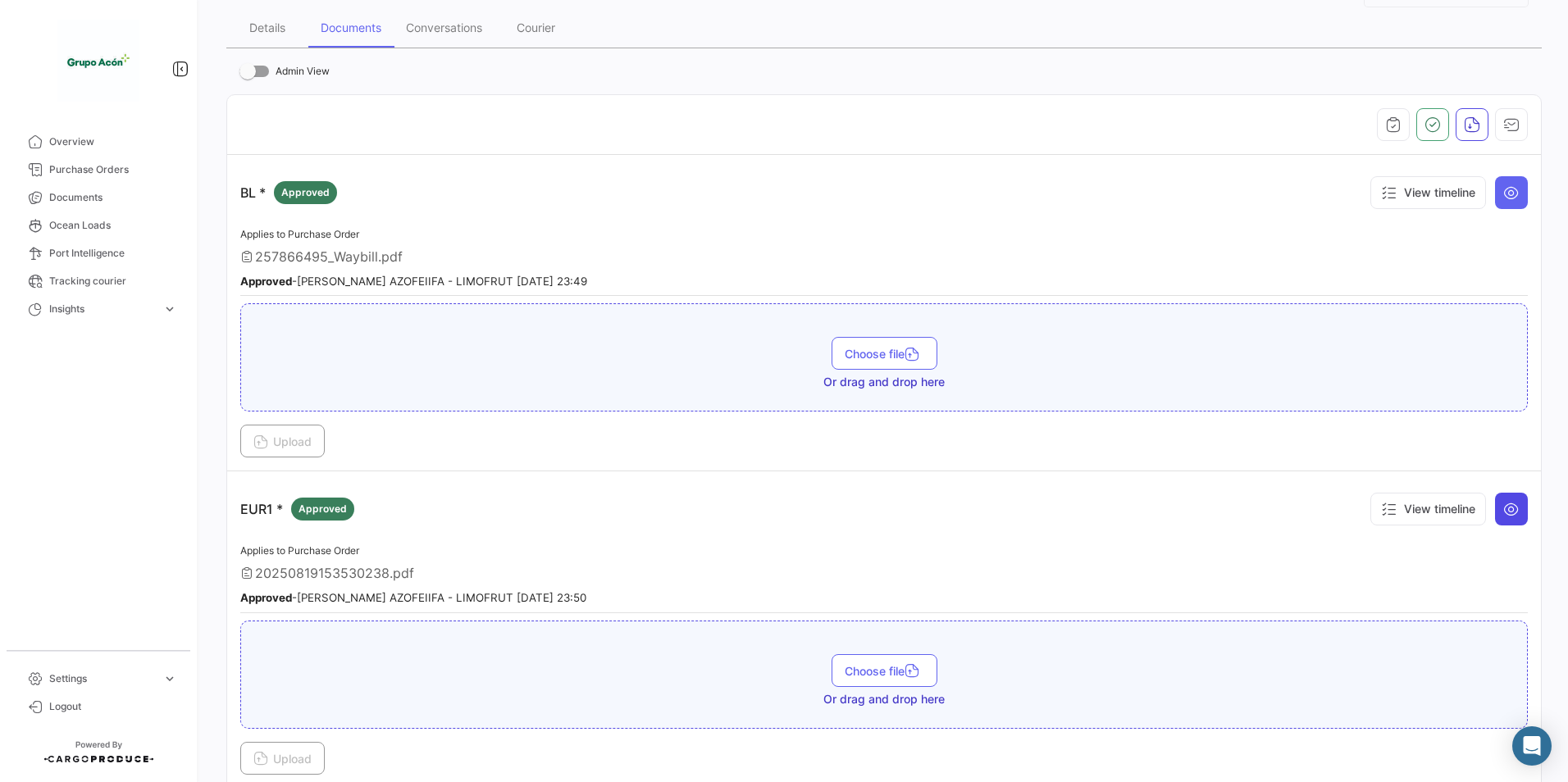
click at [1509, 517] on icon at bounding box center [1512, 509] width 16 height 16
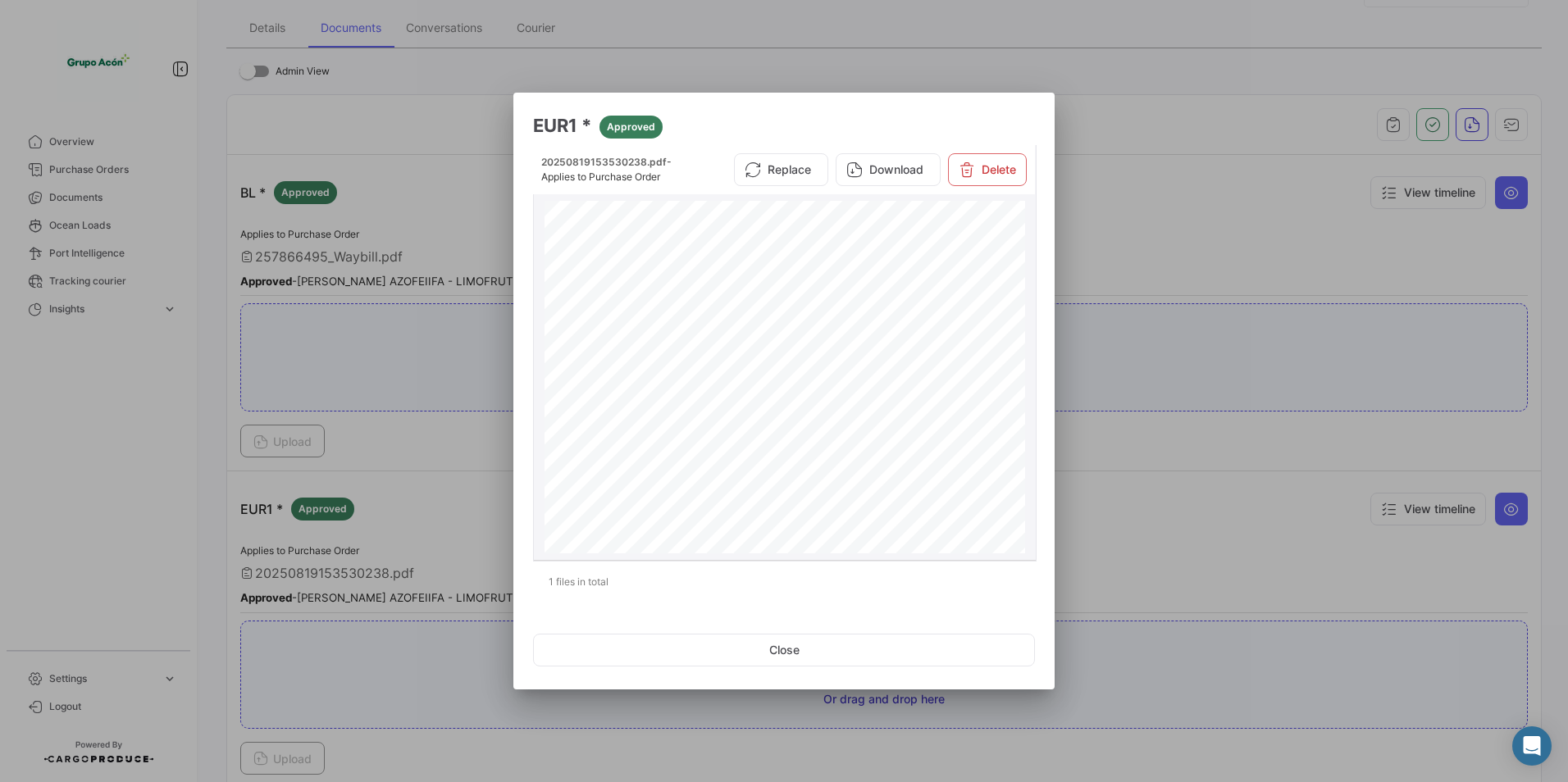
scroll to position [1077, 0]
click at [867, 645] on button "Close" at bounding box center [784, 650] width 502 height 33
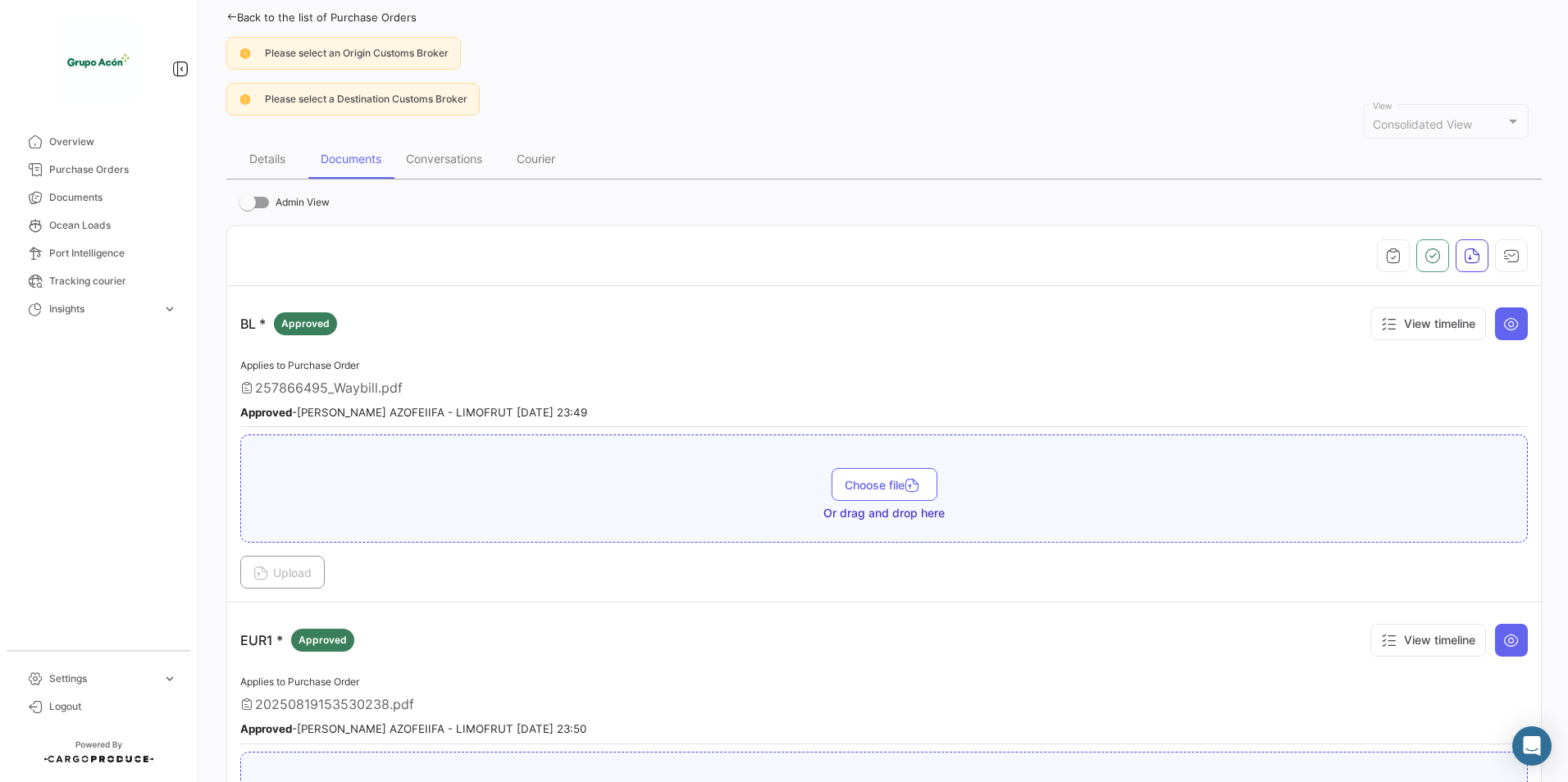
scroll to position [0, 0]
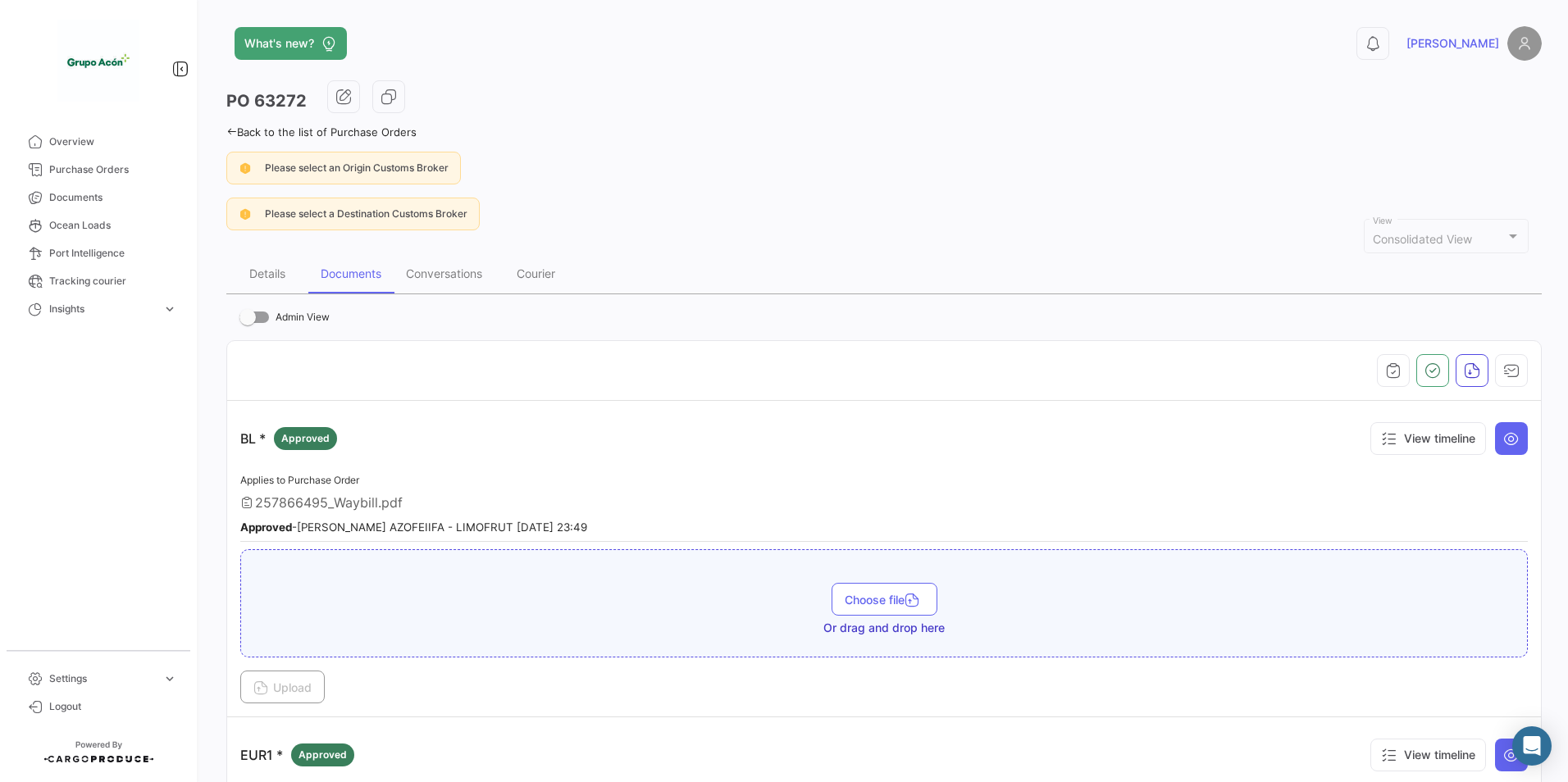
click at [293, 131] on link "Back to the list of Purchase Orders" at bounding box center [322, 132] width 191 height 13
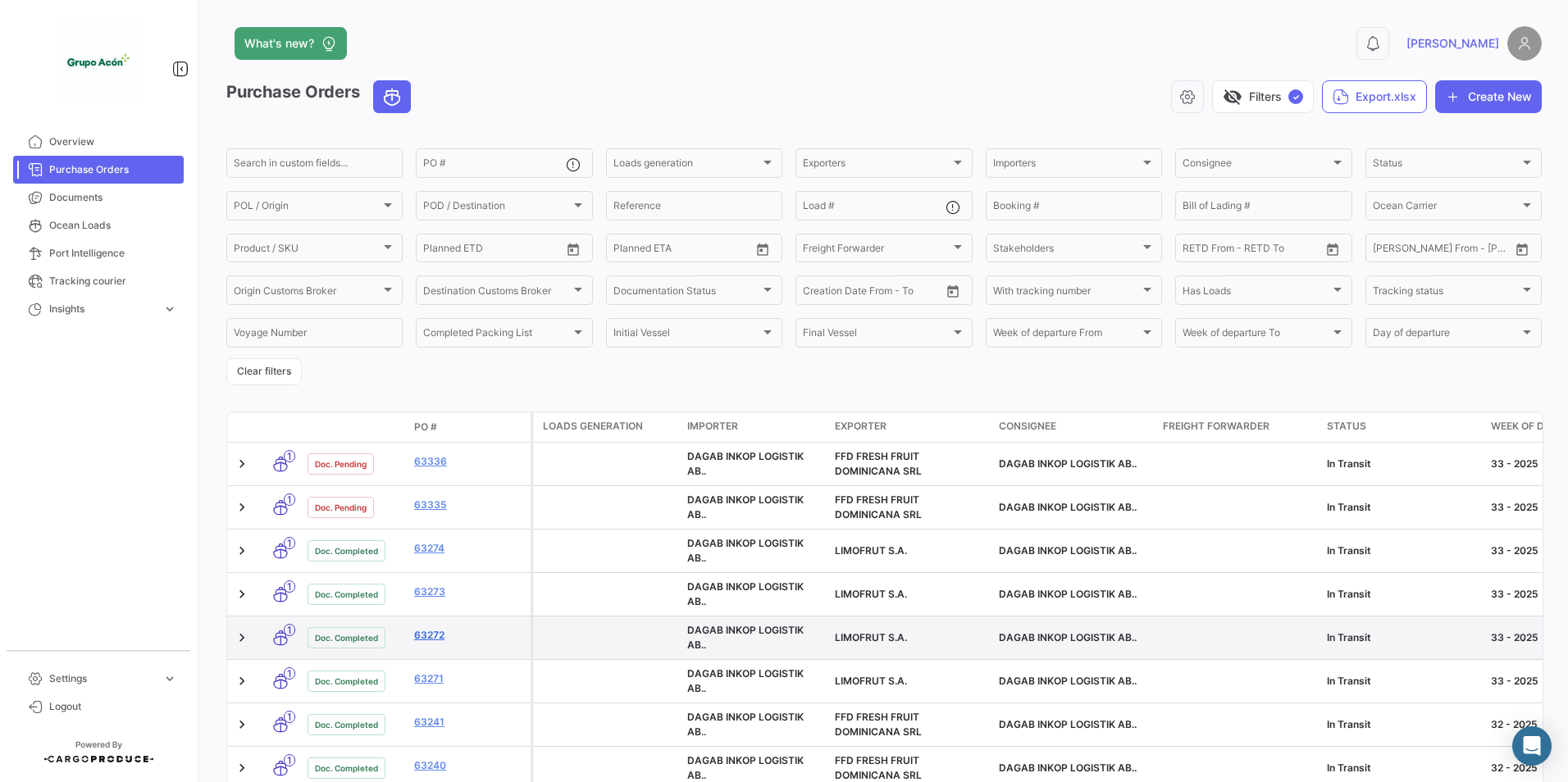
click at [418, 634] on link "63272" at bounding box center [469, 635] width 110 height 15
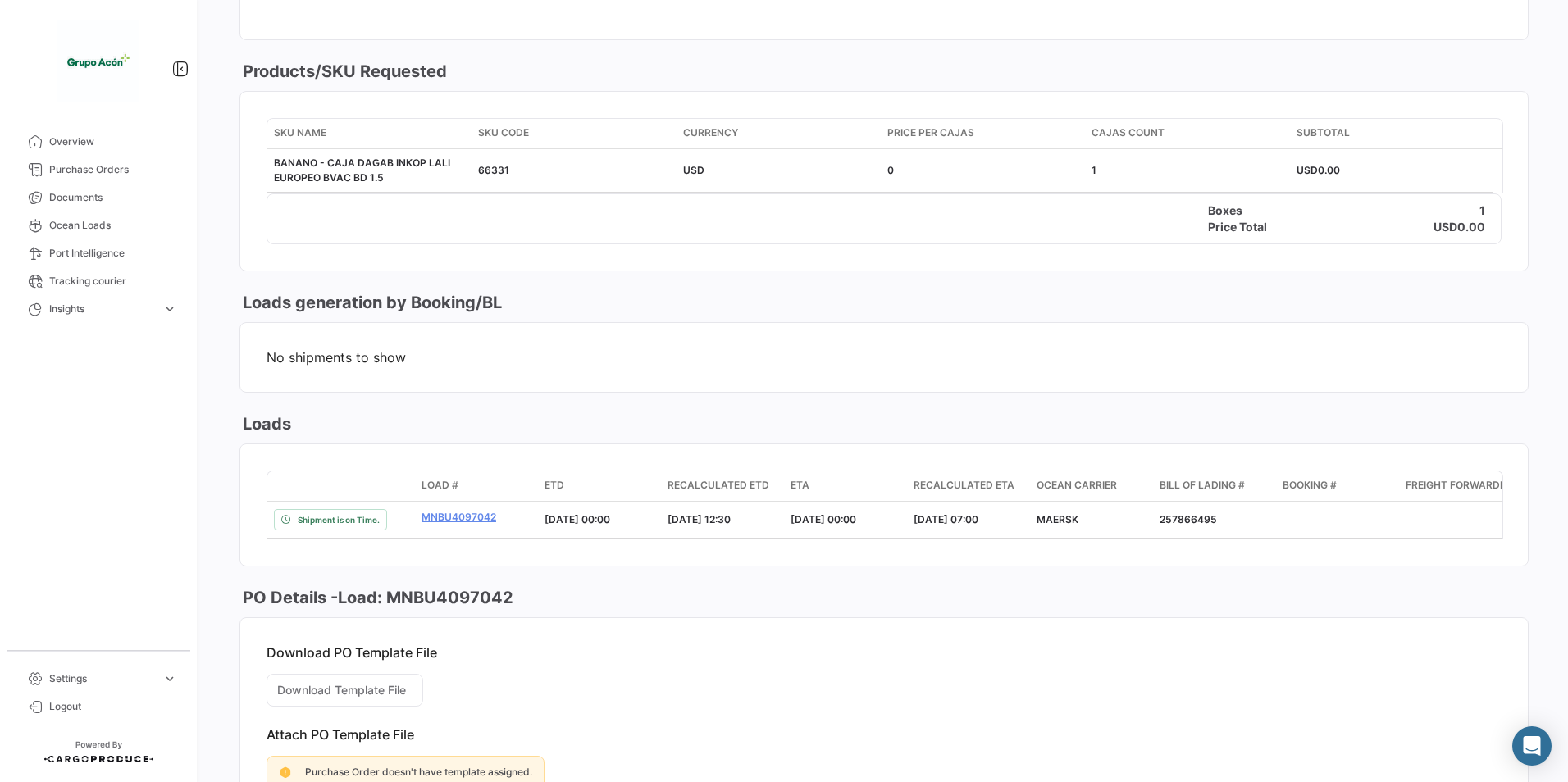
scroll to position [82, 0]
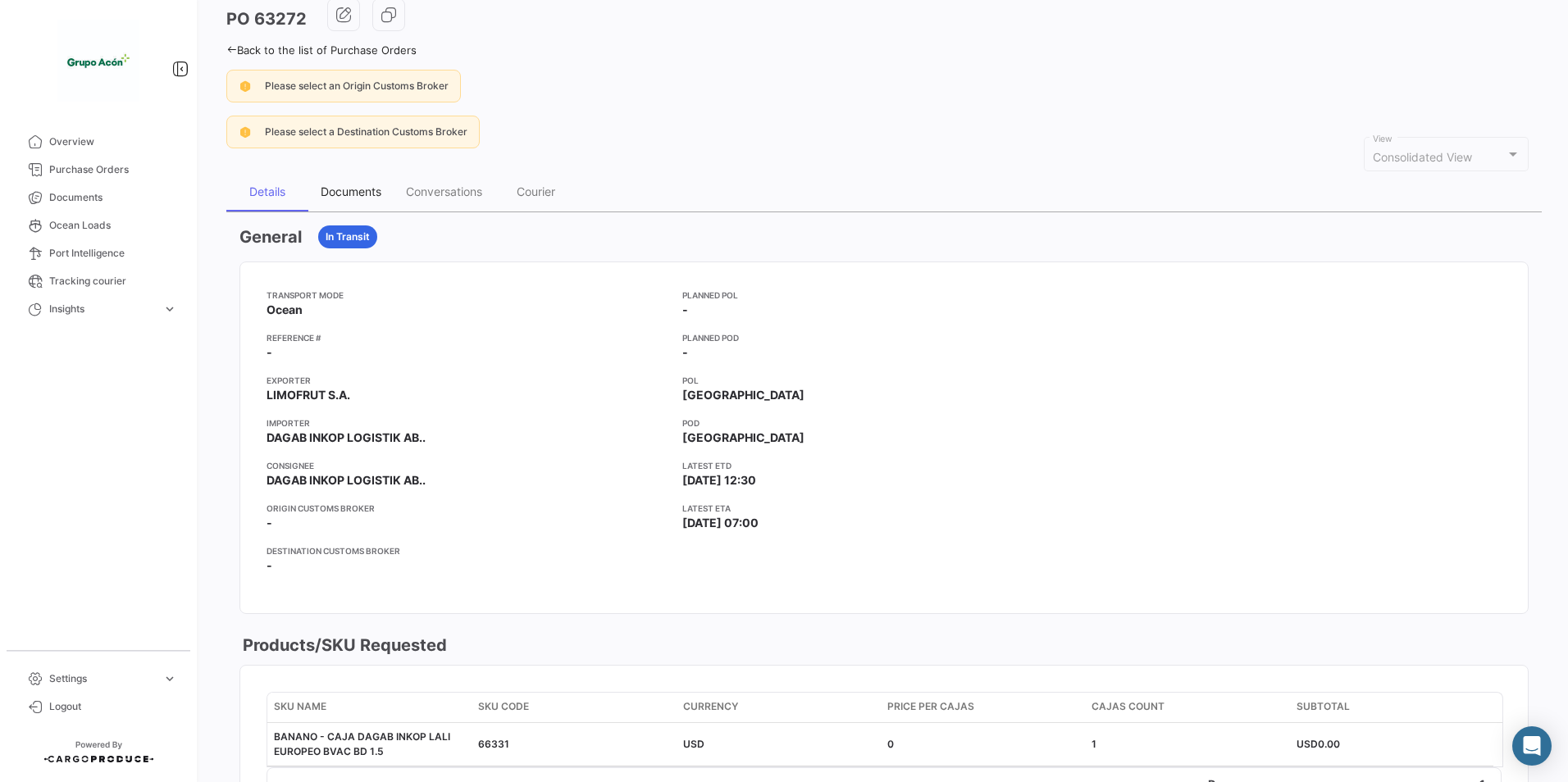
click at [363, 190] on div "Documents" at bounding box center [351, 191] width 61 height 14
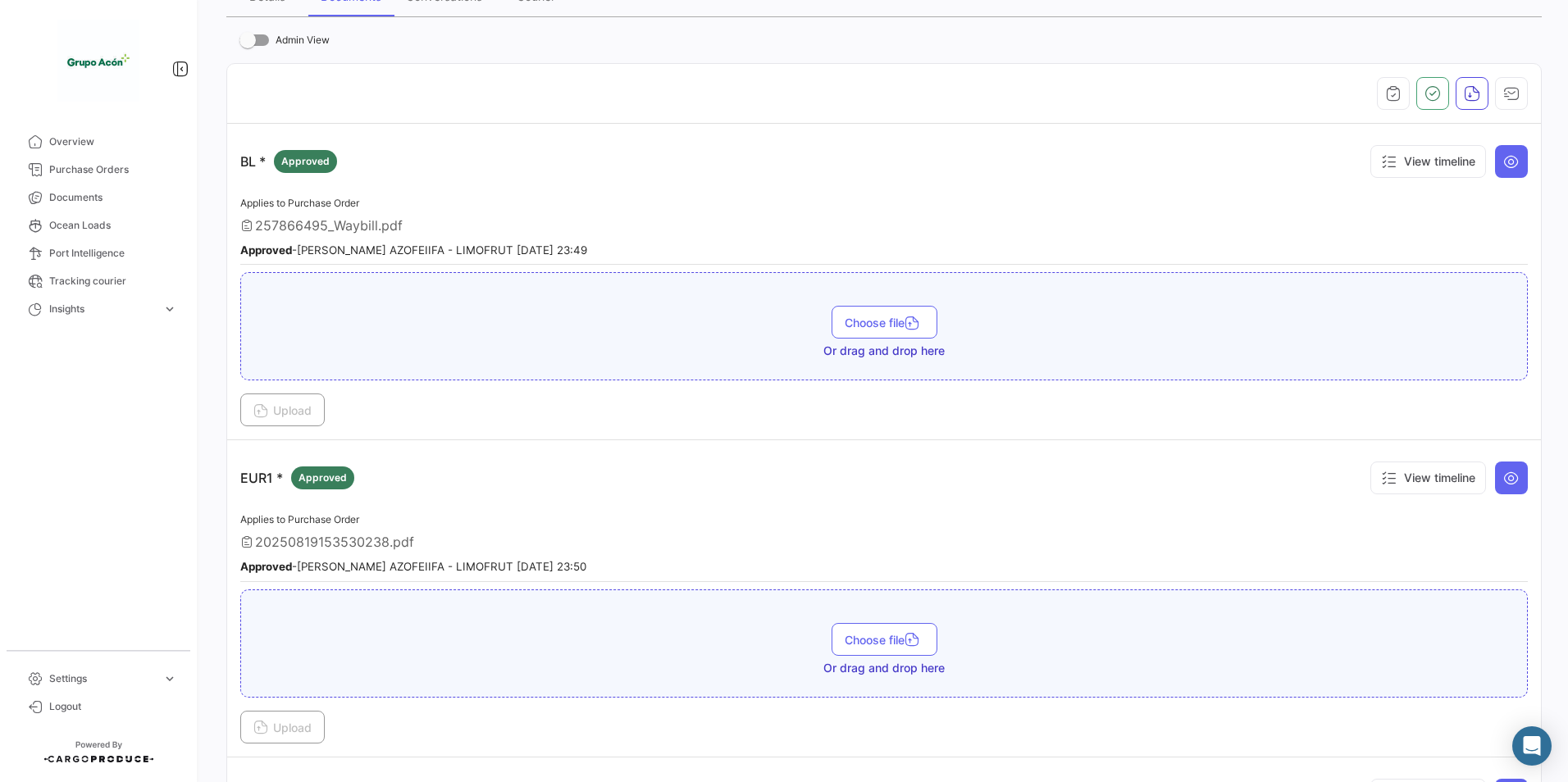
scroll to position [410, 0]
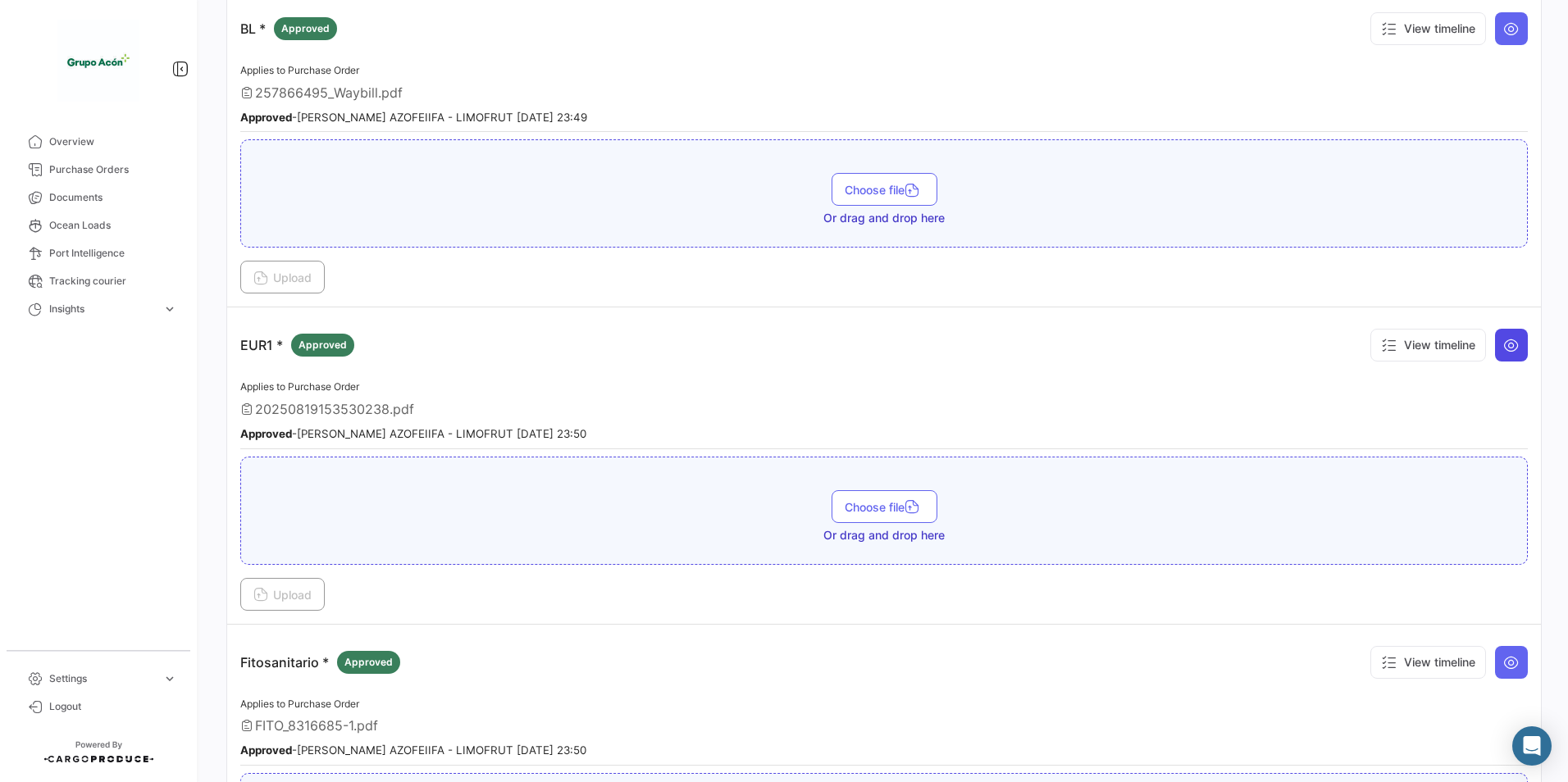
click at [1504, 338] on icon at bounding box center [1512, 345] width 16 height 16
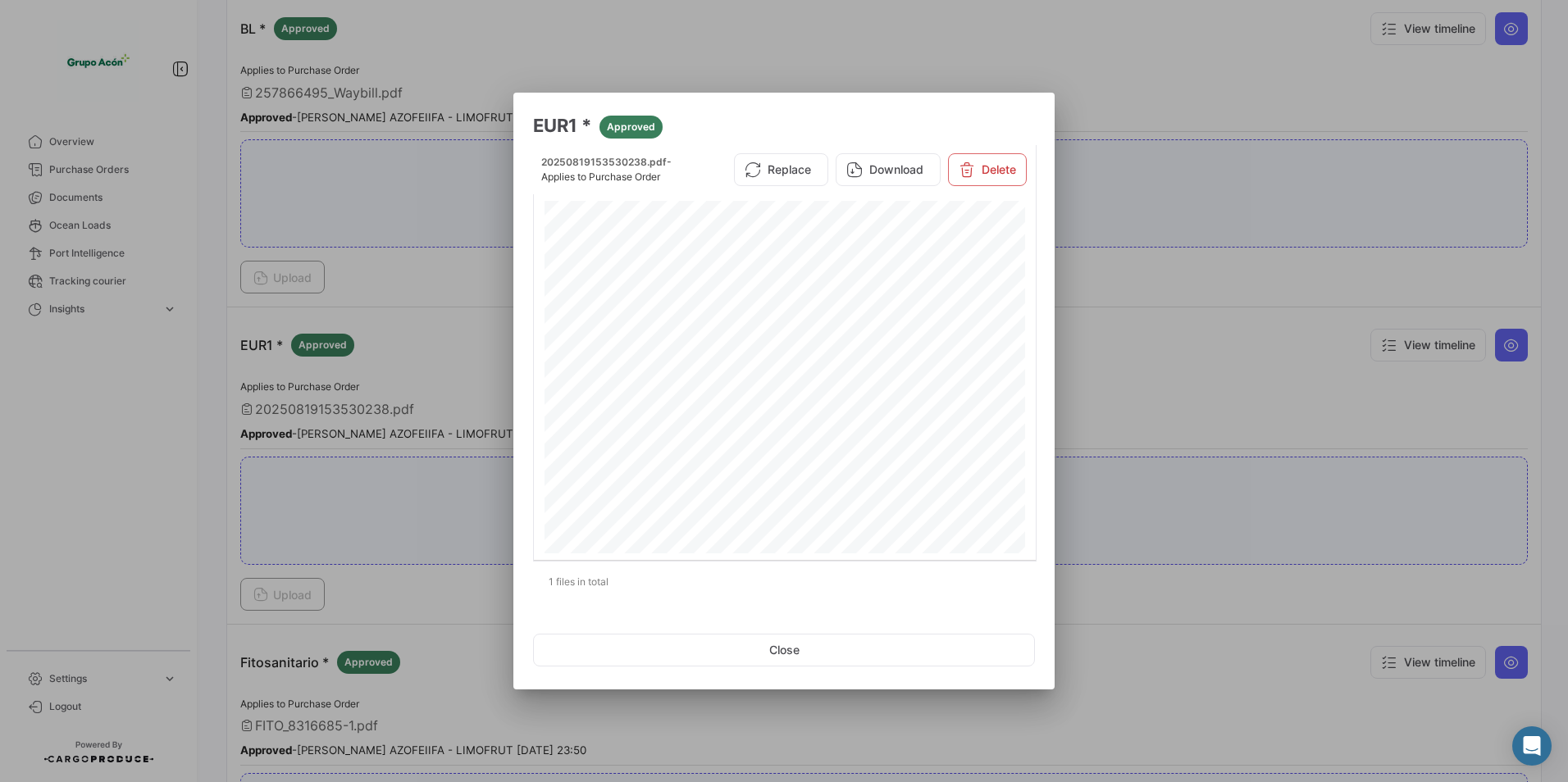
scroll to position [1077, 0]
click at [781, 659] on button "Close" at bounding box center [784, 650] width 502 height 33
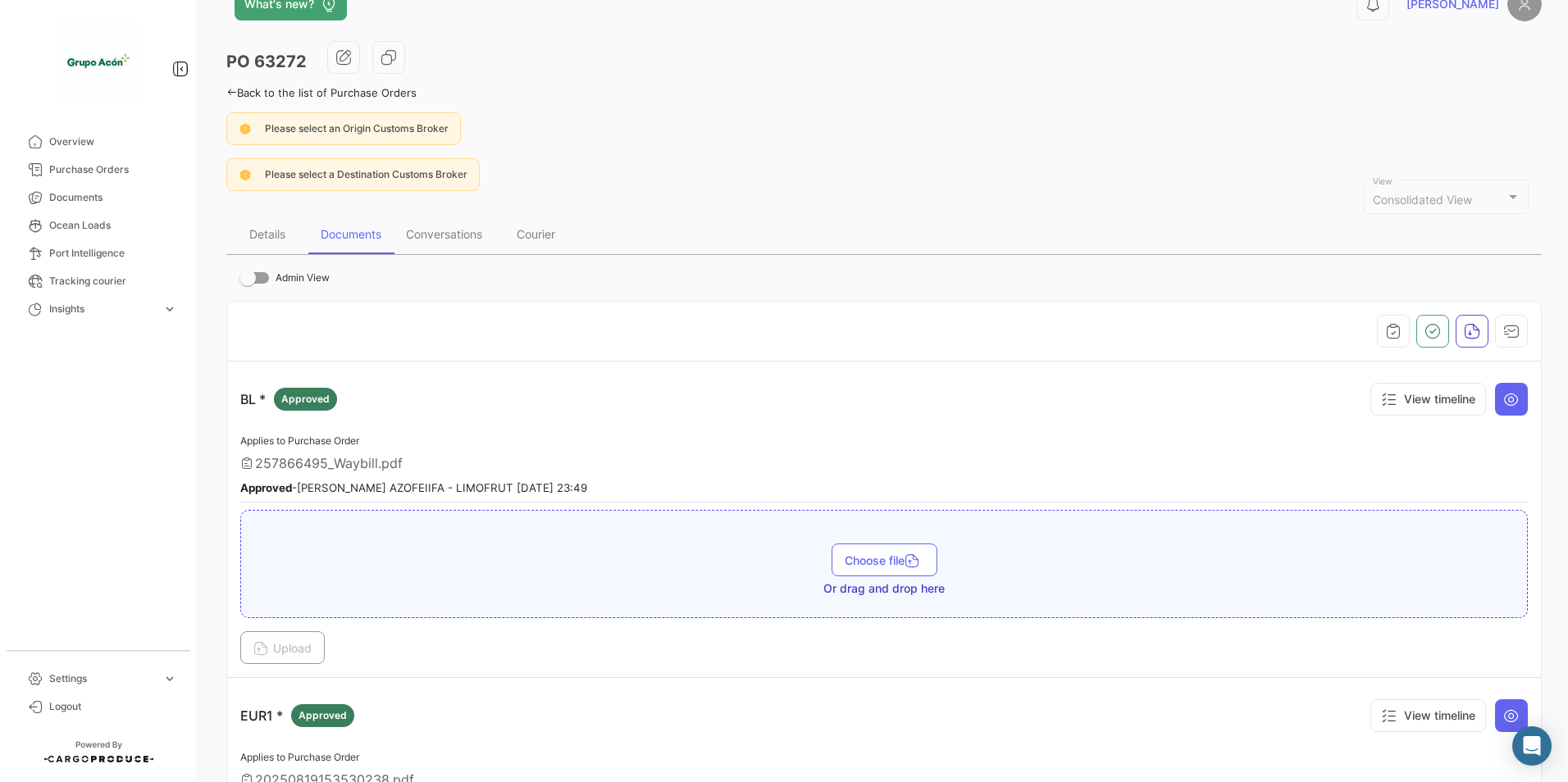
scroll to position [0, 0]
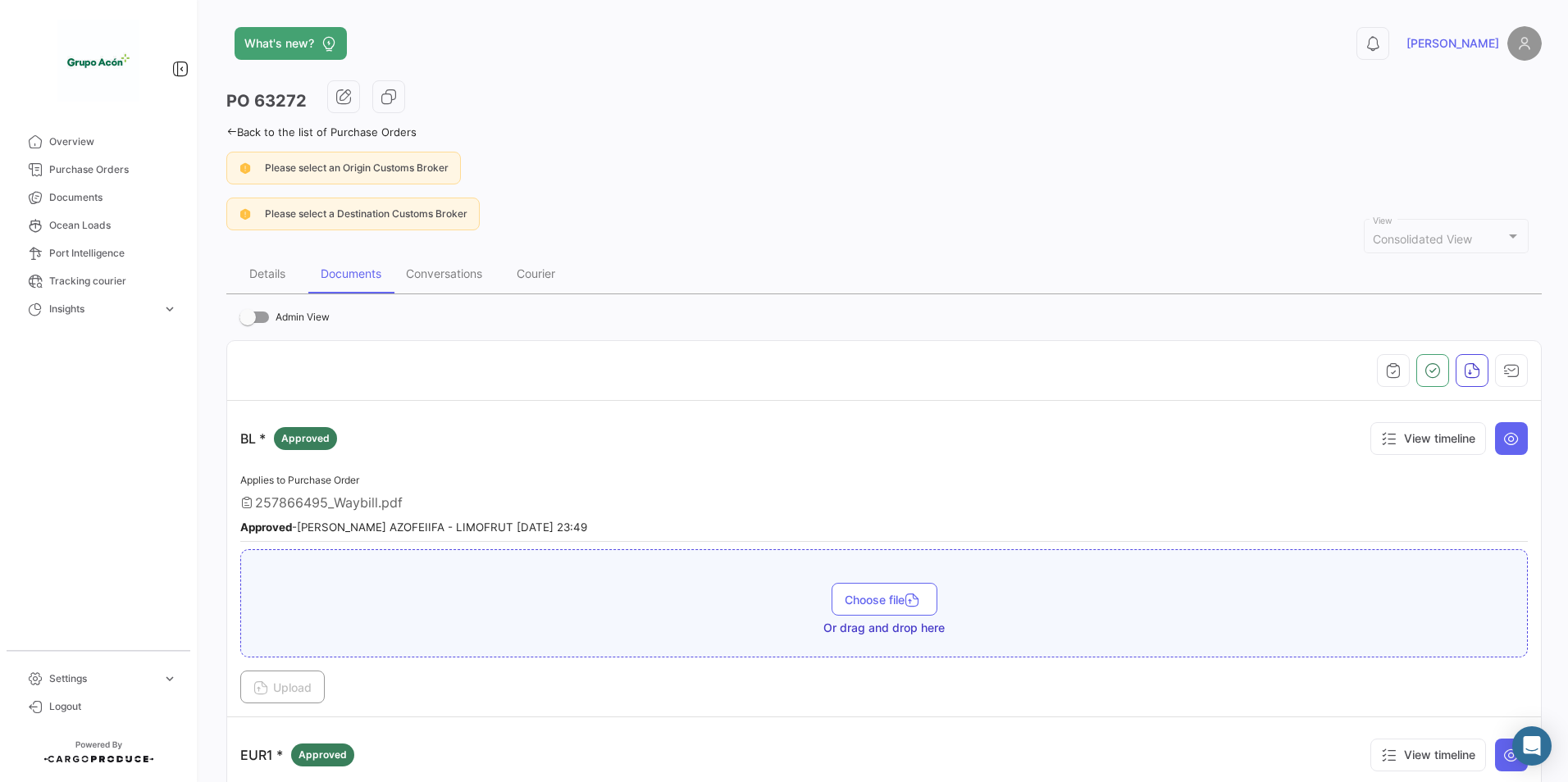
click at [383, 131] on link "Back to the list of Purchase Orders" at bounding box center [322, 132] width 191 height 13
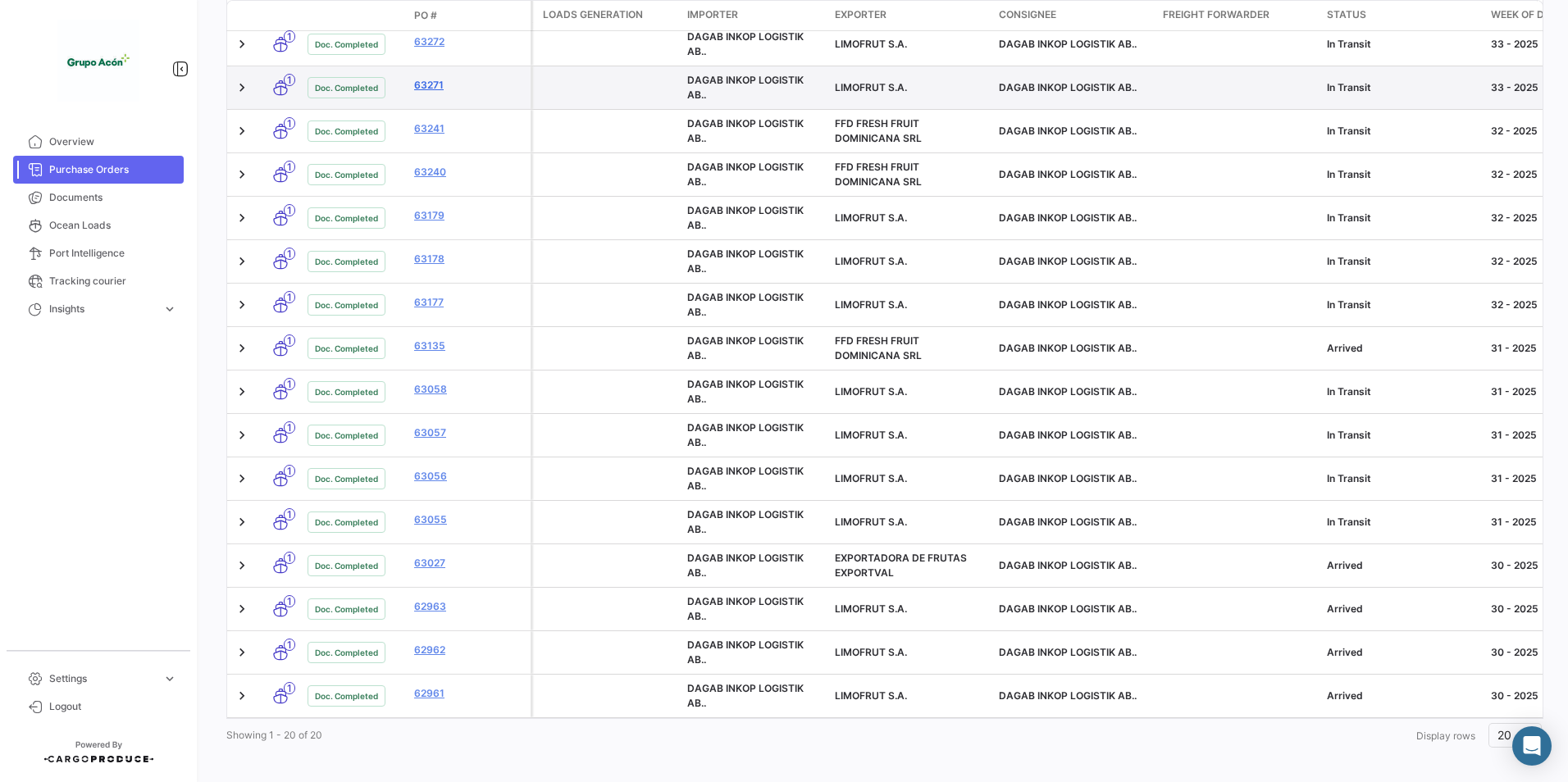
scroll to position [615, 0]
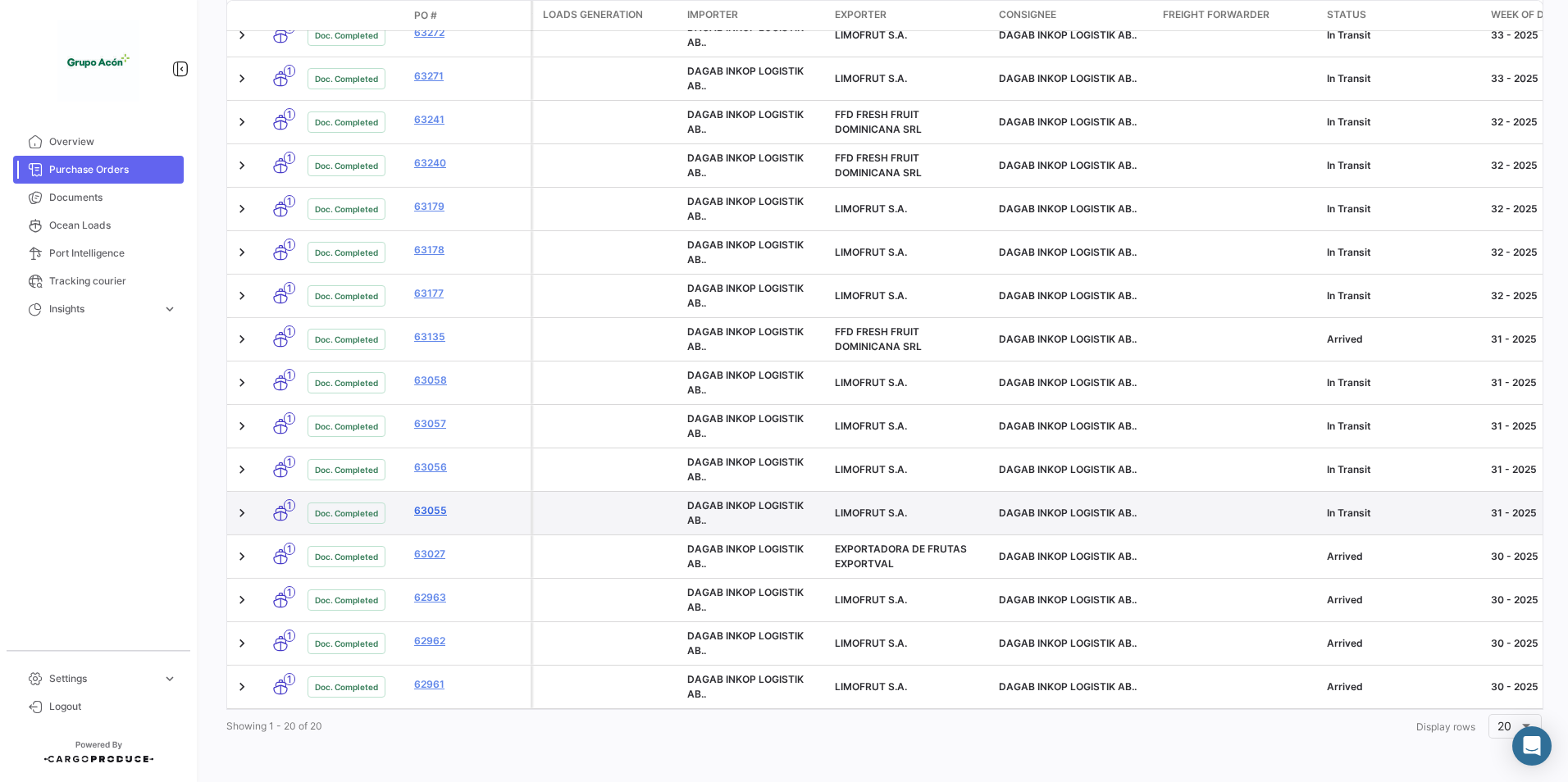
click at [433, 503] on link "63055" at bounding box center [469, 511] width 110 height 15
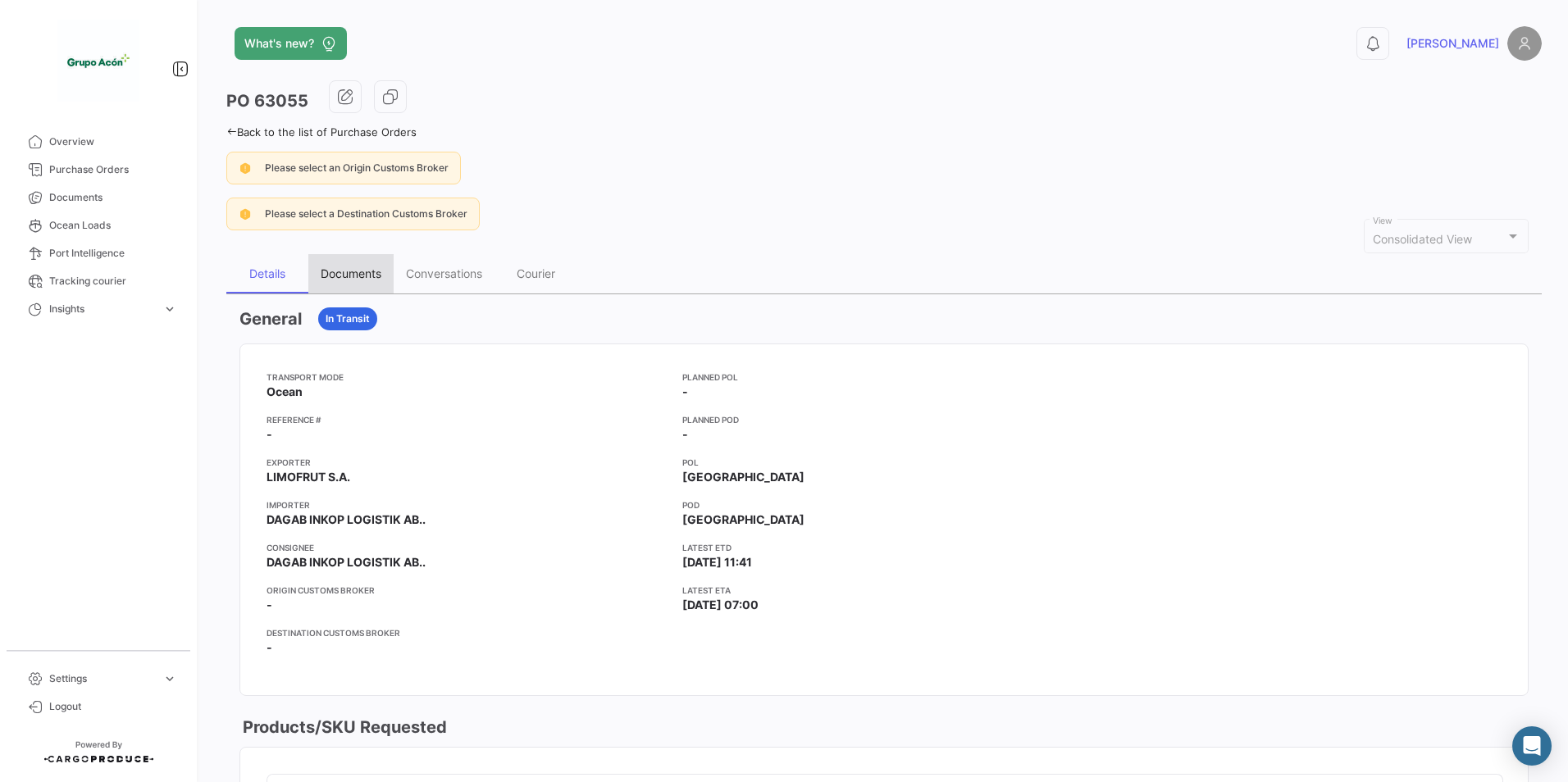
click at [348, 276] on div "Documents" at bounding box center [351, 273] width 61 height 14
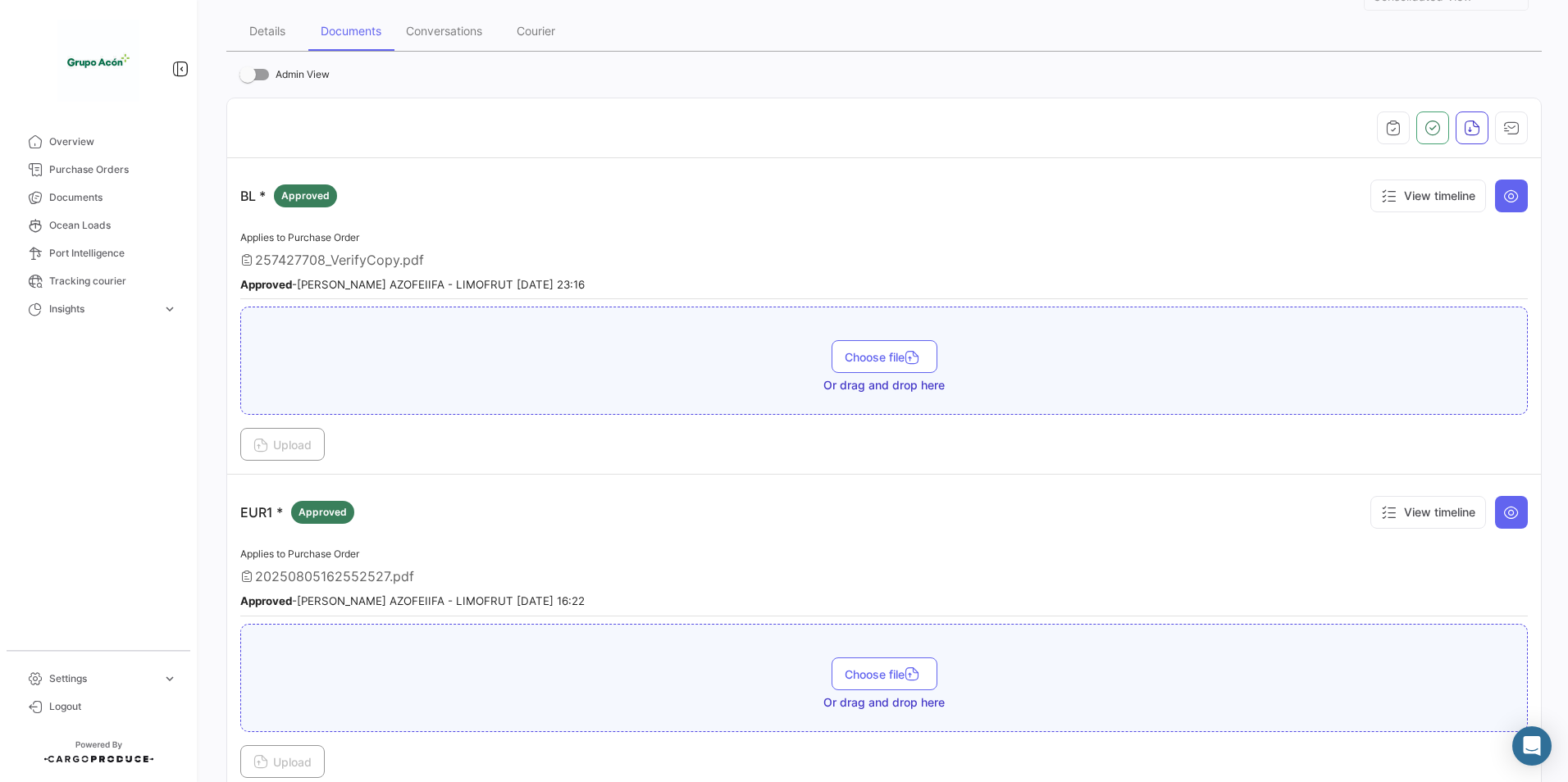
scroll to position [246, 0]
click at [1504, 513] on icon at bounding box center [1512, 509] width 16 height 16
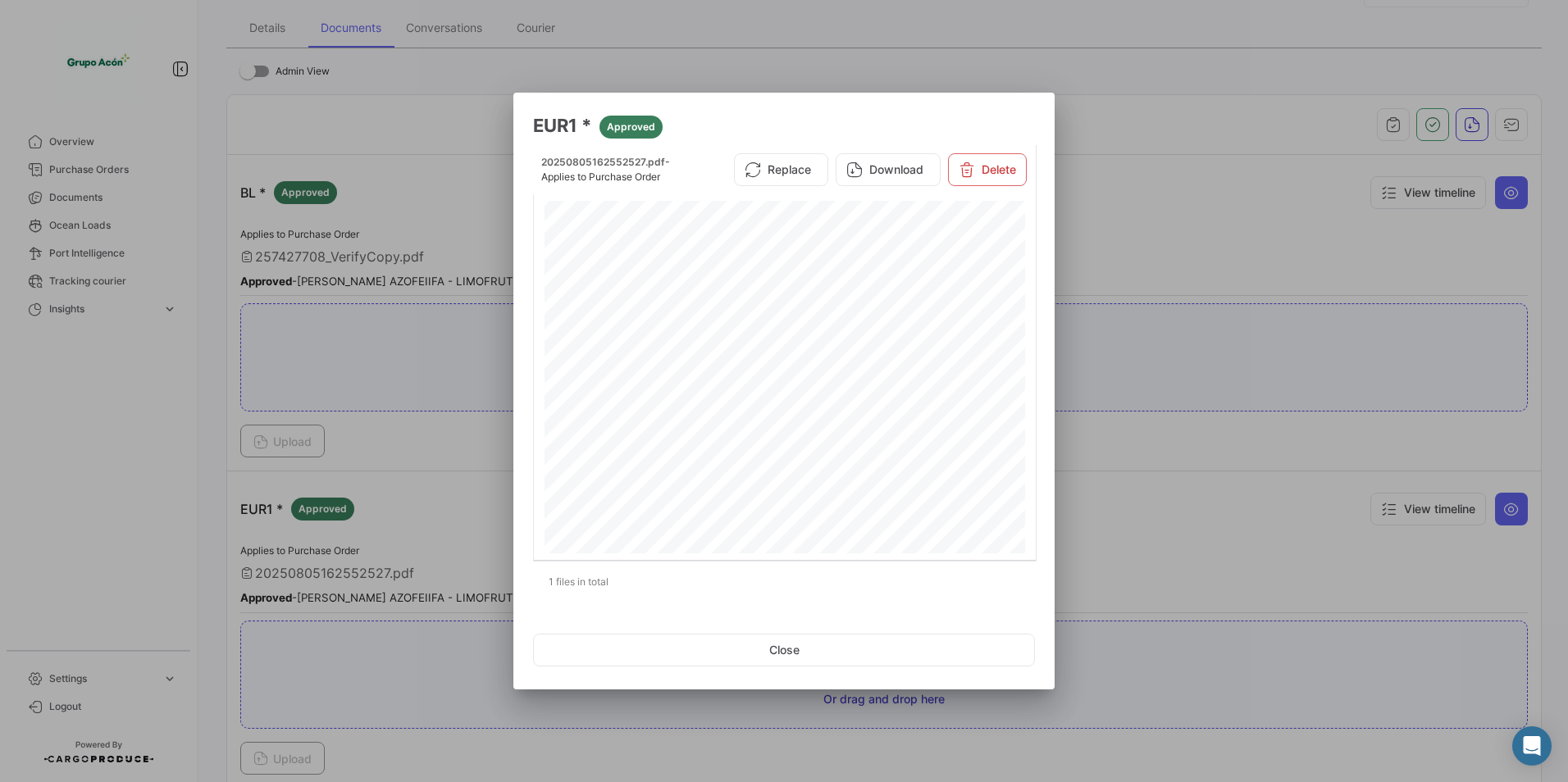
scroll to position [984, 0]
click at [767, 653] on button "Close" at bounding box center [784, 650] width 502 height 33
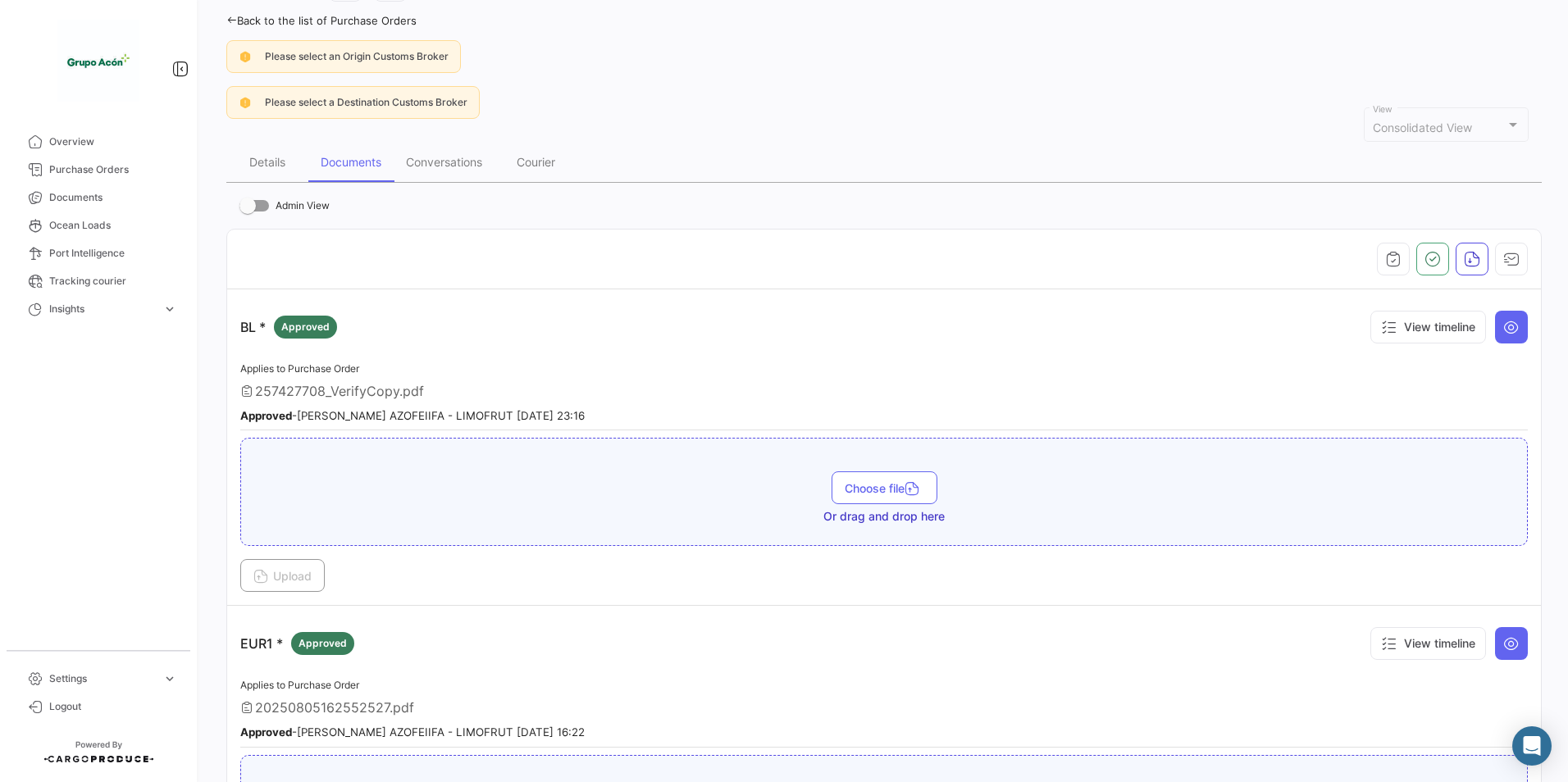
scroll to position [0, 0]
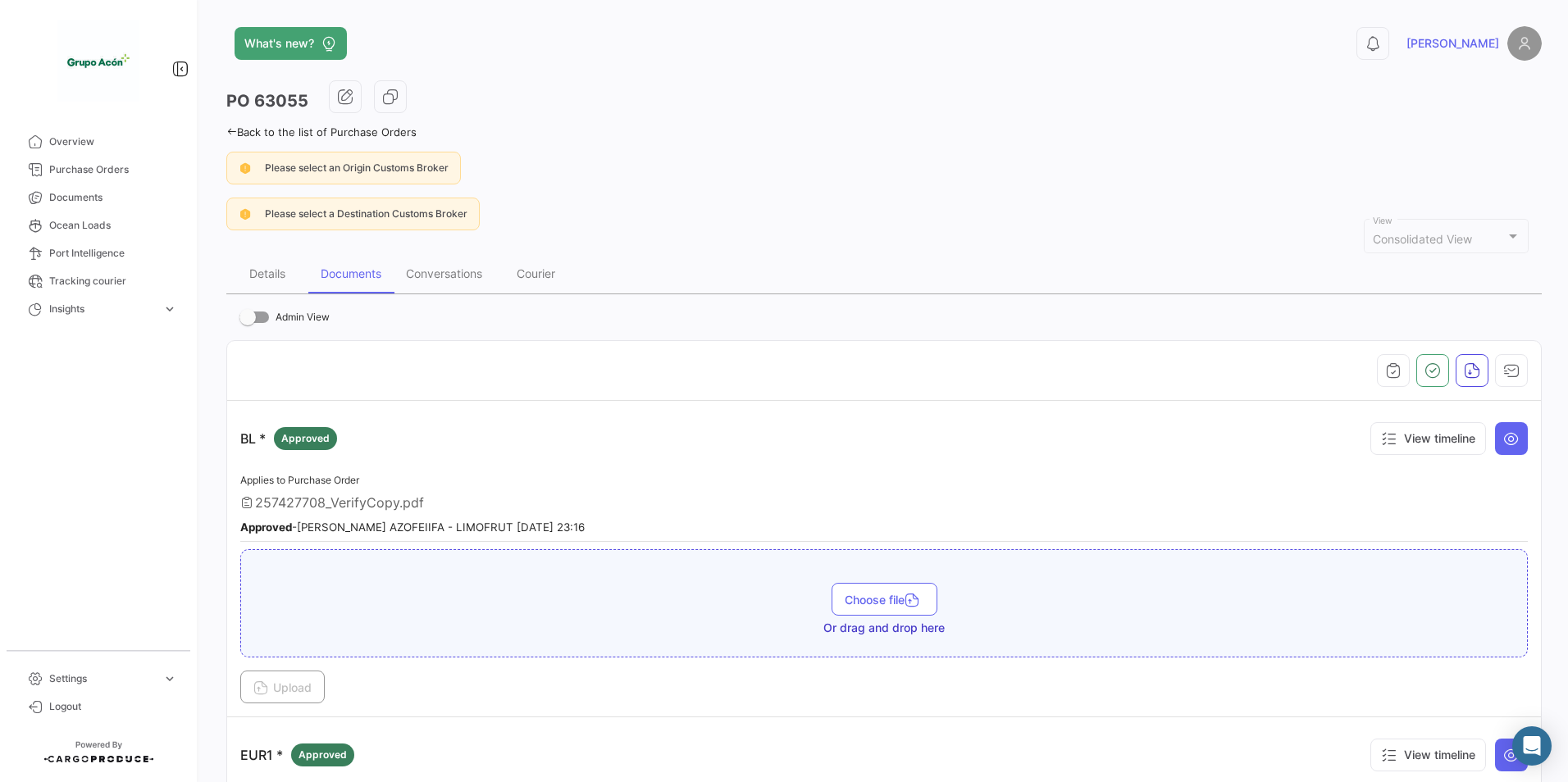
click at [303, 137] on link "Back to the list of Purchase Orders" at bounding box center [322, 132] width 191 height 13
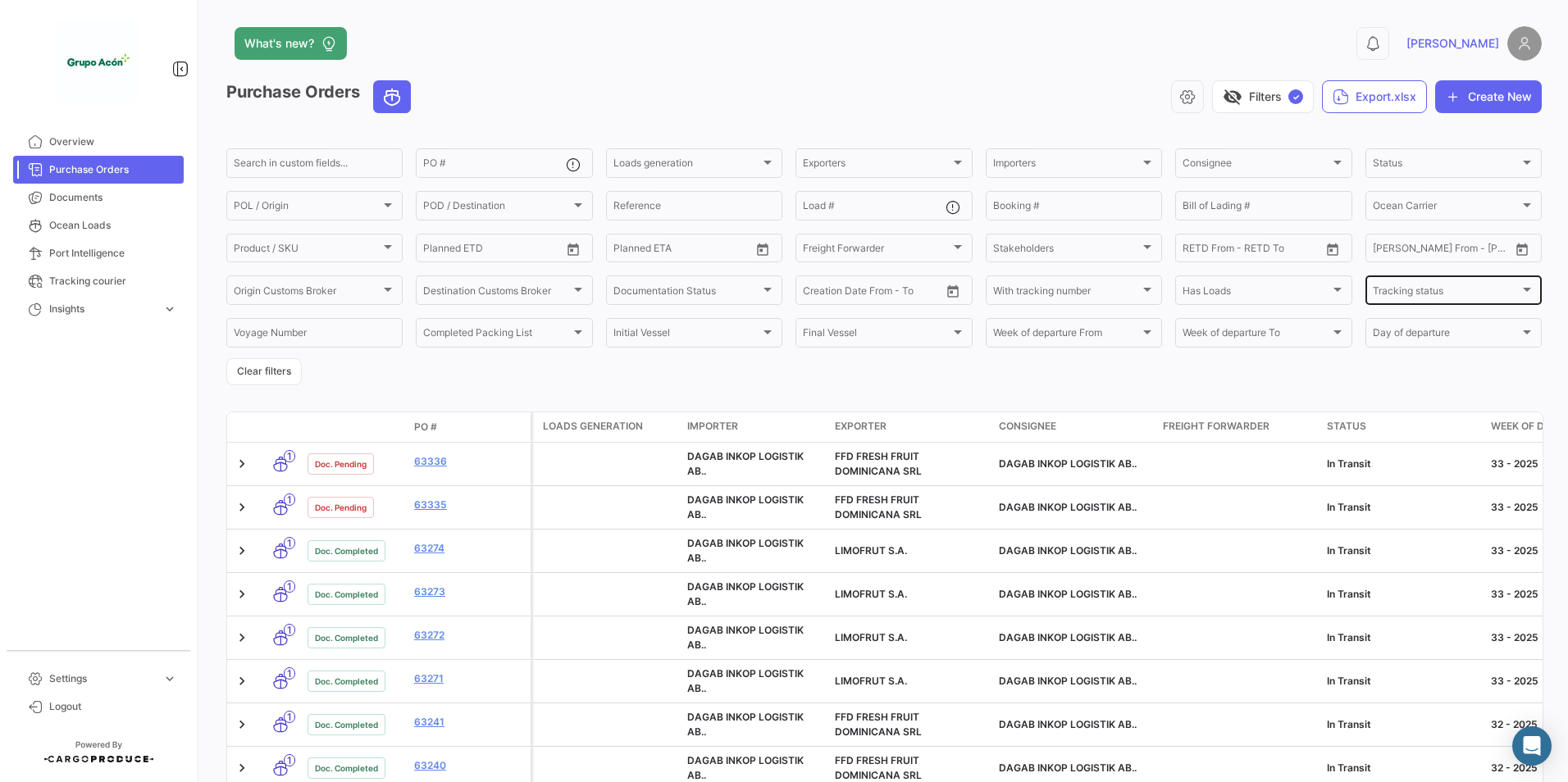
click at [1465, 291] on div "Tracking status" at bounding box center [1447, 293] width 147 height 12
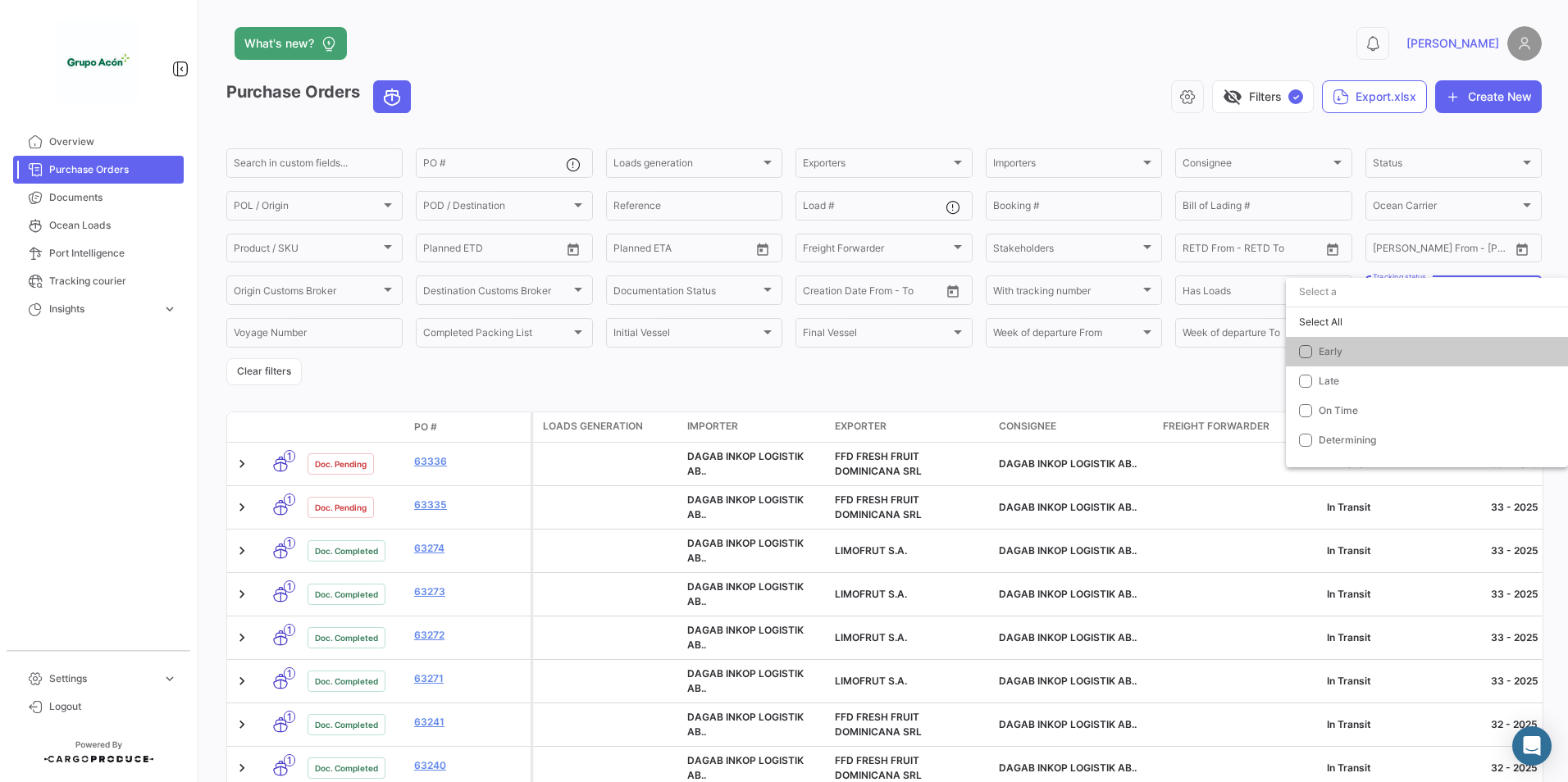
click at [1057, 382] on div at bounding box center [784, 391] width 1568 height 782
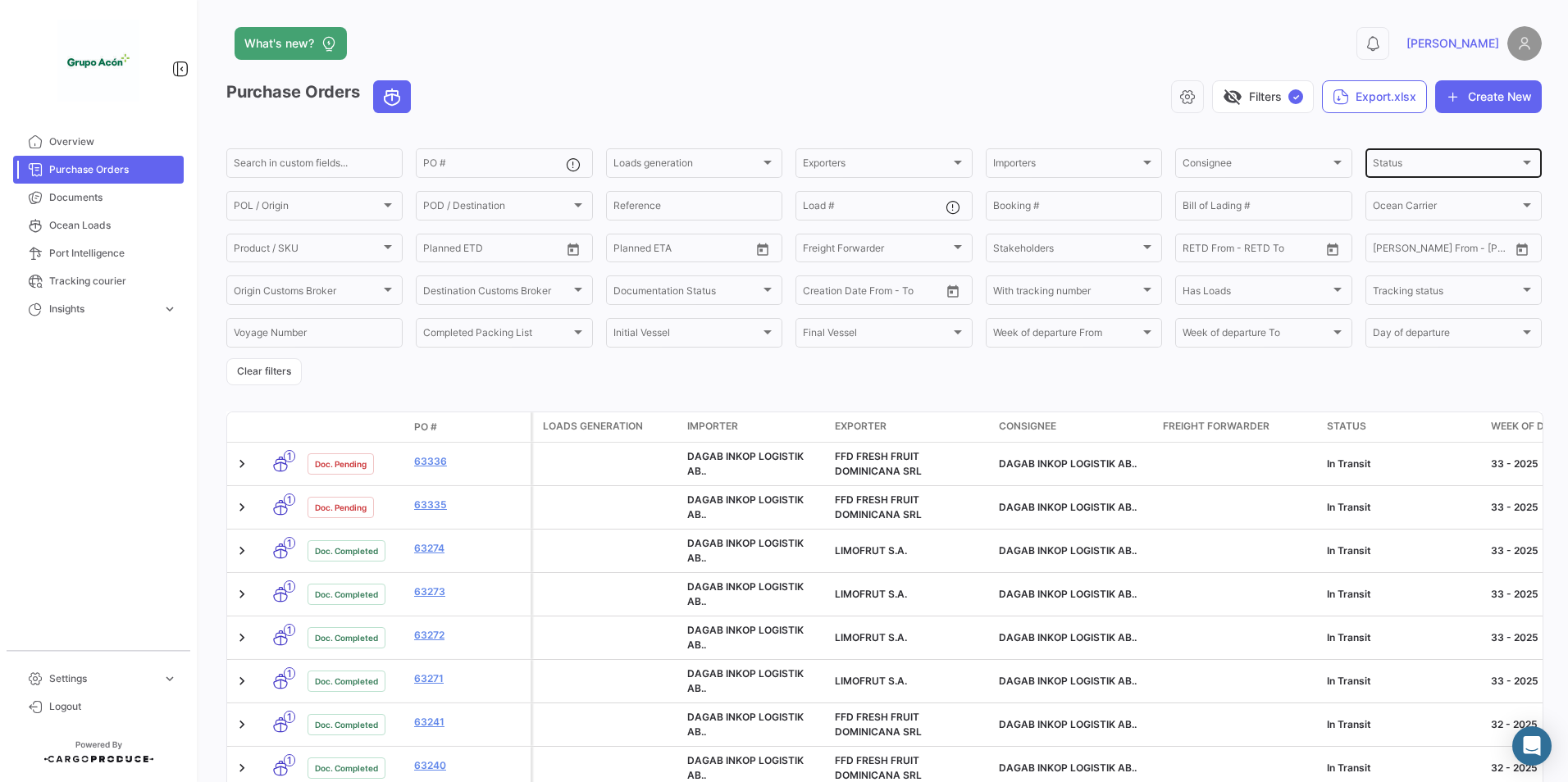
click at [1443, 166] on div "Status" at bounding box center [1447, 166] width 147 height 12
click at [1334, 224] on span "Arrived" at bounding box center [1337, 224] width 35 height 13
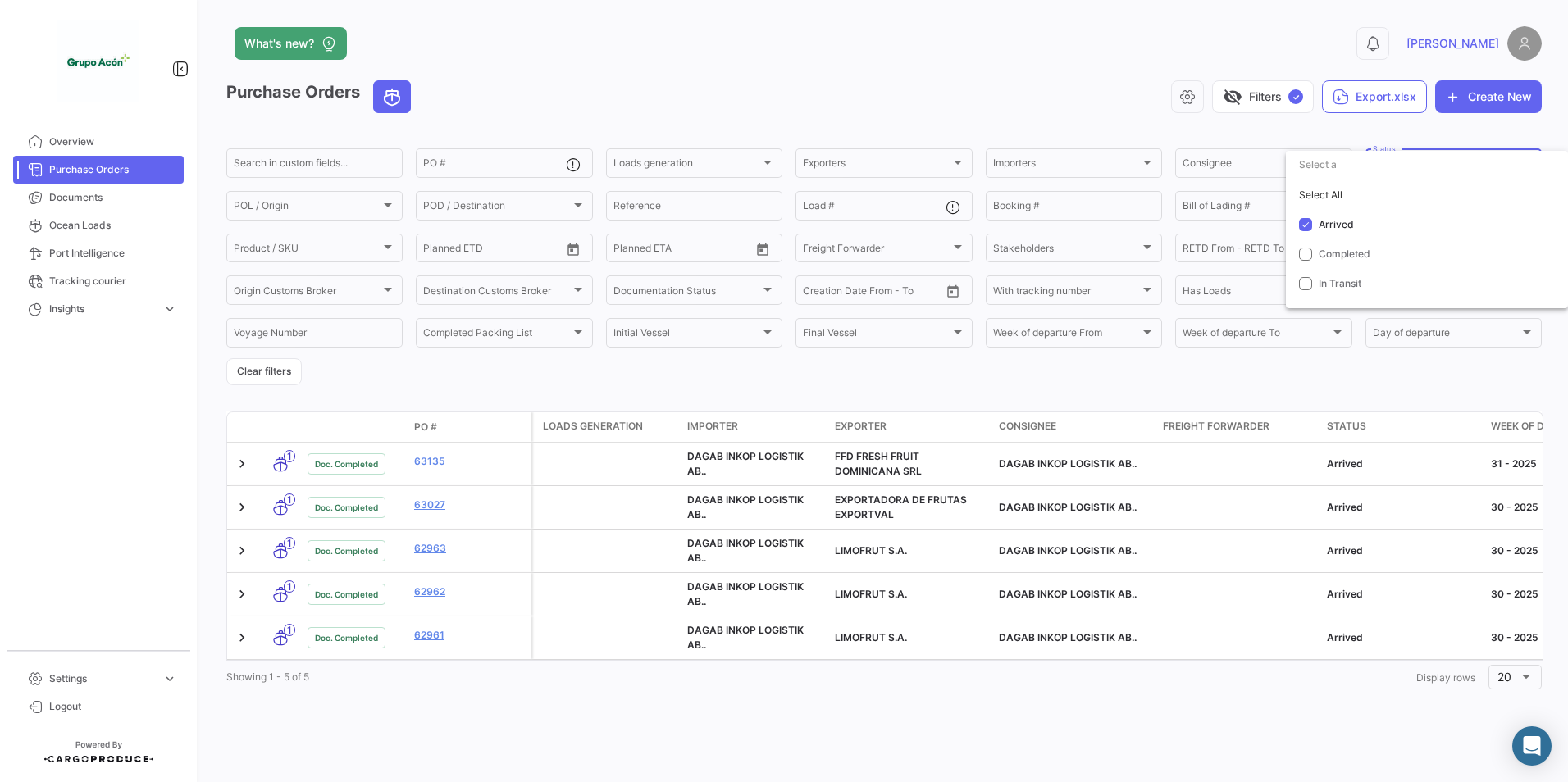
drag, startPoint x: 462, startPoint y: 667, endPoint x: 599, endPoint y: 663, distance: 137.1
click at [599, 668] on div at bounding box center [784, 391] width 1568 height 782
